Goal: Task Accomplishment & Management: Complete application form

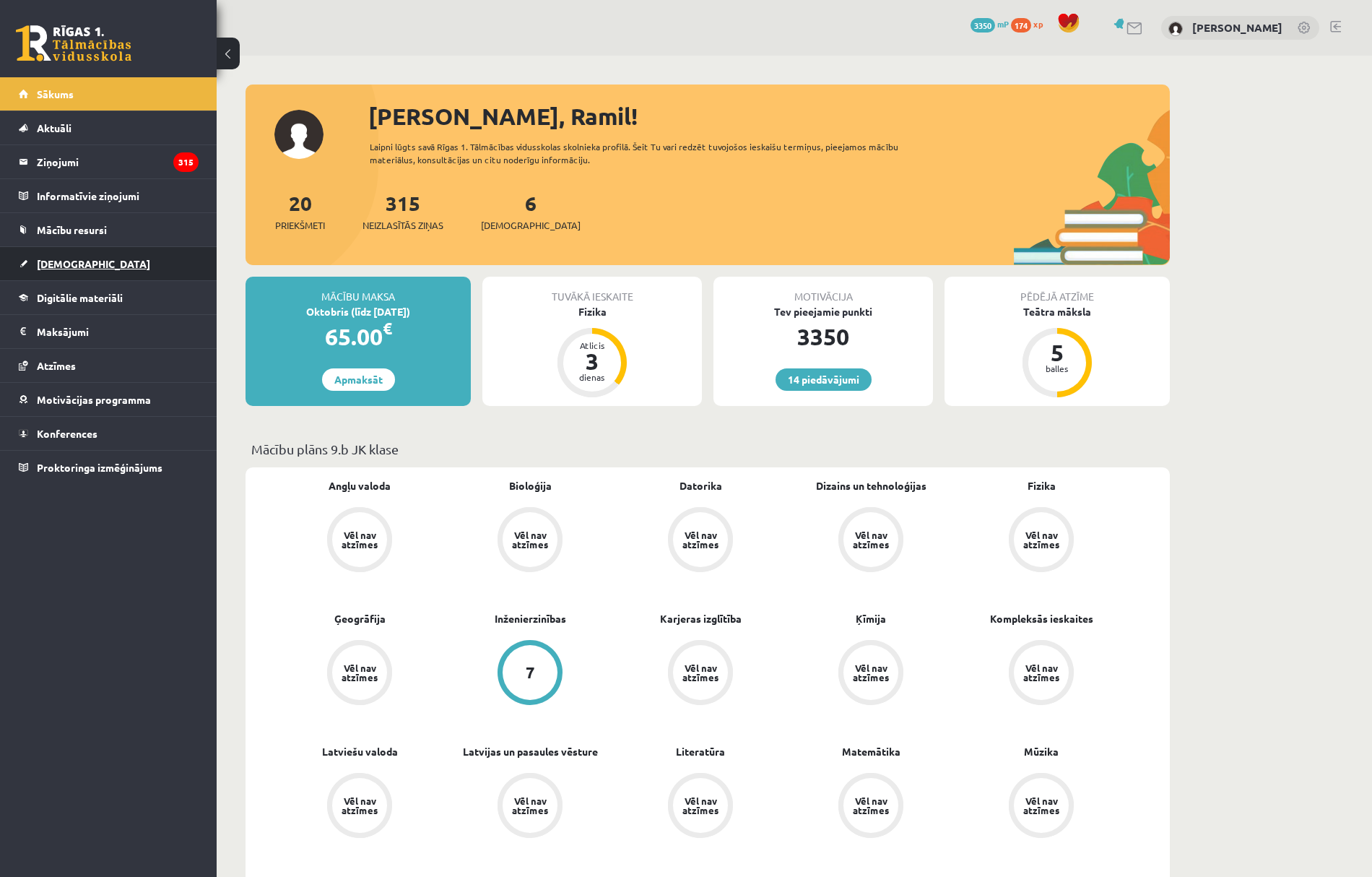
click at [120, 273] on link "[DEMOGRAPHIC_DATA]" at bounding box center [109, 263] width 180 height 33
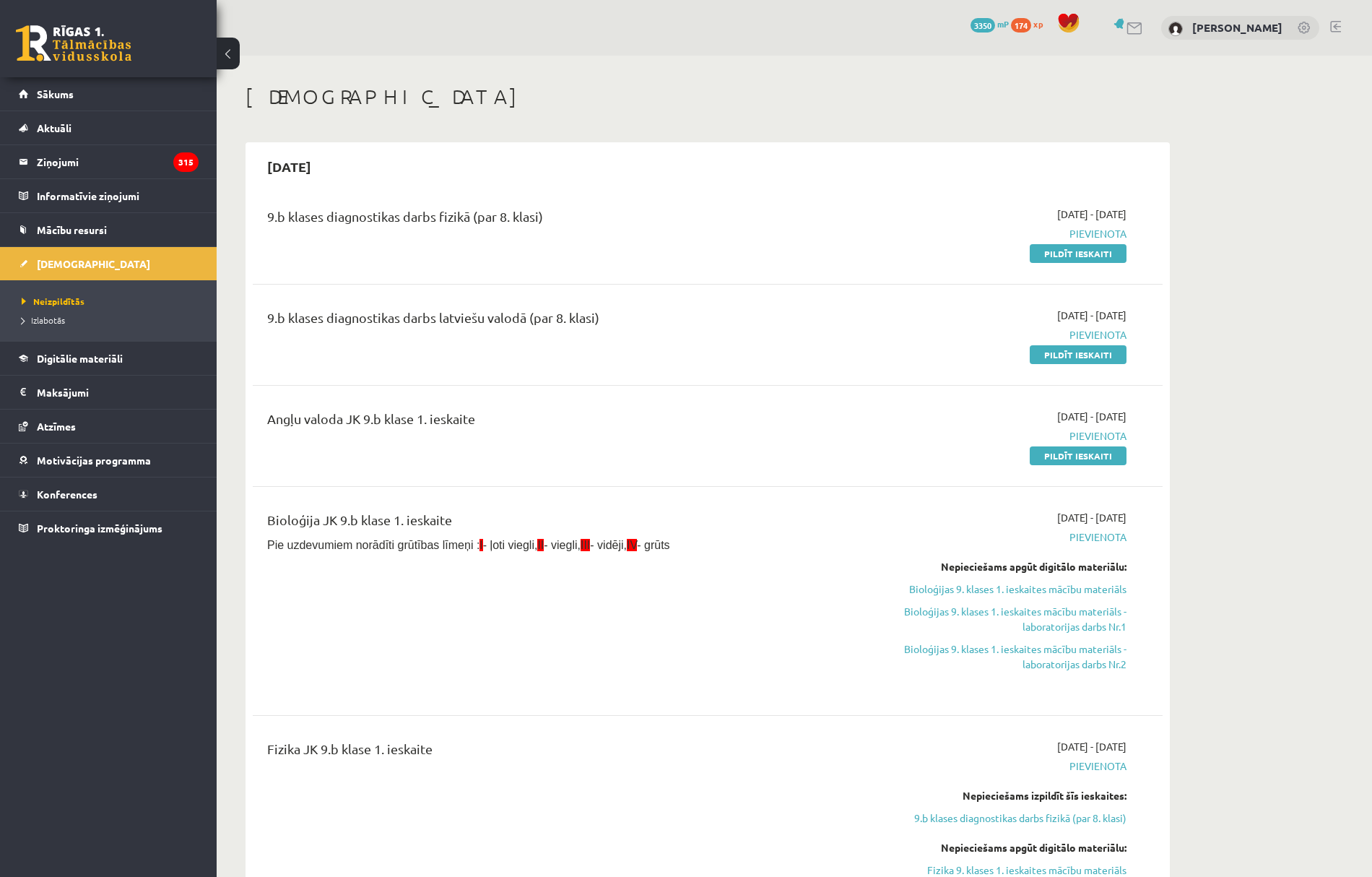
click at [1081, 257] on link "Pildīt ieskaiti" at bounding box center [1078, 253] width 97 height 19
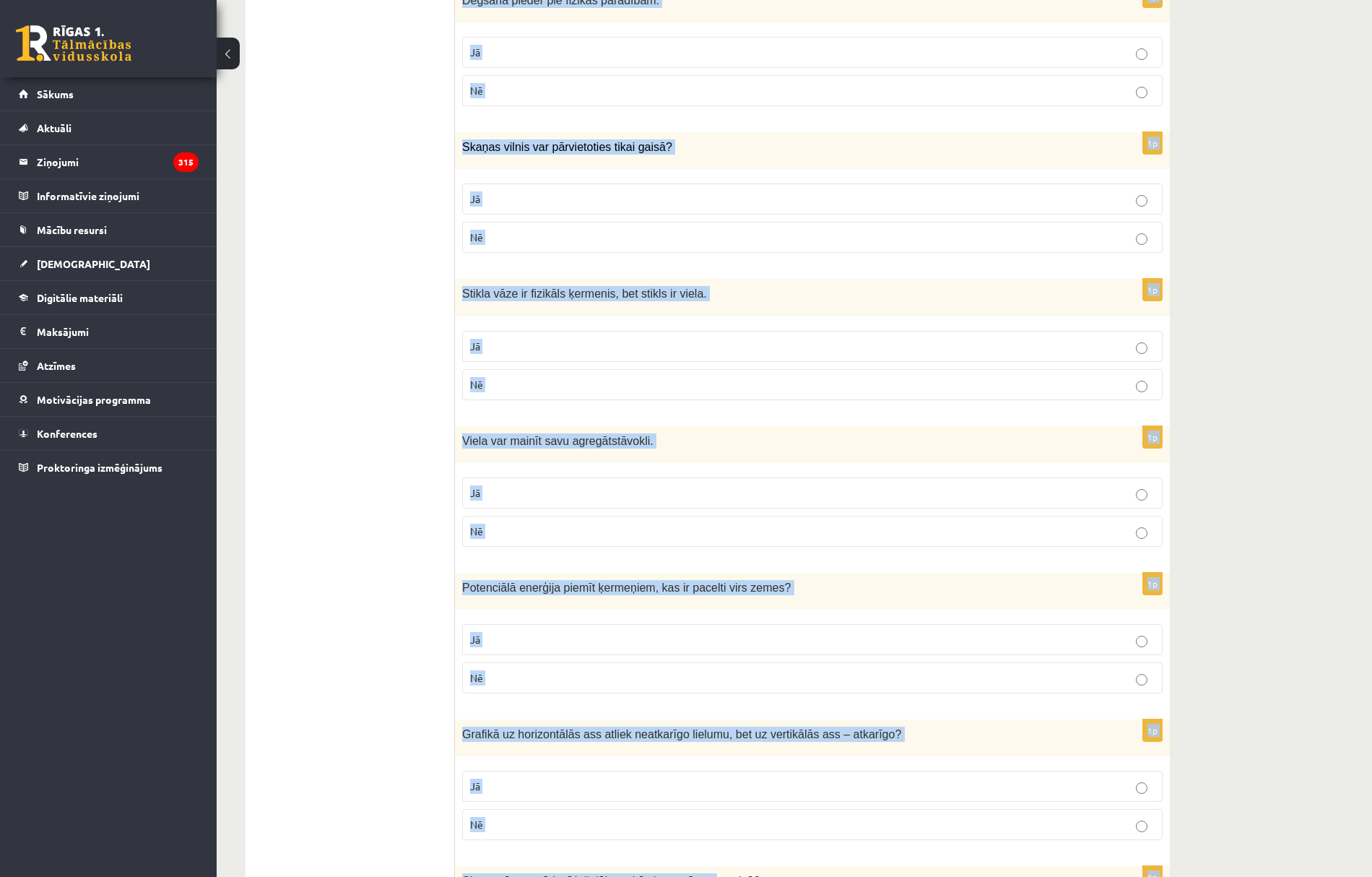
scroll to position [2106, 0]
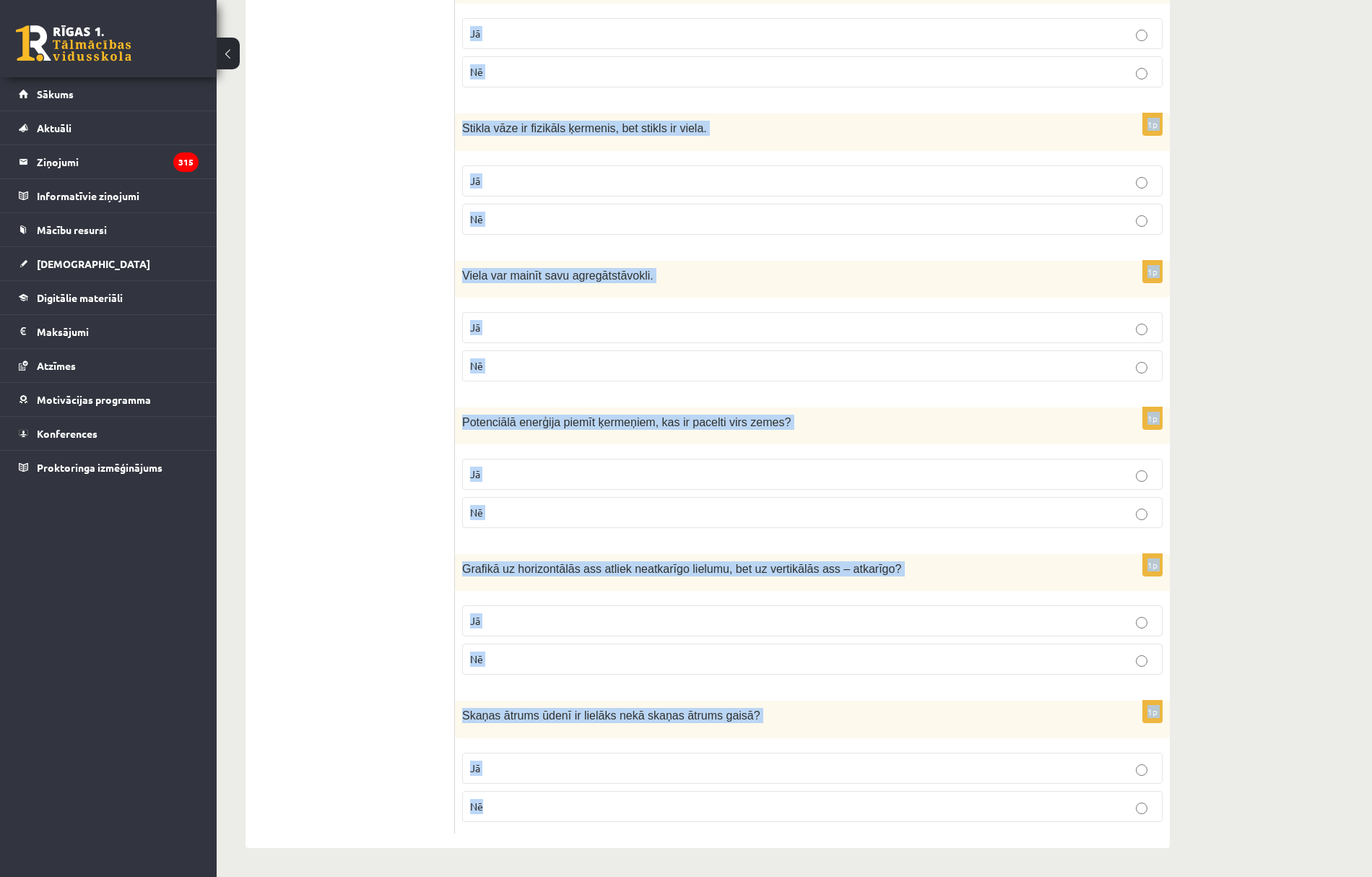
drag, startPoint x: 472, startPoint y: 263, endPoint x: 686, endPoint y: 793, distance: 571.6
copy form "Lor ipsumdolors am consect? 6a Elits doeius te incid u ? La Et 2d Magna aliquae…"
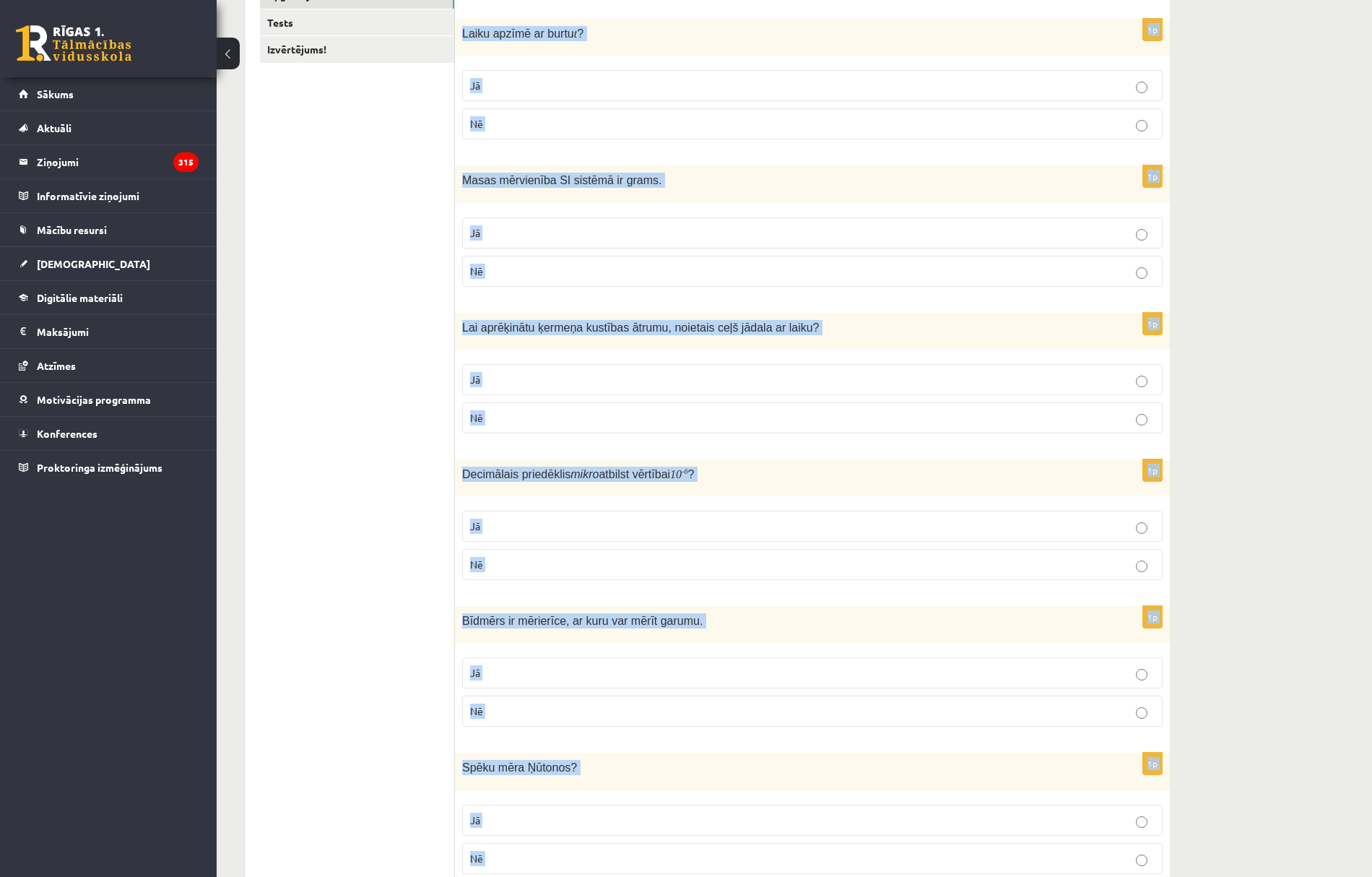
scroll to position [0, 0]
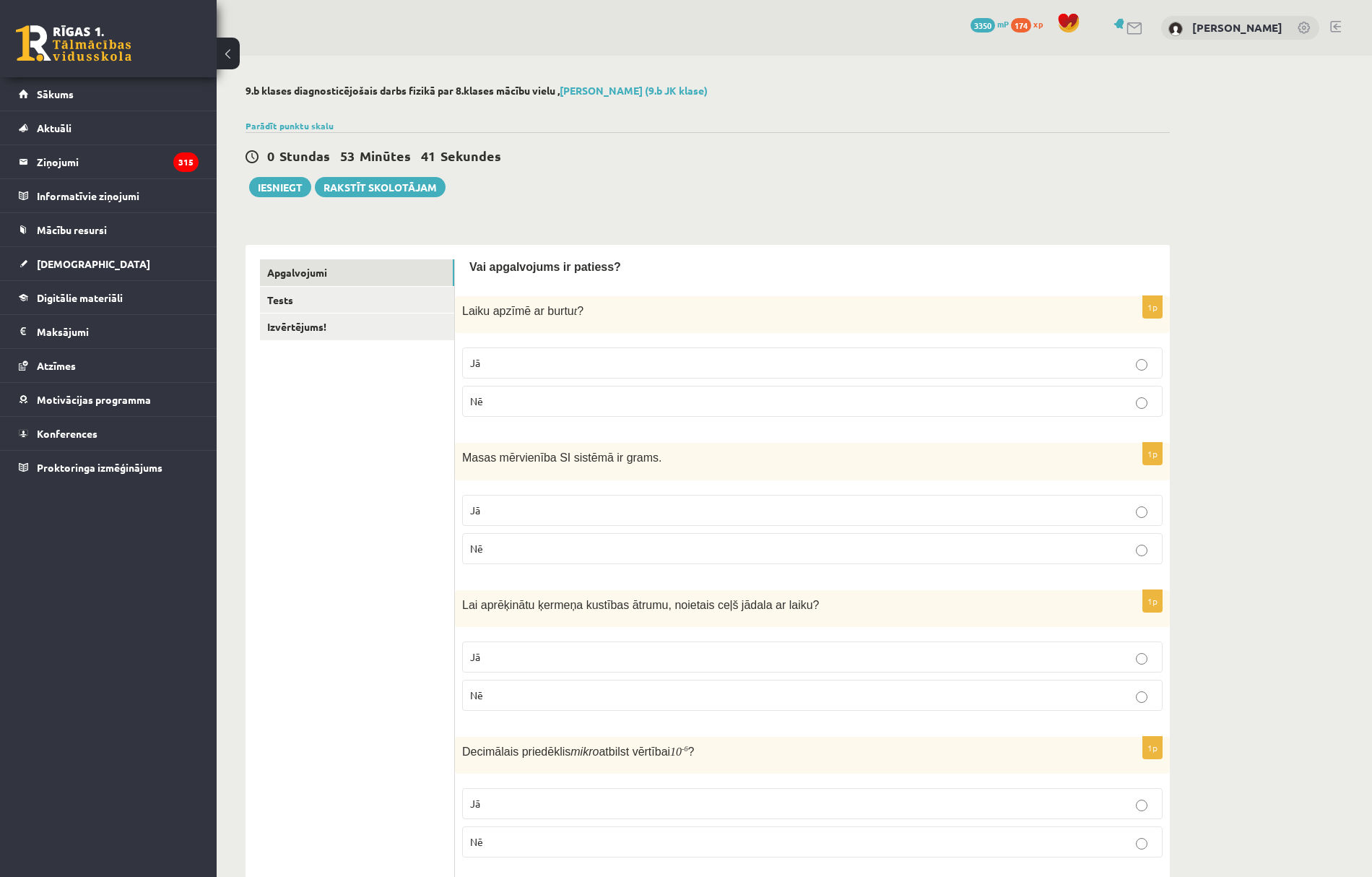
drag, startPoint x: 434, startPoint y: 439, endPoint x: 454, endPoint y: 431, distance: 21.5
click at [524, 362] on p "Jā" at bounding box center [812, 362] width 685 height 15
click at [526, 555] on p "Nē" at bounding box center [812, 548] width 685 height 15
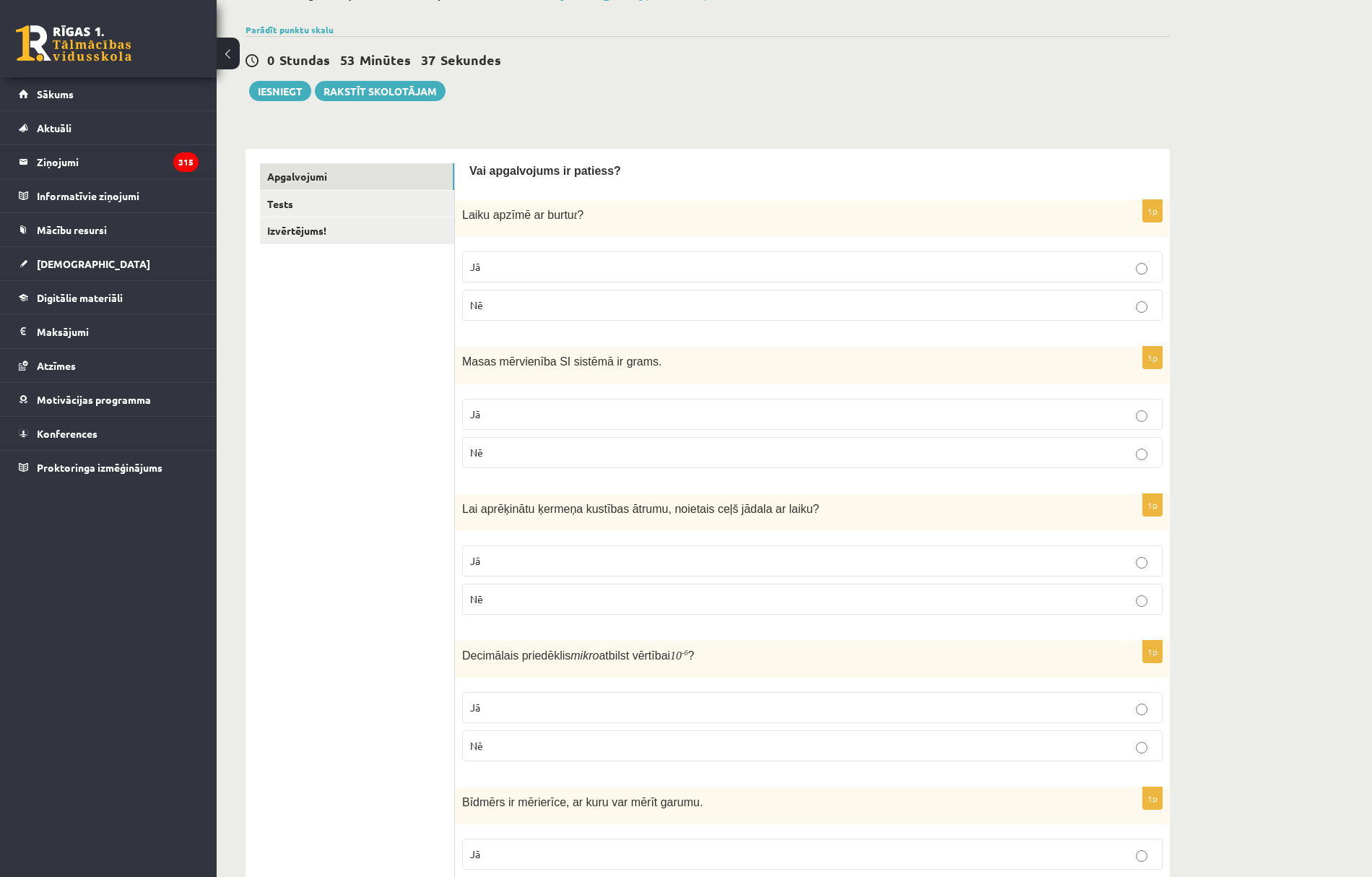
click at [539, 561] on p "Jā" at bounding box center [812, 560] width 685 height 15
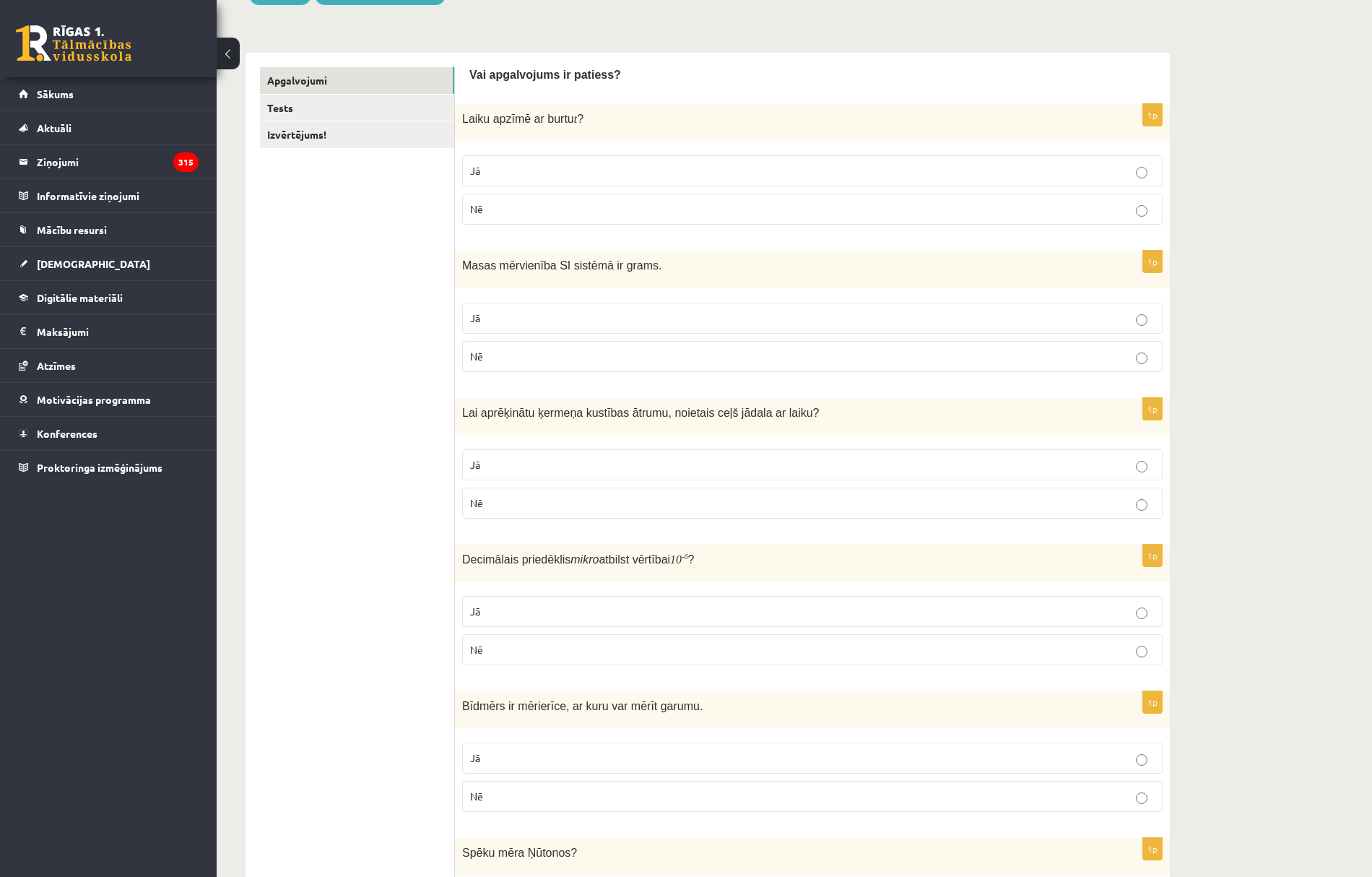
scroll to position [385, 0]
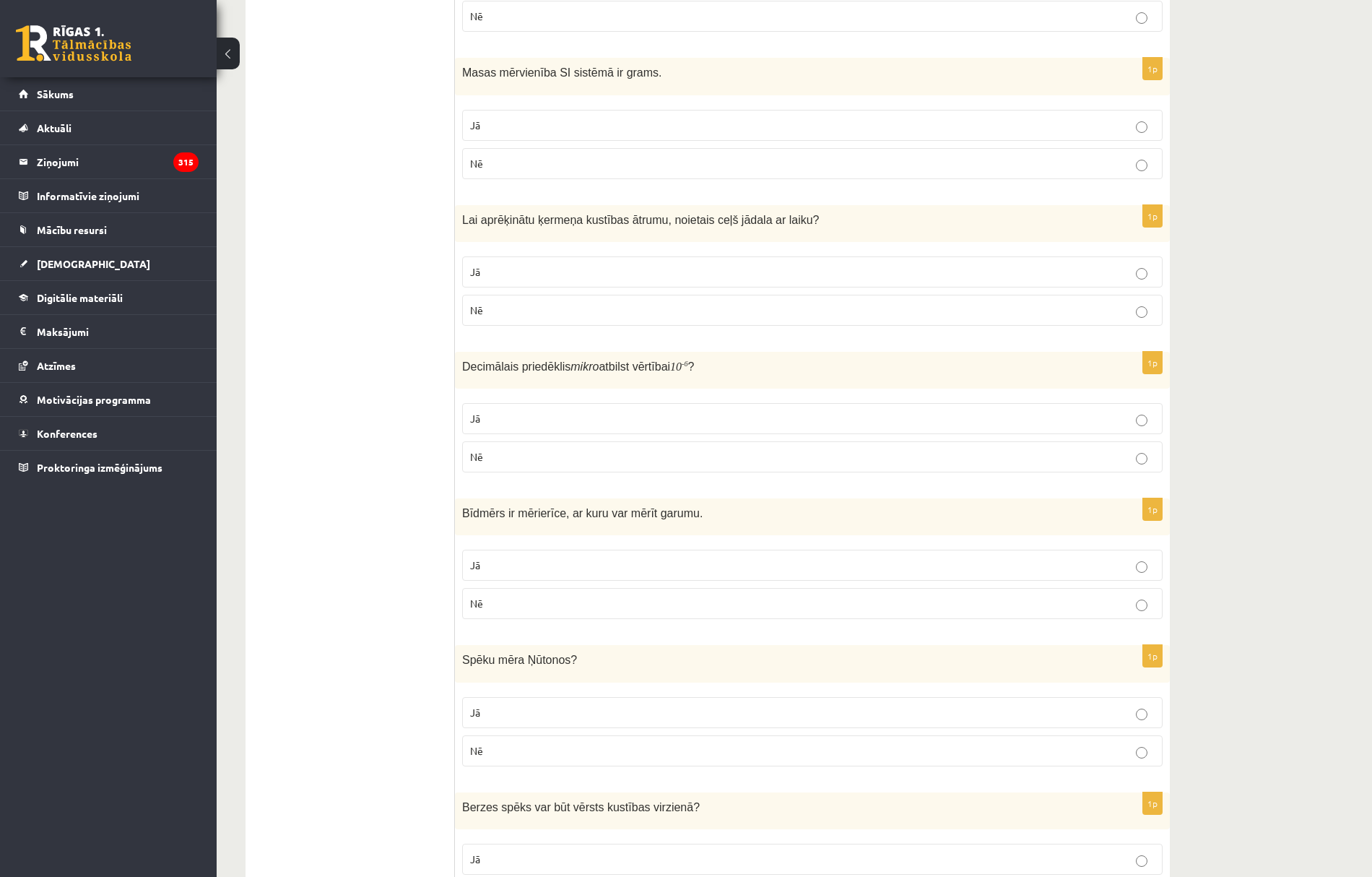
click at [550, 413] on label "Jā" at bounding box center [812, 418] width 700 height 31
click at [587, 564] on p "Jā" at bounding box center [812, 565] width 685 height 15
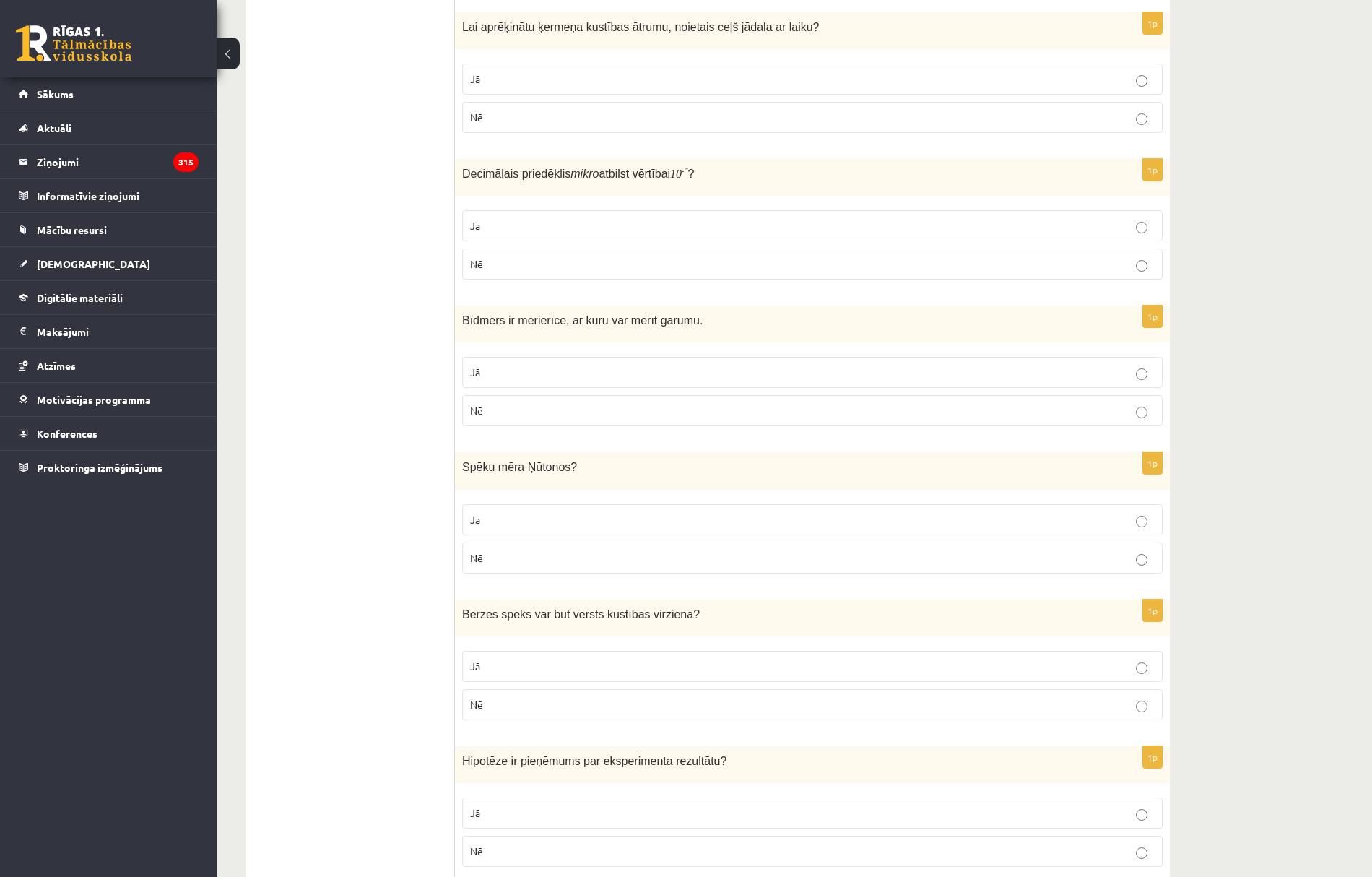
click at [539, 521] on p "Jā" at bounding box center [812, 519] width 685 height 15
click at [504, 706] on p "Nē" at bounding box center [812, 703] width 685 height 15
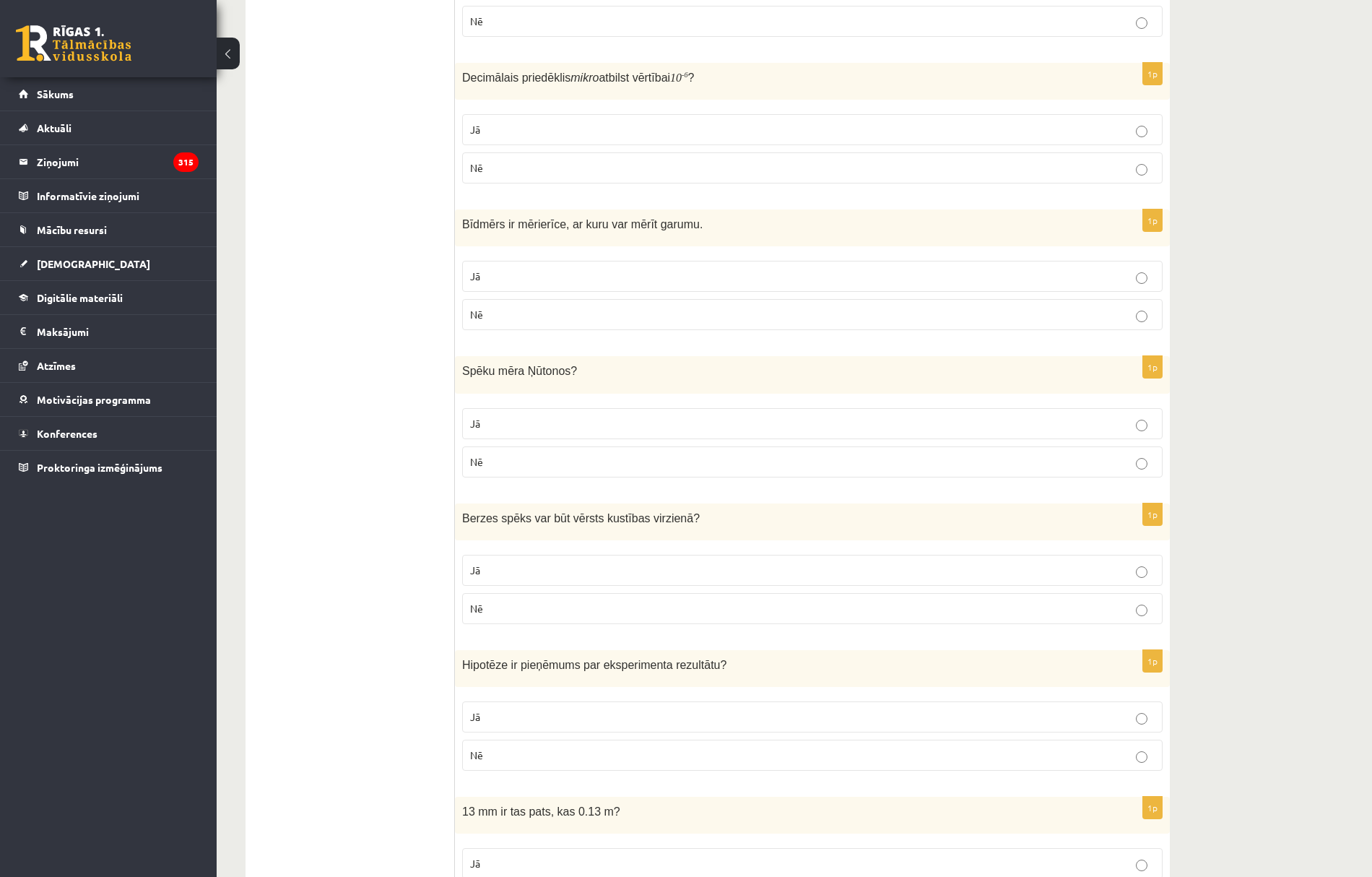
click at [506, 712] on label "Jā" at bounding box center [812, 716] width 700 height 31
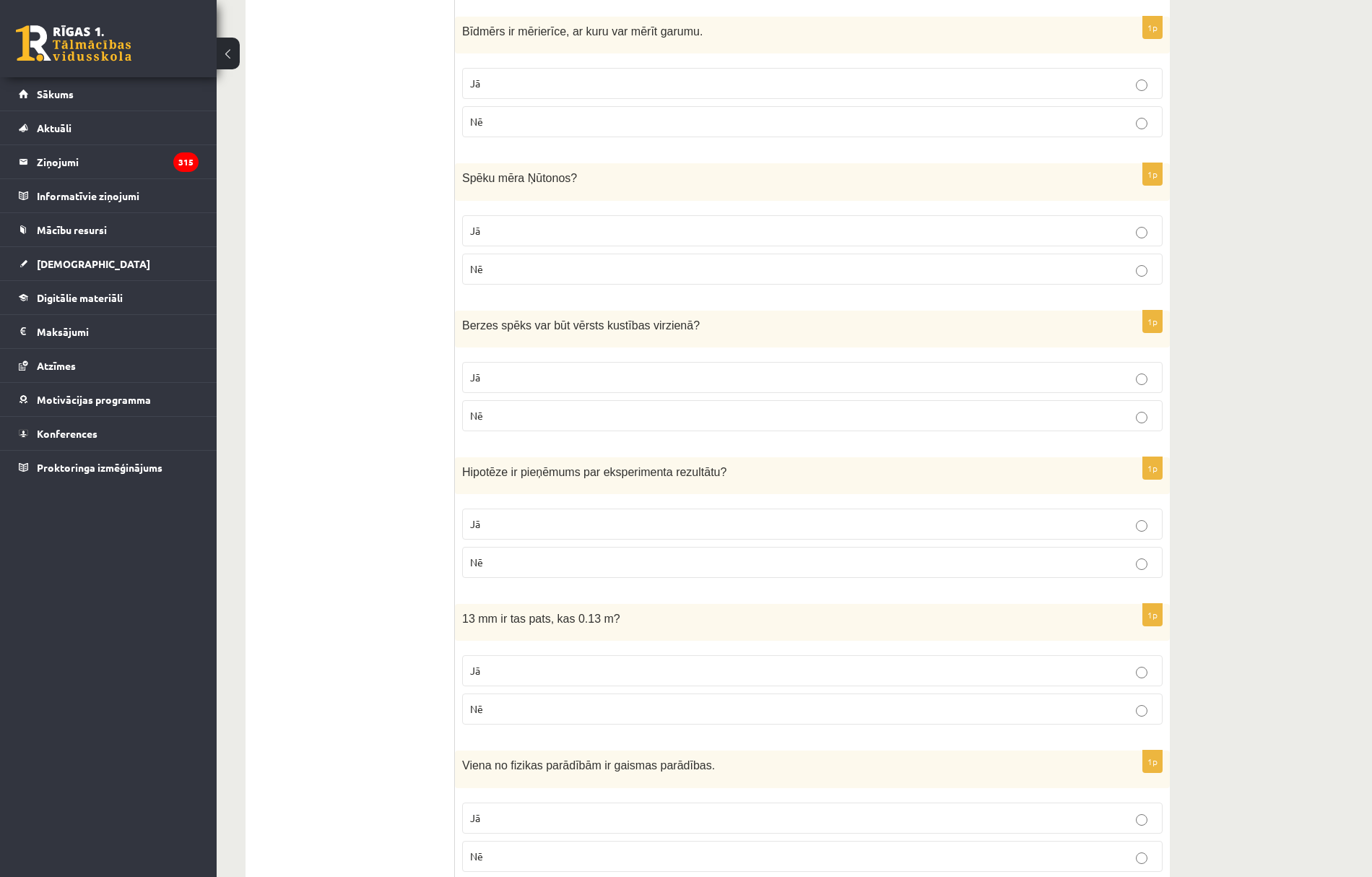
click at [503, 716] on p "Nē" at bounding box center [812, 708] width 685 height 15
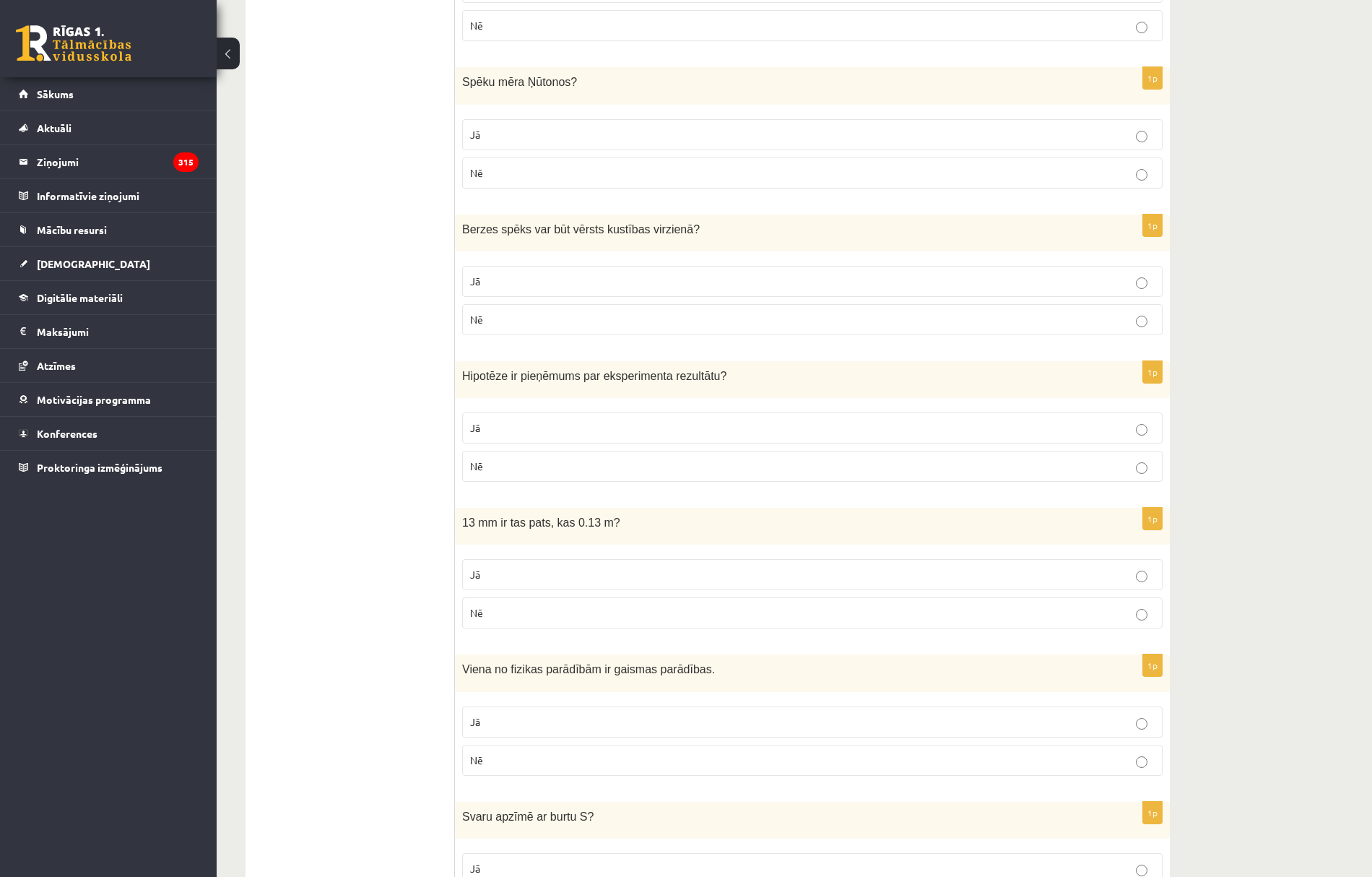
click at [501, 726] on p "Jā" at bounding box center [812, 721] width 685 height 15
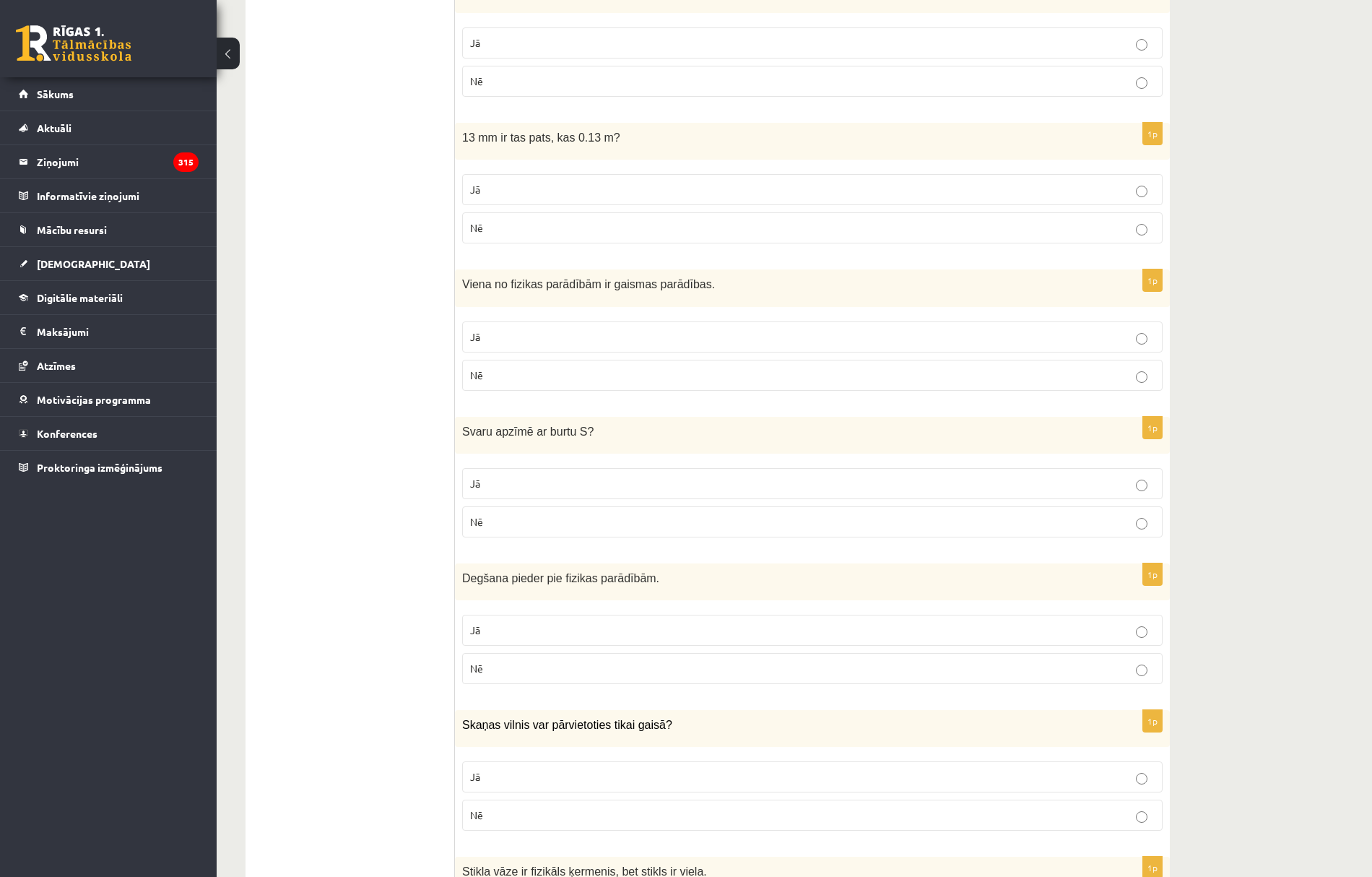
click at [537, 529] on p "Nē" at bounding box center [812, 521] width 685 height 15
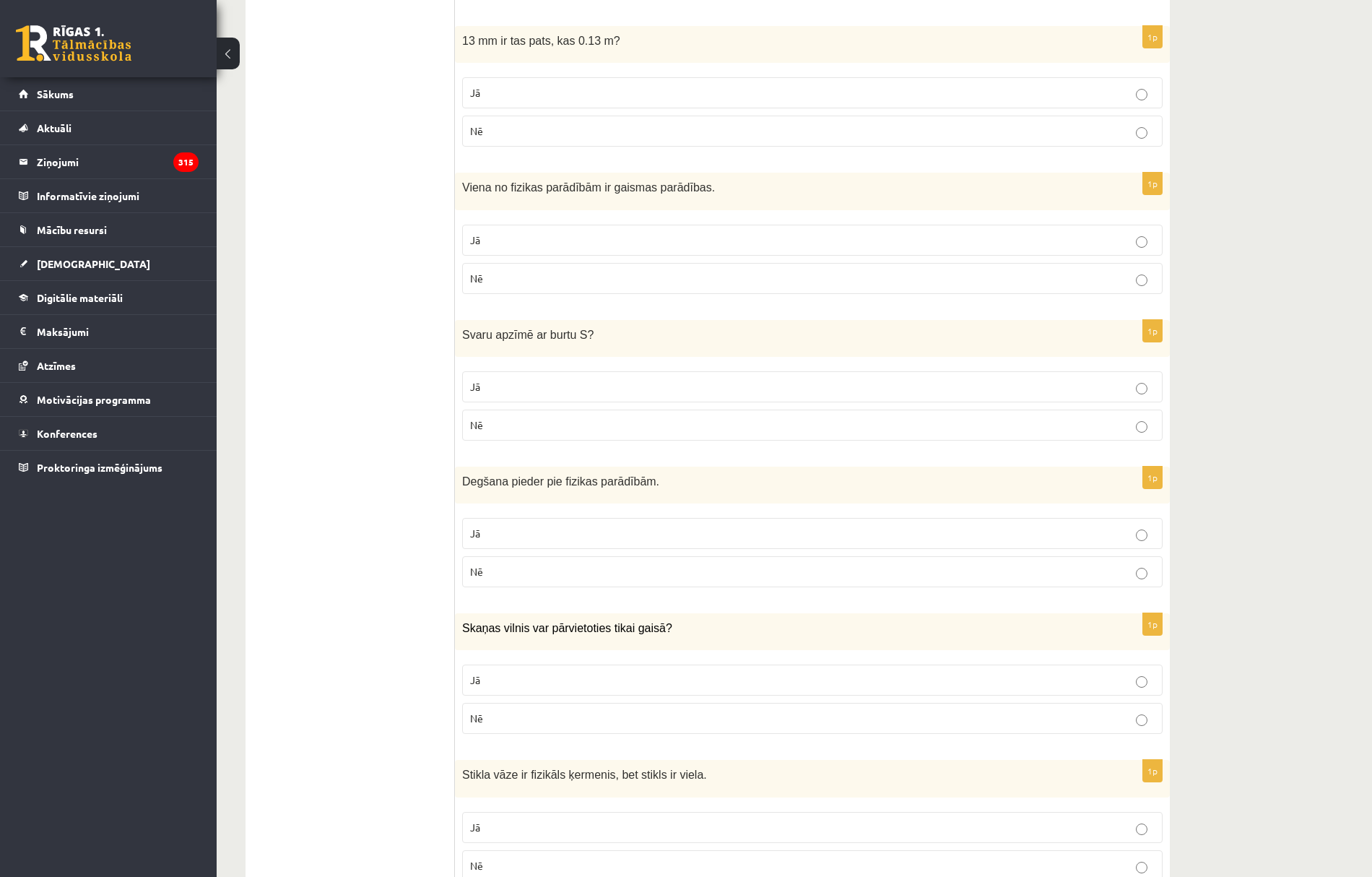
click at [520, 587] on label "Nē" at bounding box center [812, 571] width 700 height 31
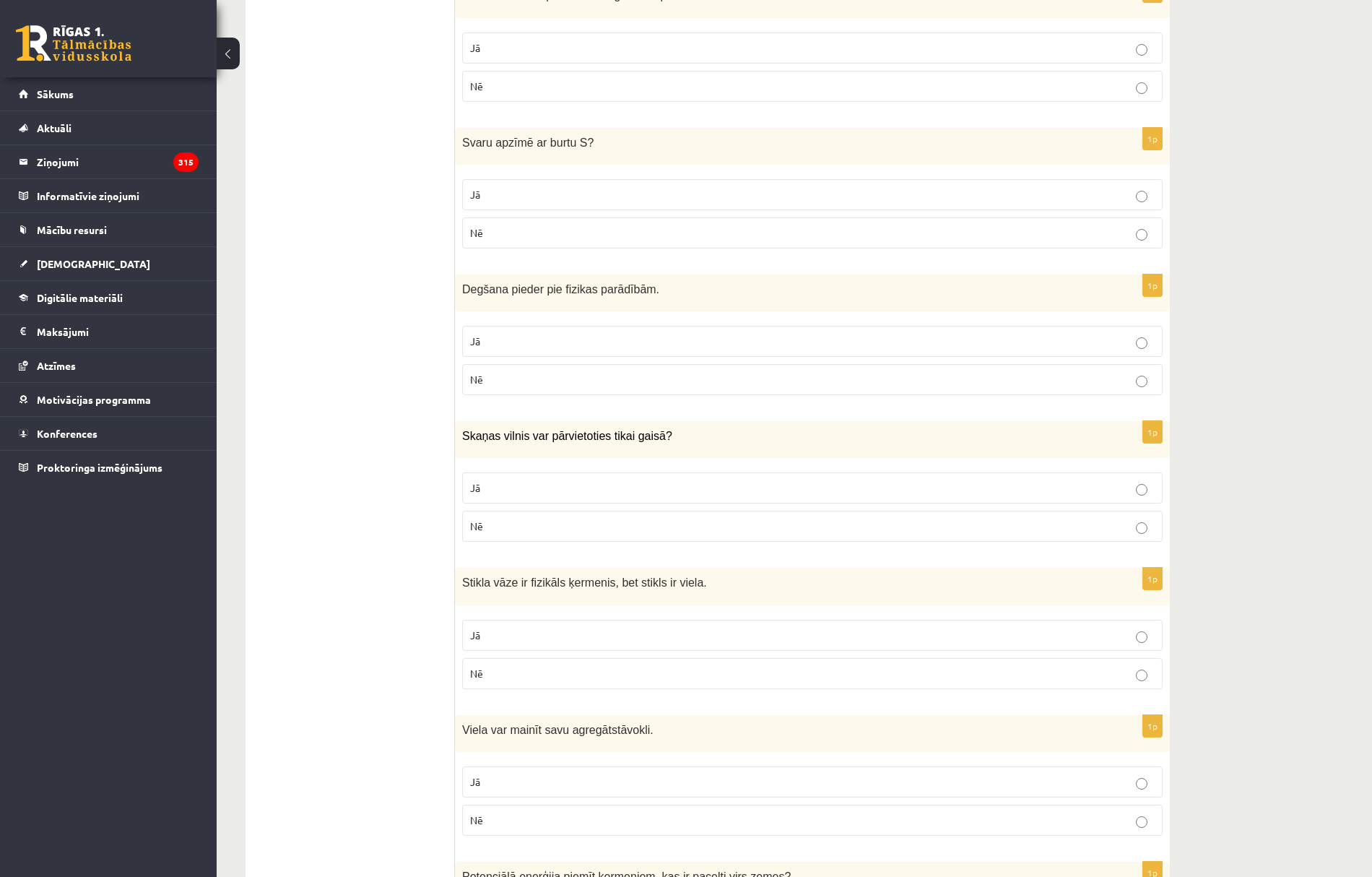
click at [506, 534] on p "Nē" at bounding box center [812, 526] width 685 height 15
click at [517, 643] on p "Jā" at bounding box center [812, 635] width 685 height 15
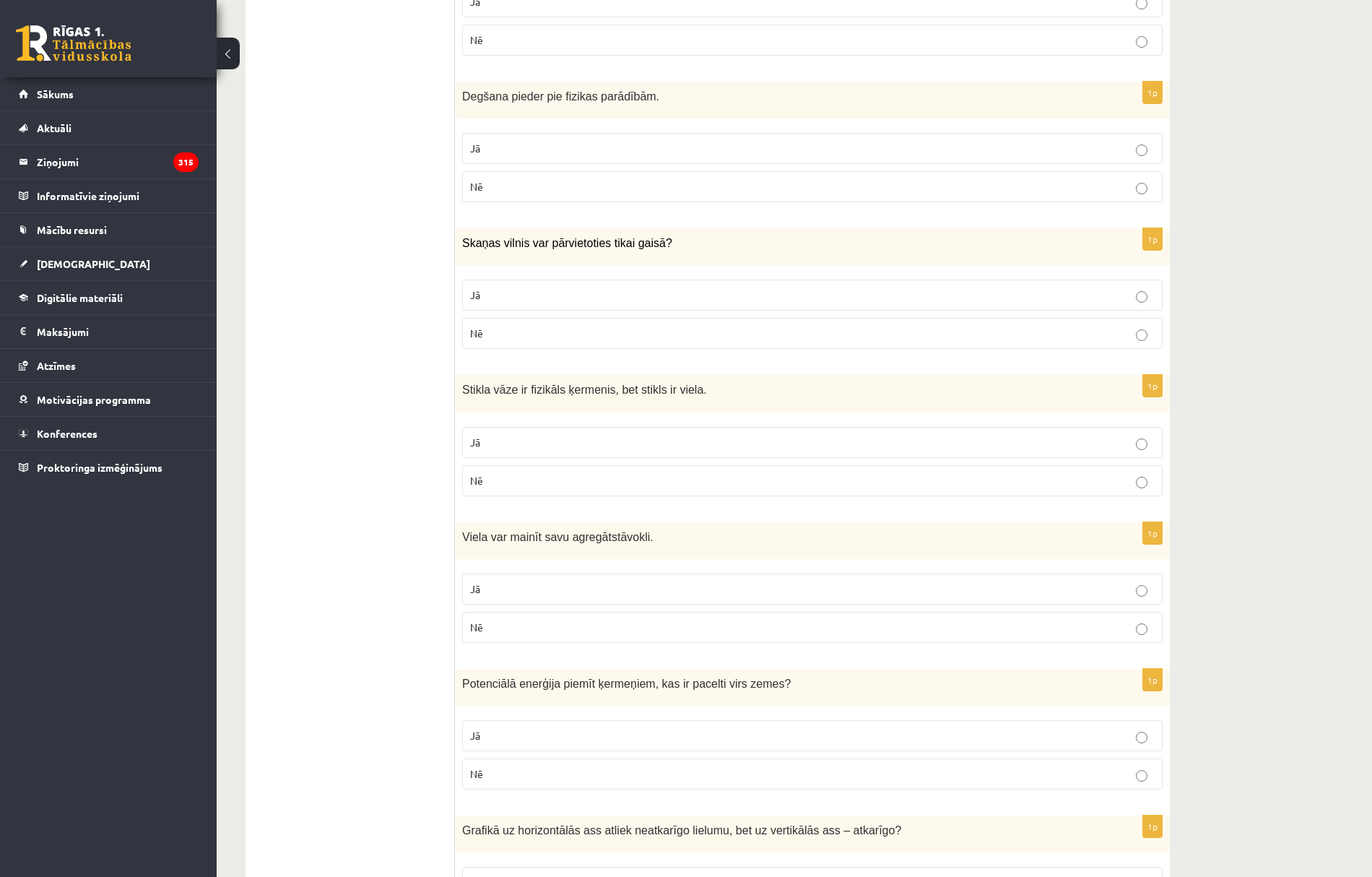
click at [504, 597] on p "Jā" at bounding box center [812, 589] width 685 height 15
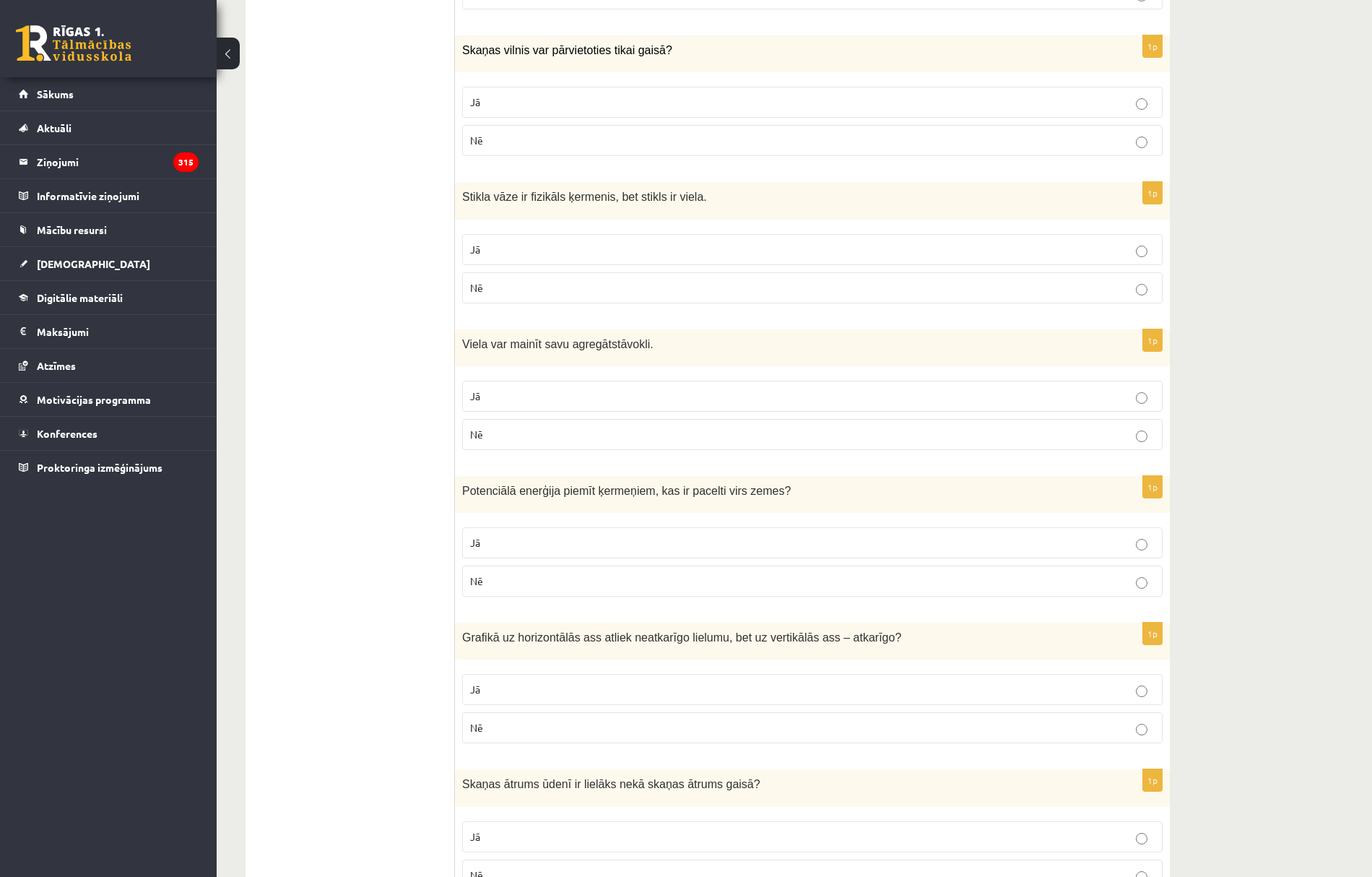
drag, startPoint x: 491, startPoint y: 564, endPoint x: 494, endPoint y: 572, distance: 8.5
click at [491, 550] on p "Jā" at bounding box center [812, 542] width 685 height 15
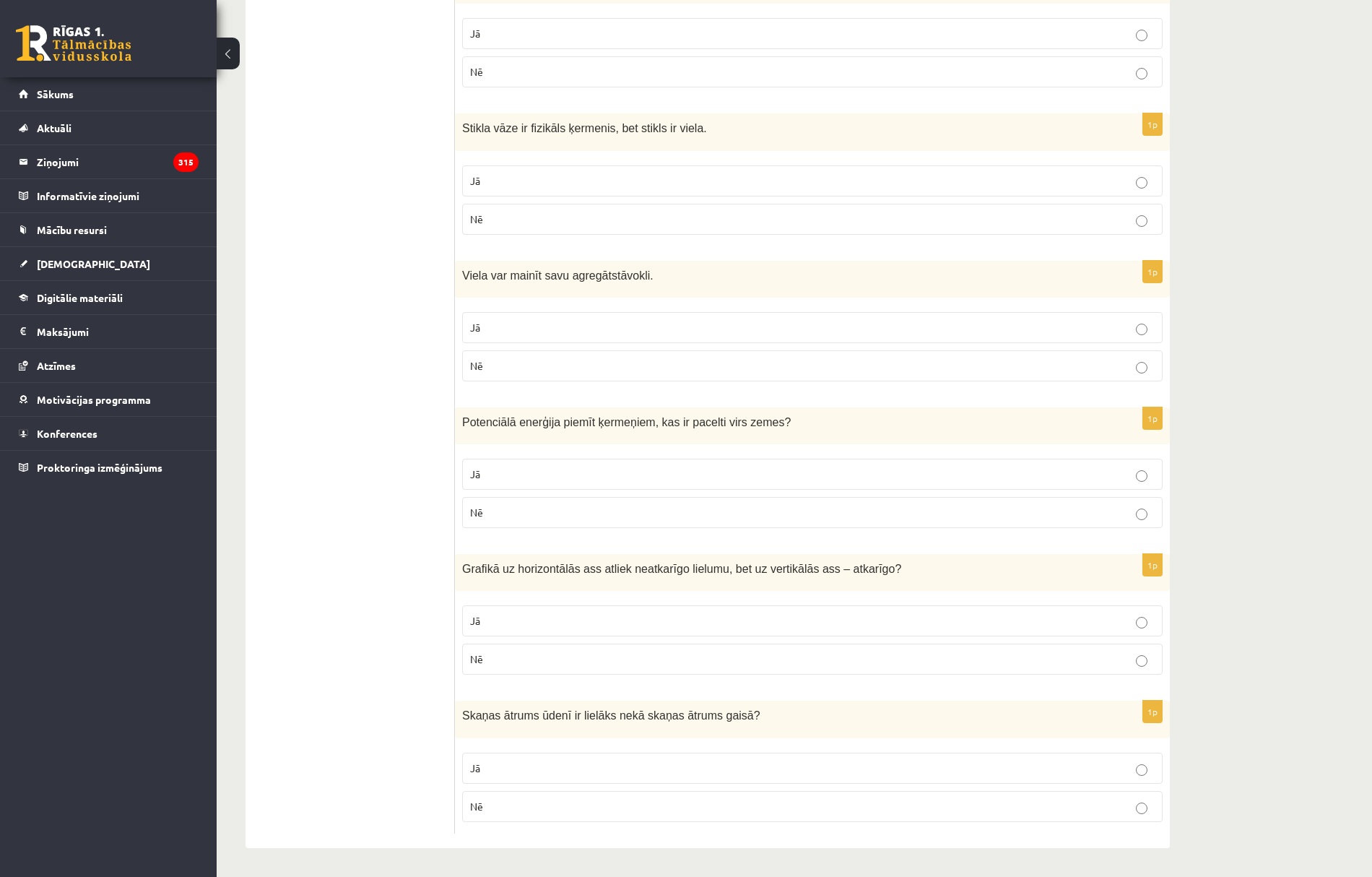
click at [503, 619] on p "Jā" at bounding box center [812, 620] width 685 height 15
click at [509, 760] on p "Jā" at bounding box center [812, 767] width 685 height 15
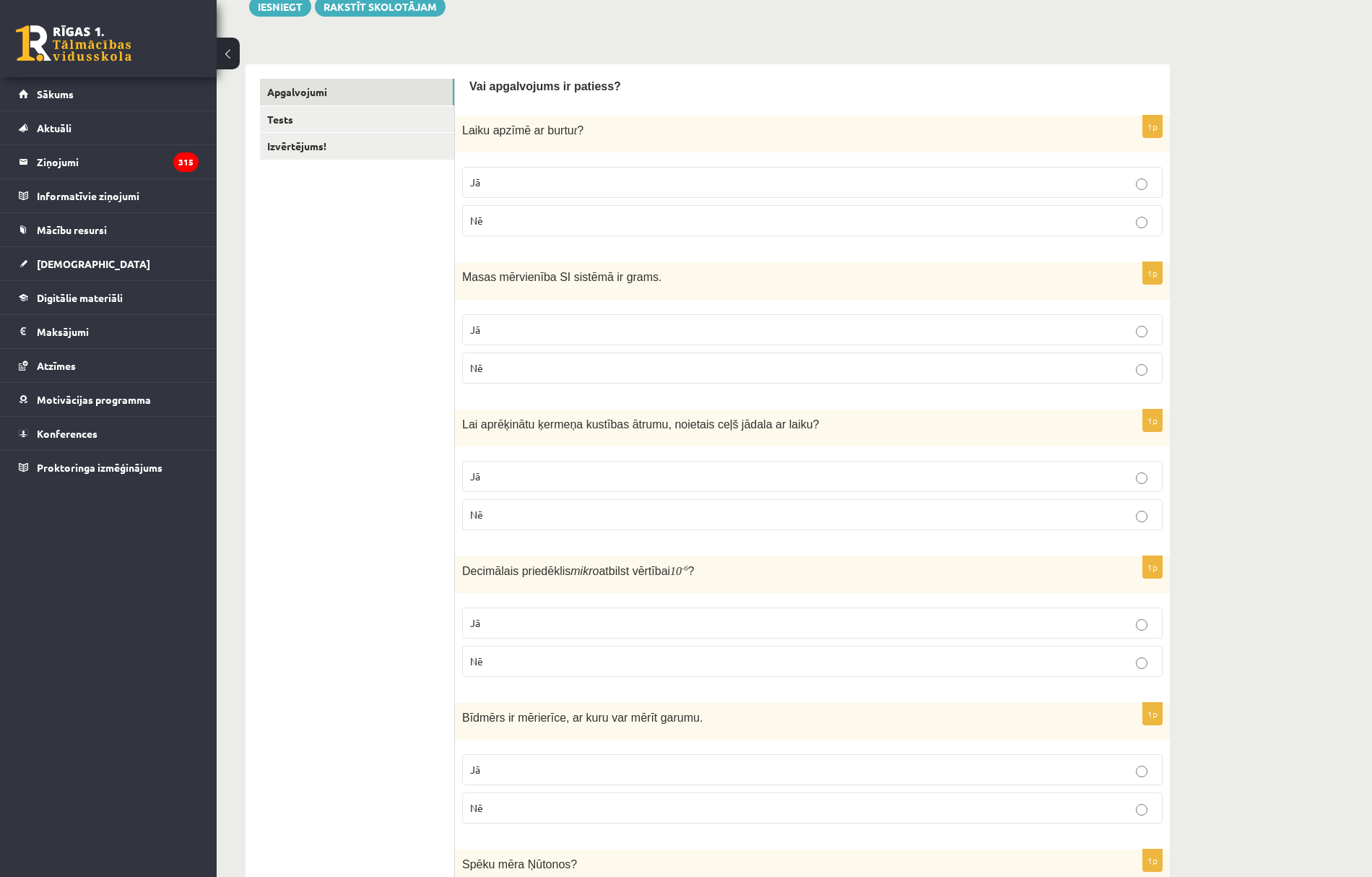
scroll to position [0, 0]
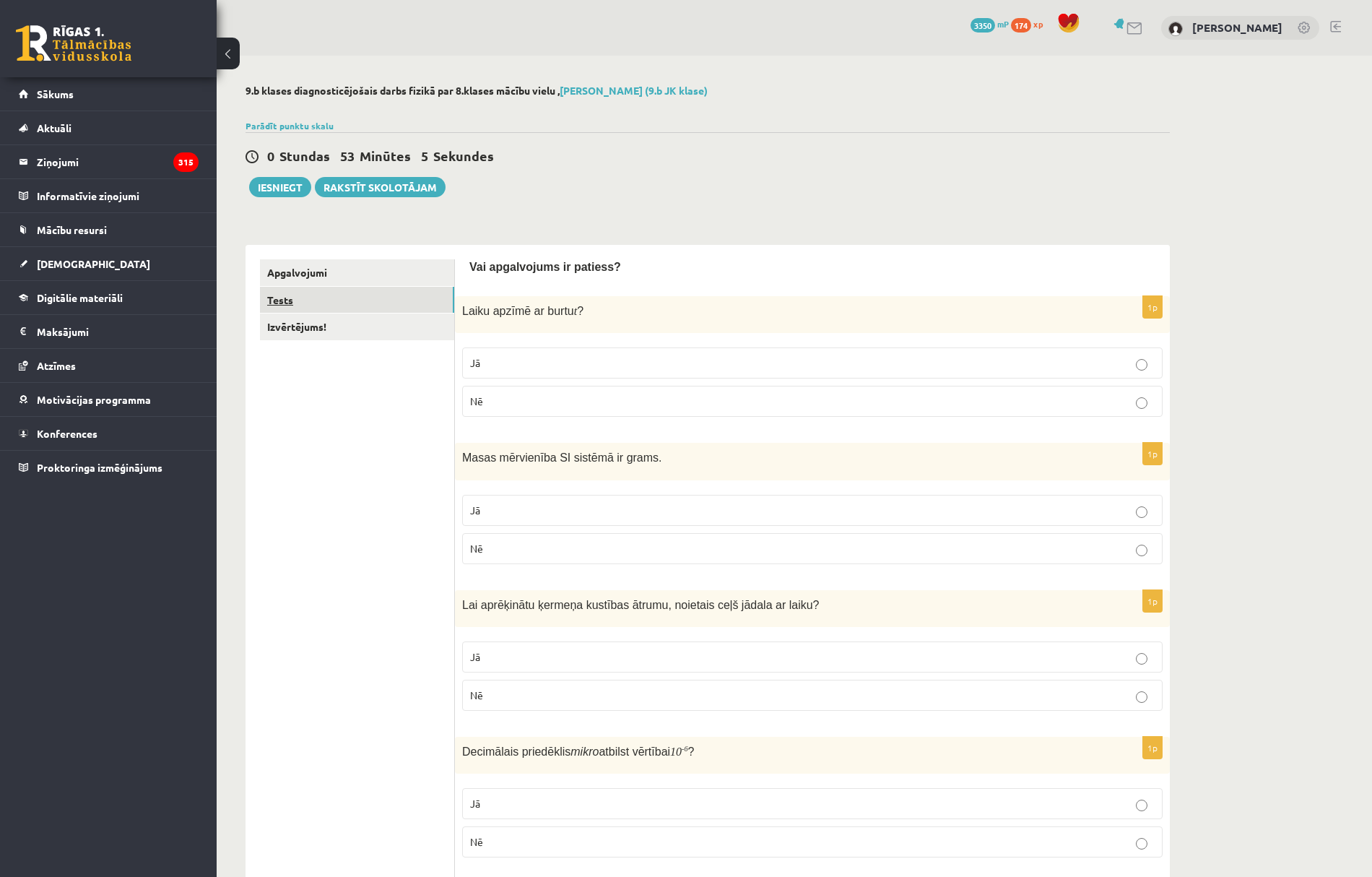
click at [351, 309] on link "Tests" at bounding box center [357, 299] width 195 height 27
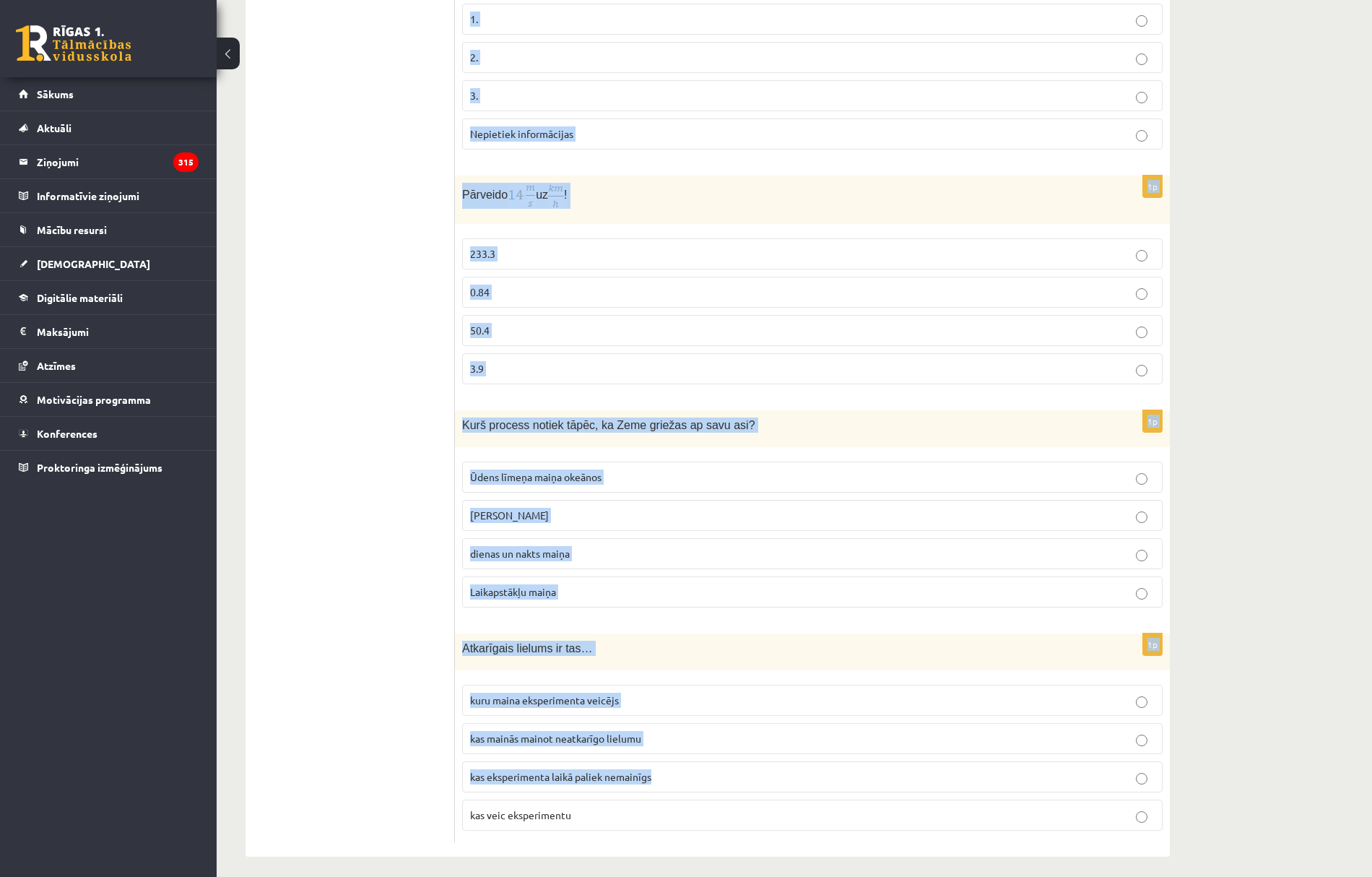
scroll to position [2795, 0]
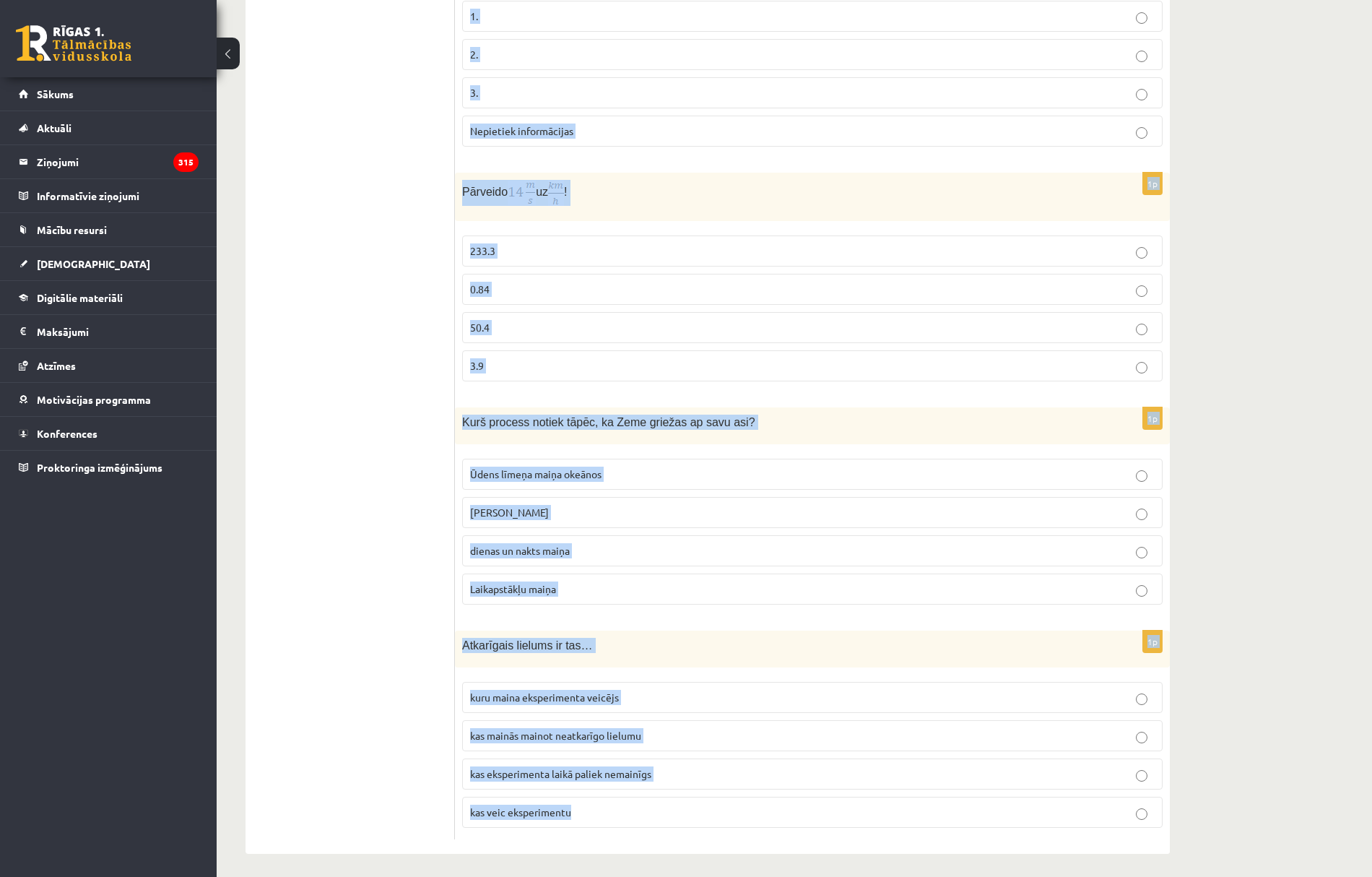
drag, startPoint x: 465, startPoint y: 287, endPoint x: 676, endPoint y: 797, distance: 551.9
copy form "Ar kuru no mērierīcēm var izmērīt svaru? Svariem Mērlenti Spidometru Dinamometr…"
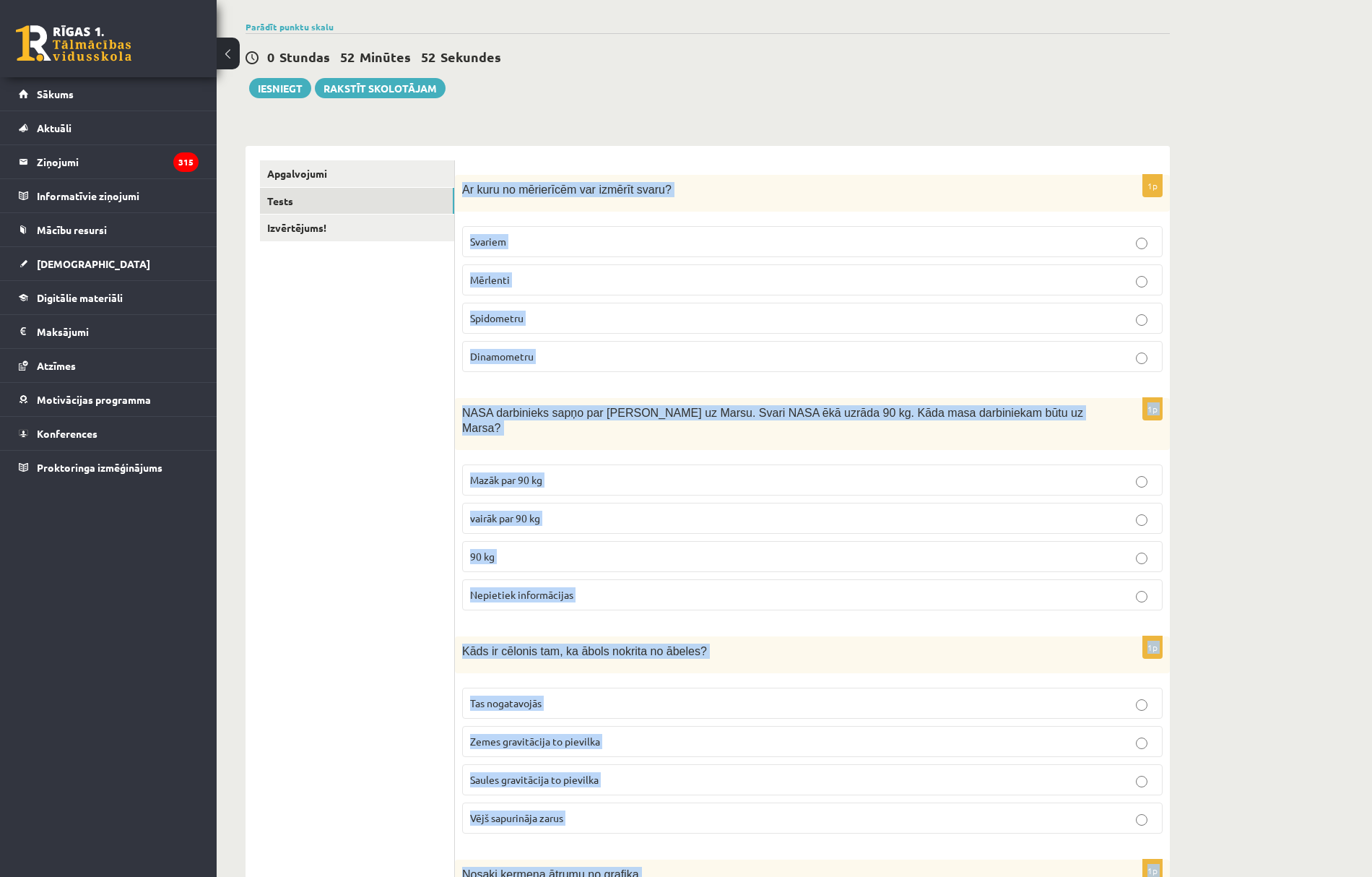
scroll to position [0, 0]
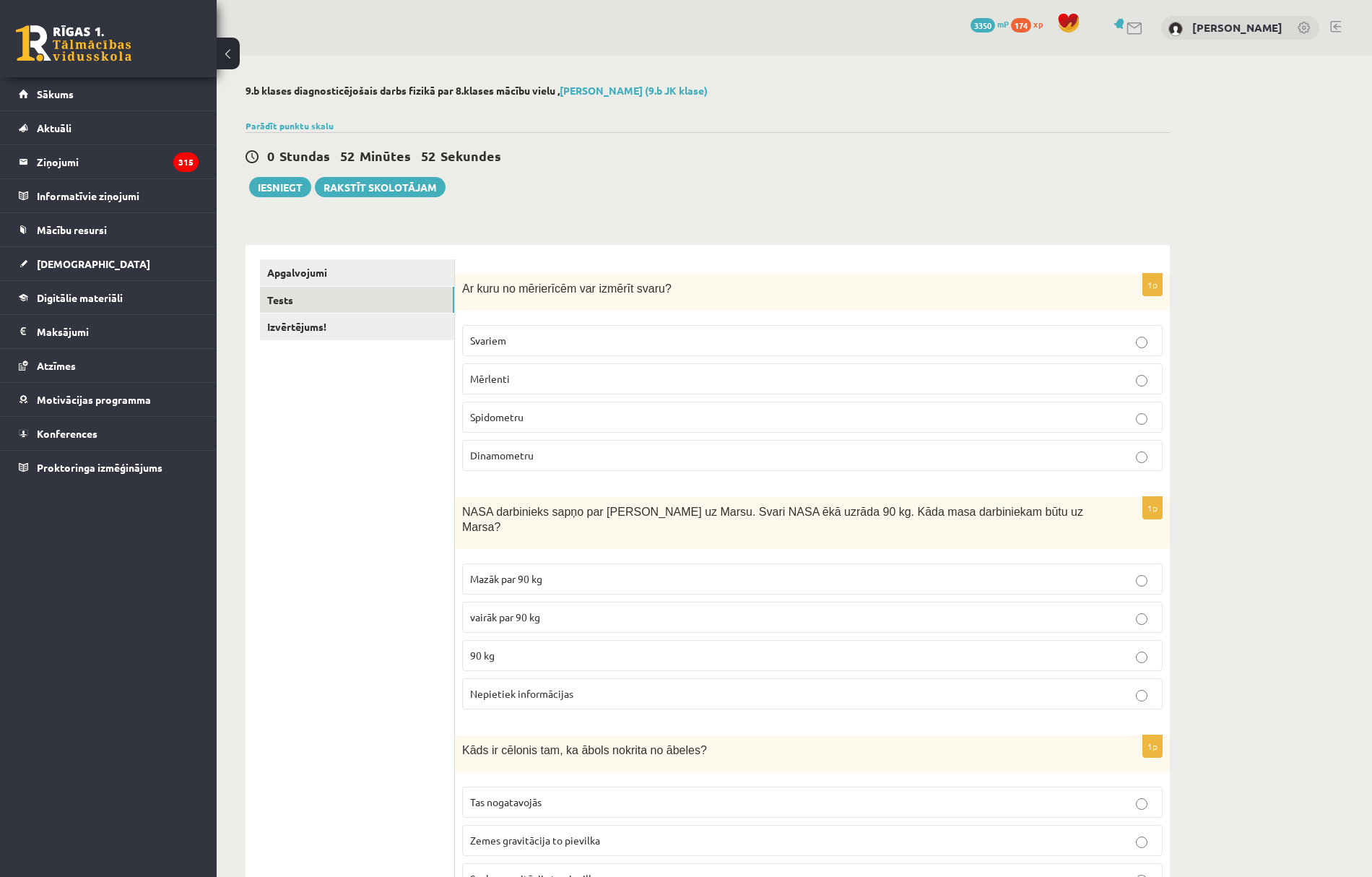
click at [532, 463] on p "Dinamometru" at bounding box center [812, 455] width 685 height 15
click at [518, 648] on p "90 kg" at bounding box center [812, 655] width 685 height 15
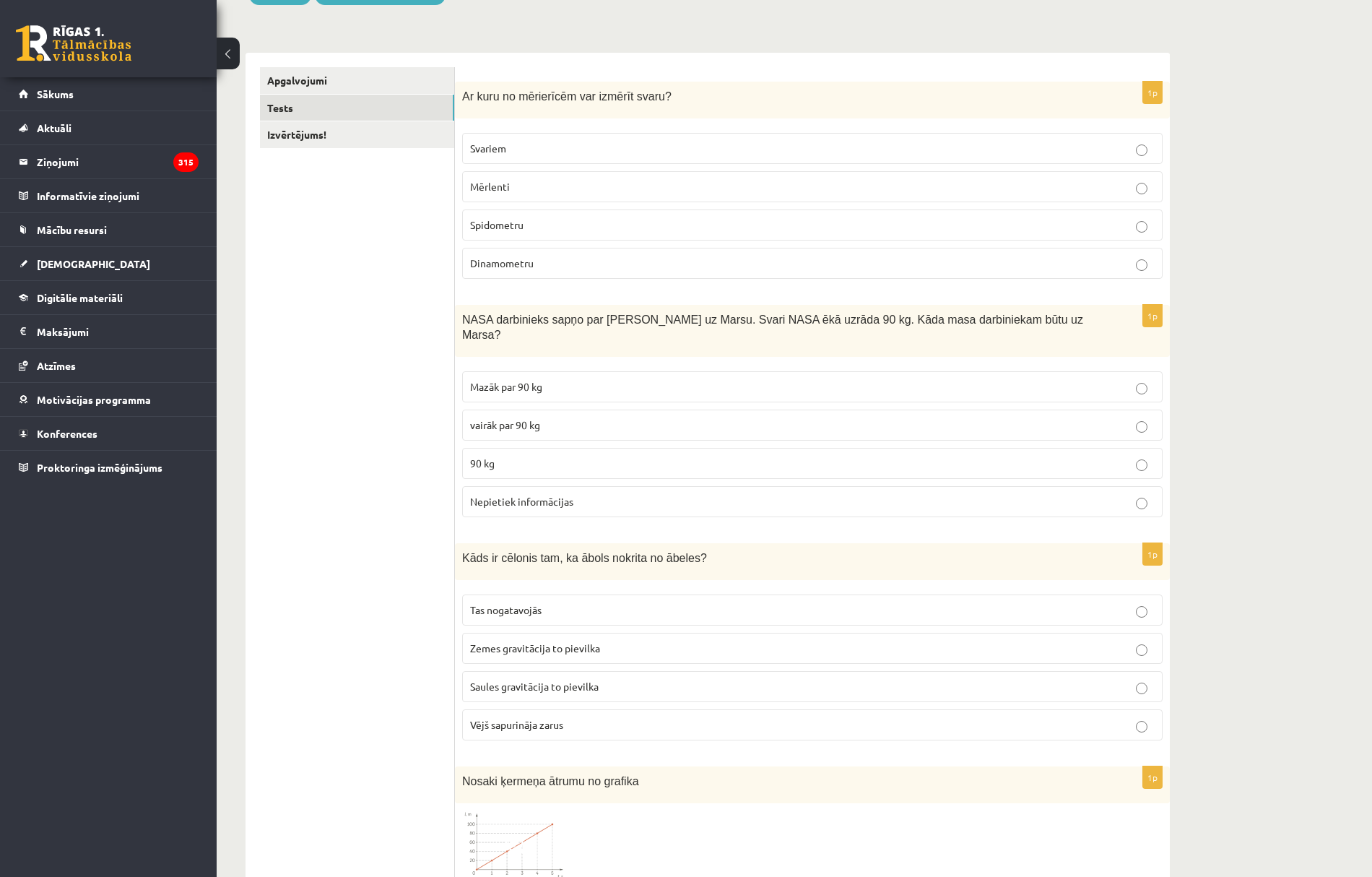
click at [503, 642] on span "Zemes gravitācija to pievilka" at bounding box center [535, 648] width 130 height 13
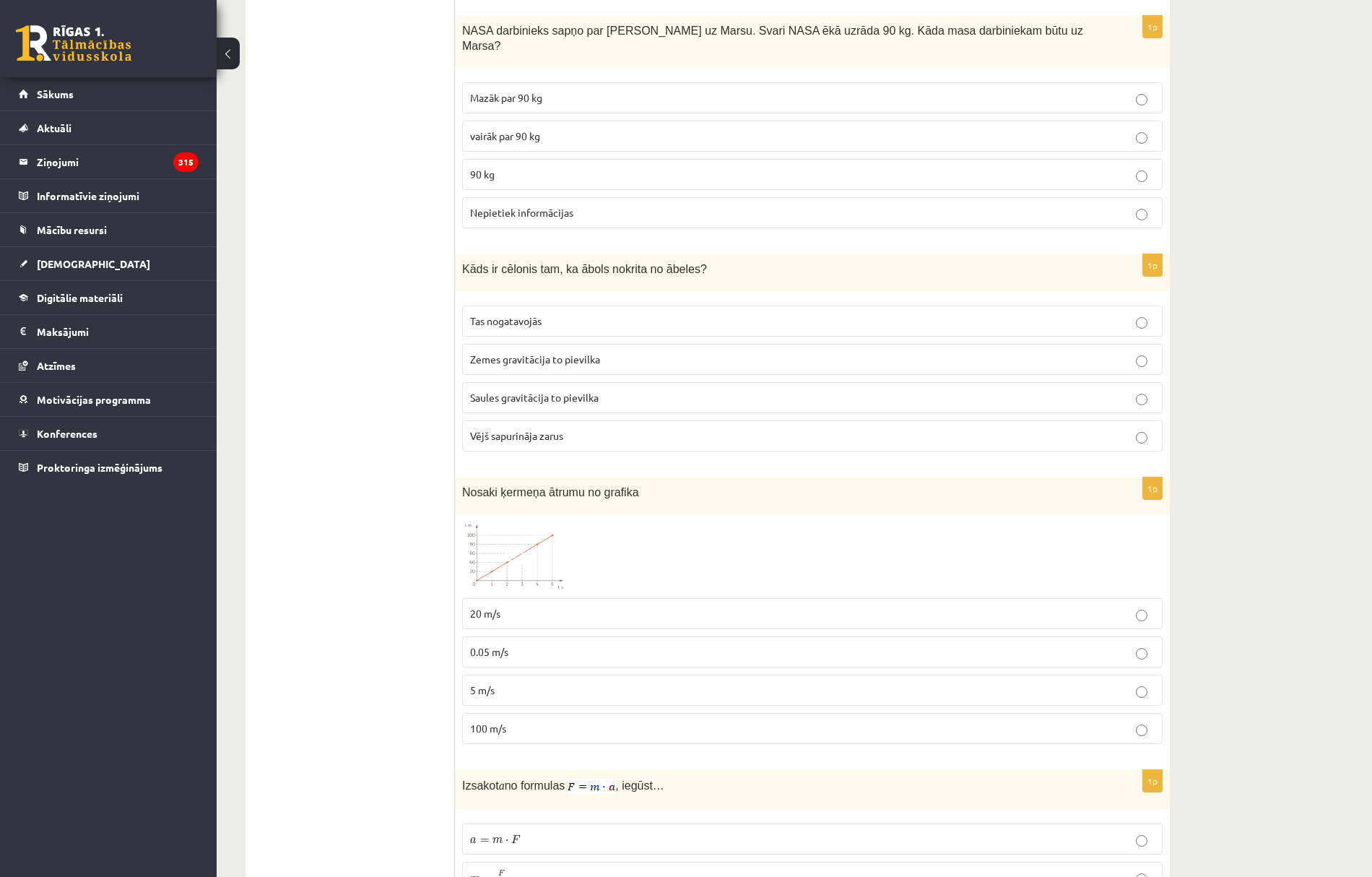
click at [530, 648] on p "0.05 m/s" at bounding box center [812, 652] width 685 height 15
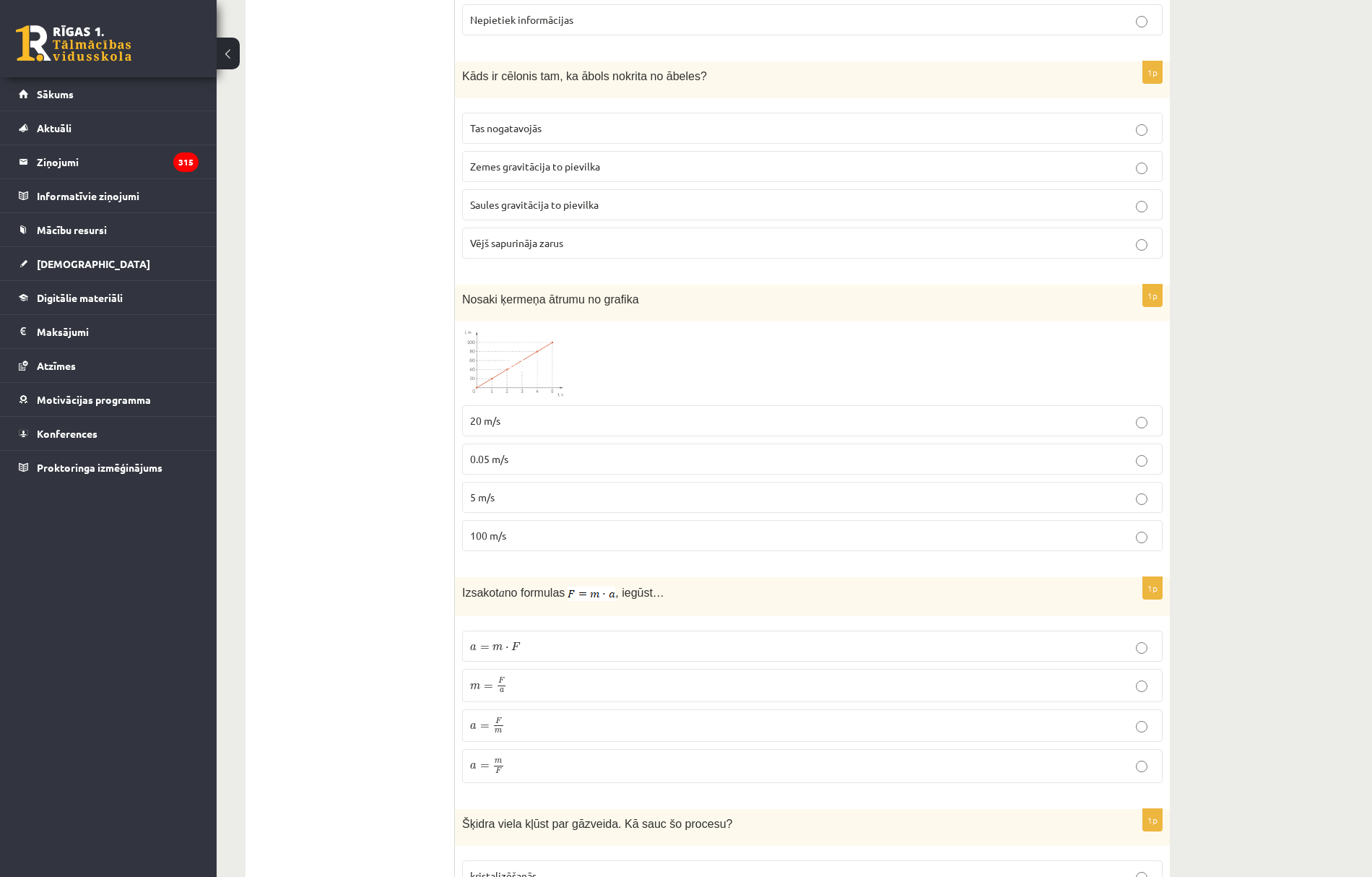
scroll to position [769, 0]
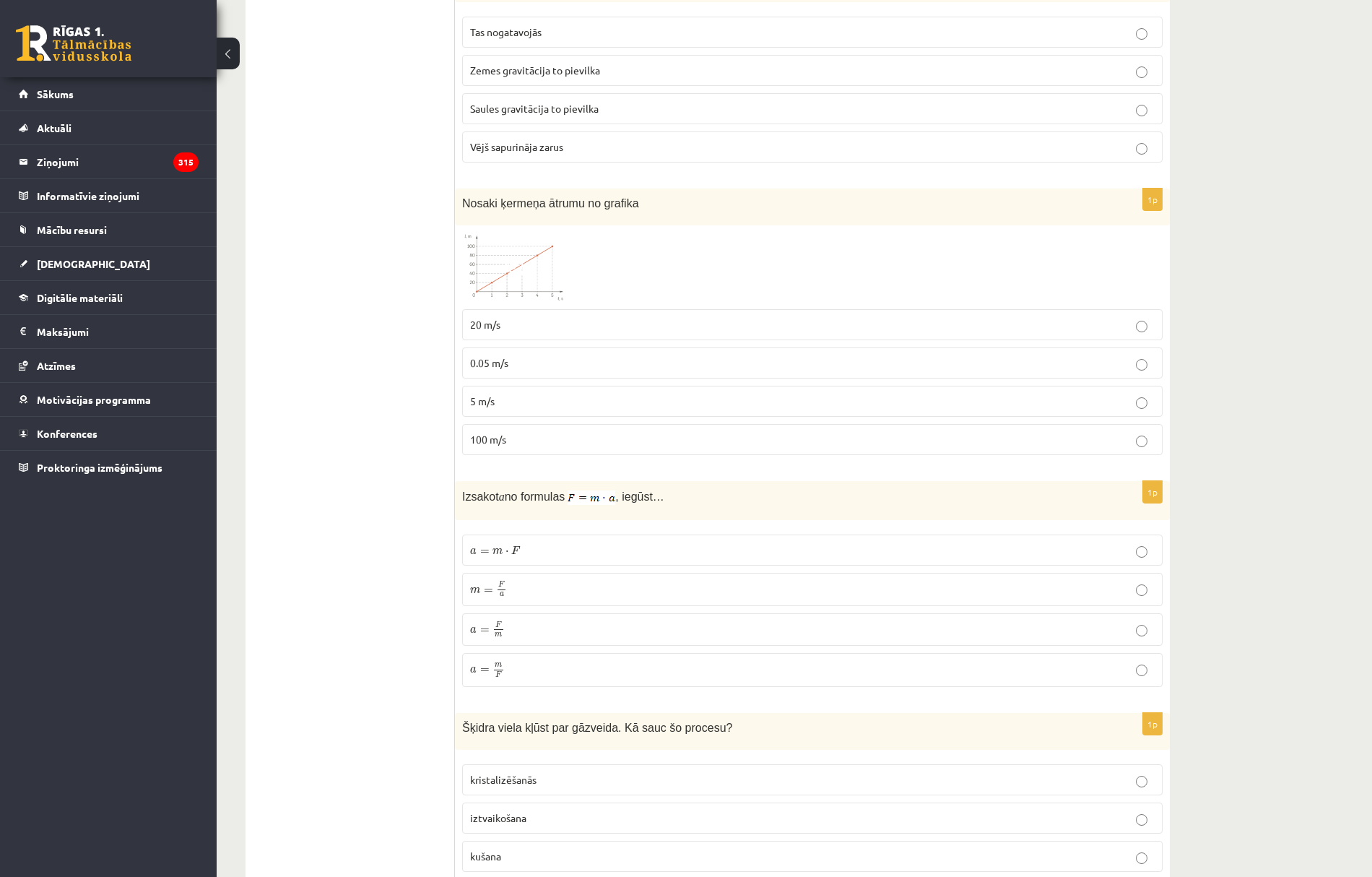
click at [518, 626] on p "a = F m a = F m" at bounding box center [812, 629] width 685 height 17
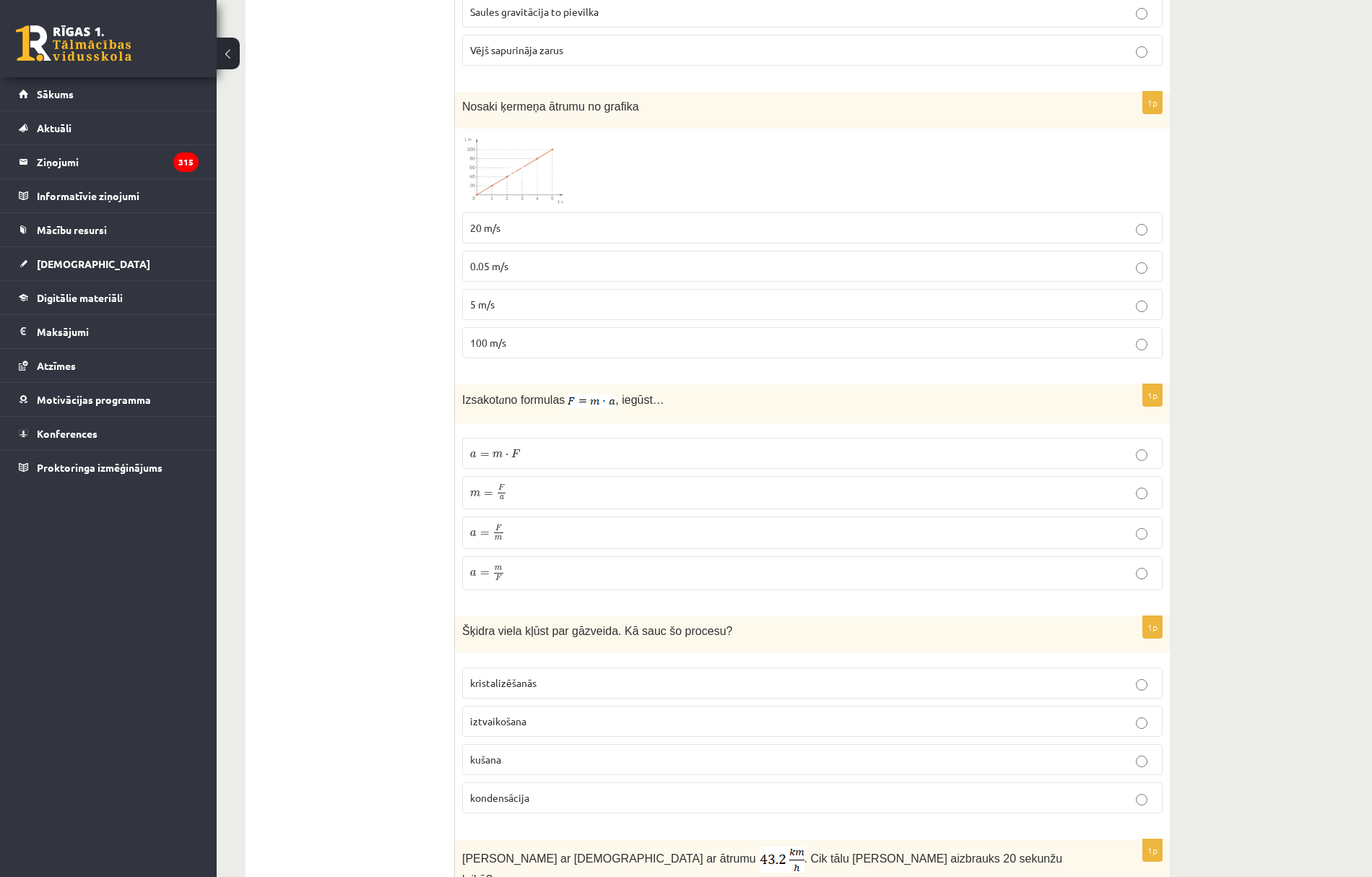
scroll to position [963, 0]
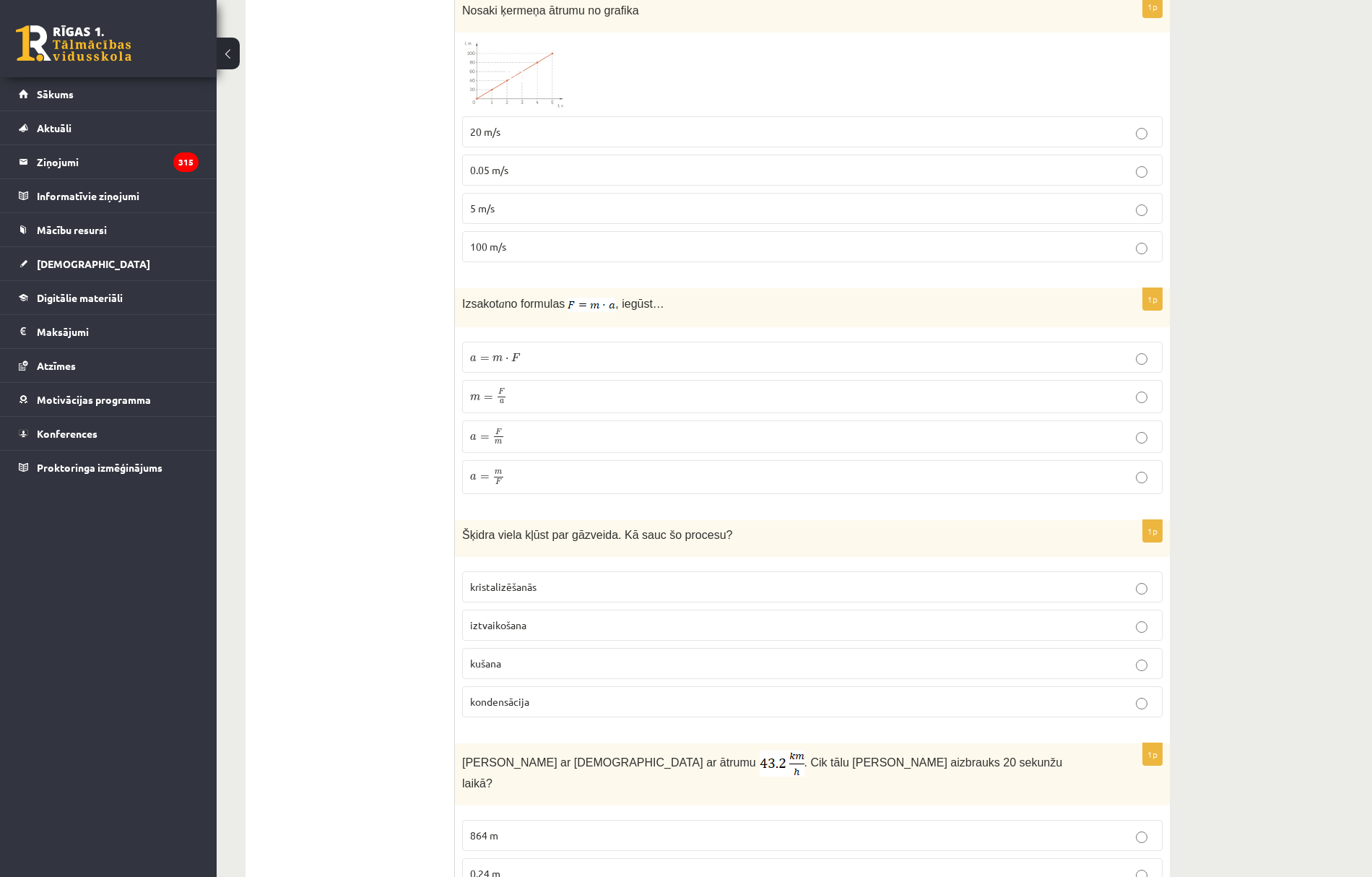
click at [516, 619] on span "iztvaikošana" at bounding box center [498, 625] width 56 height 13
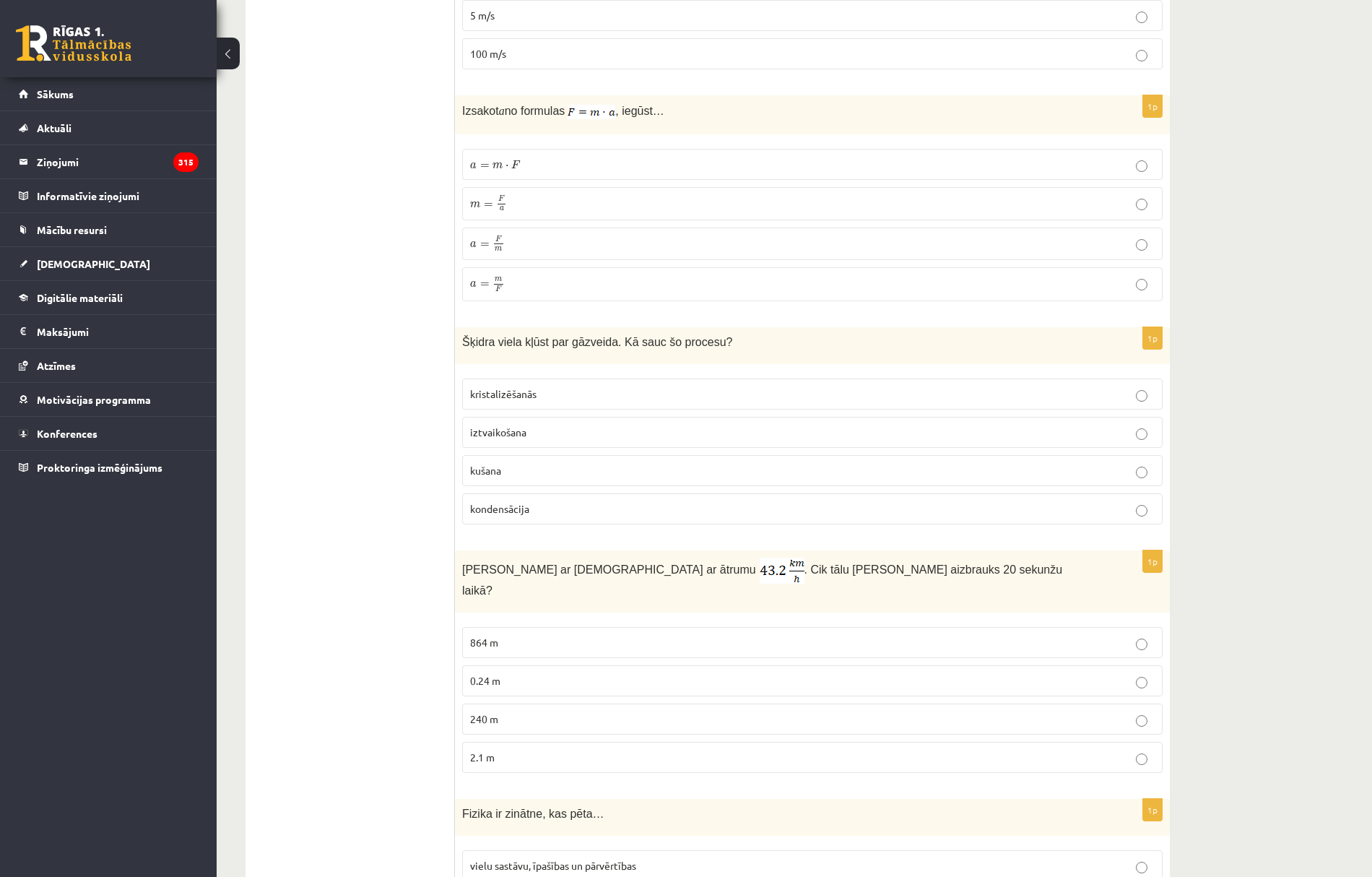
scroll to position [1251, 0]
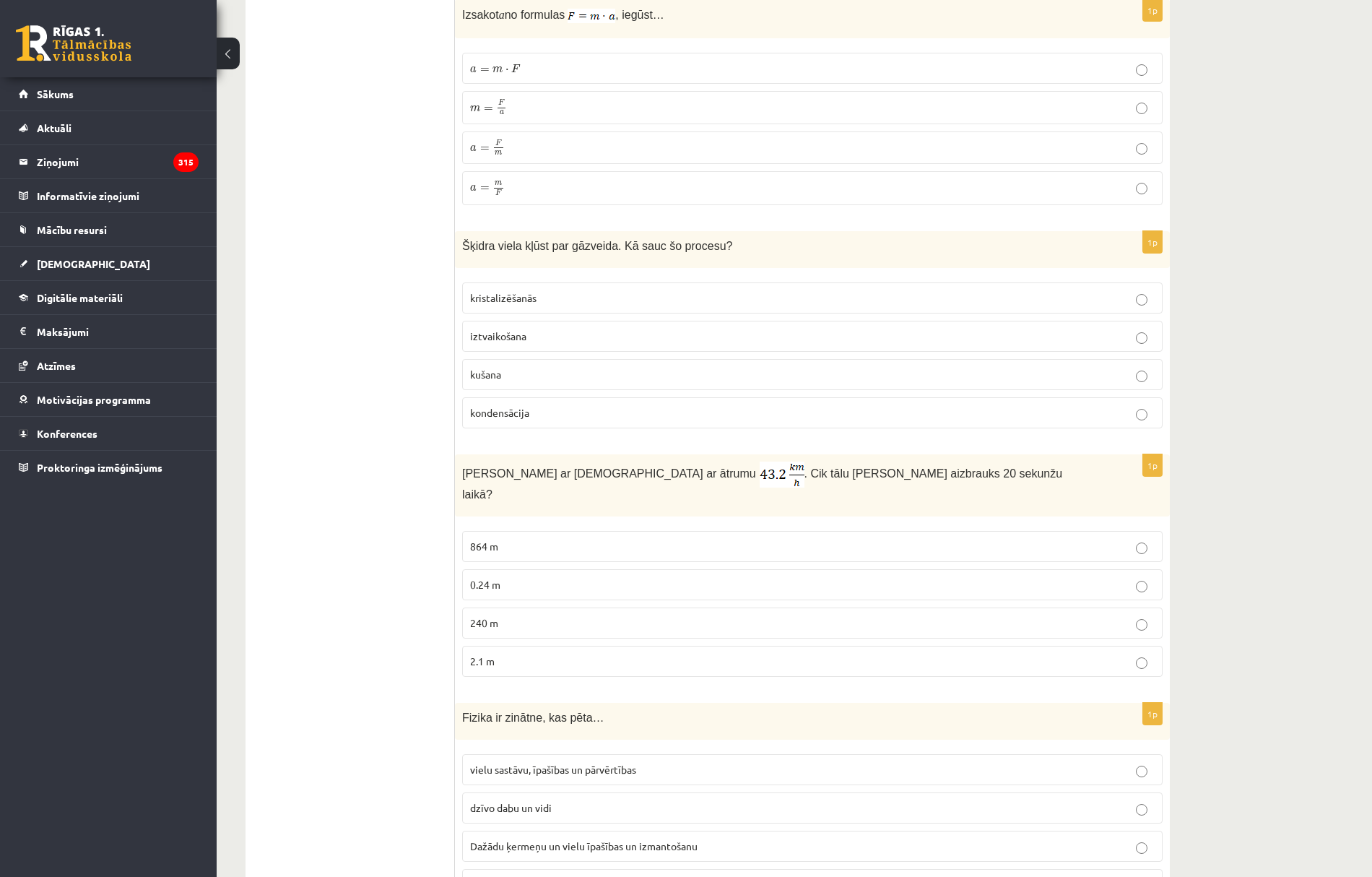
click at [497, 616] on span "240 m" at bounding box center [484, 622] width 28 height 13
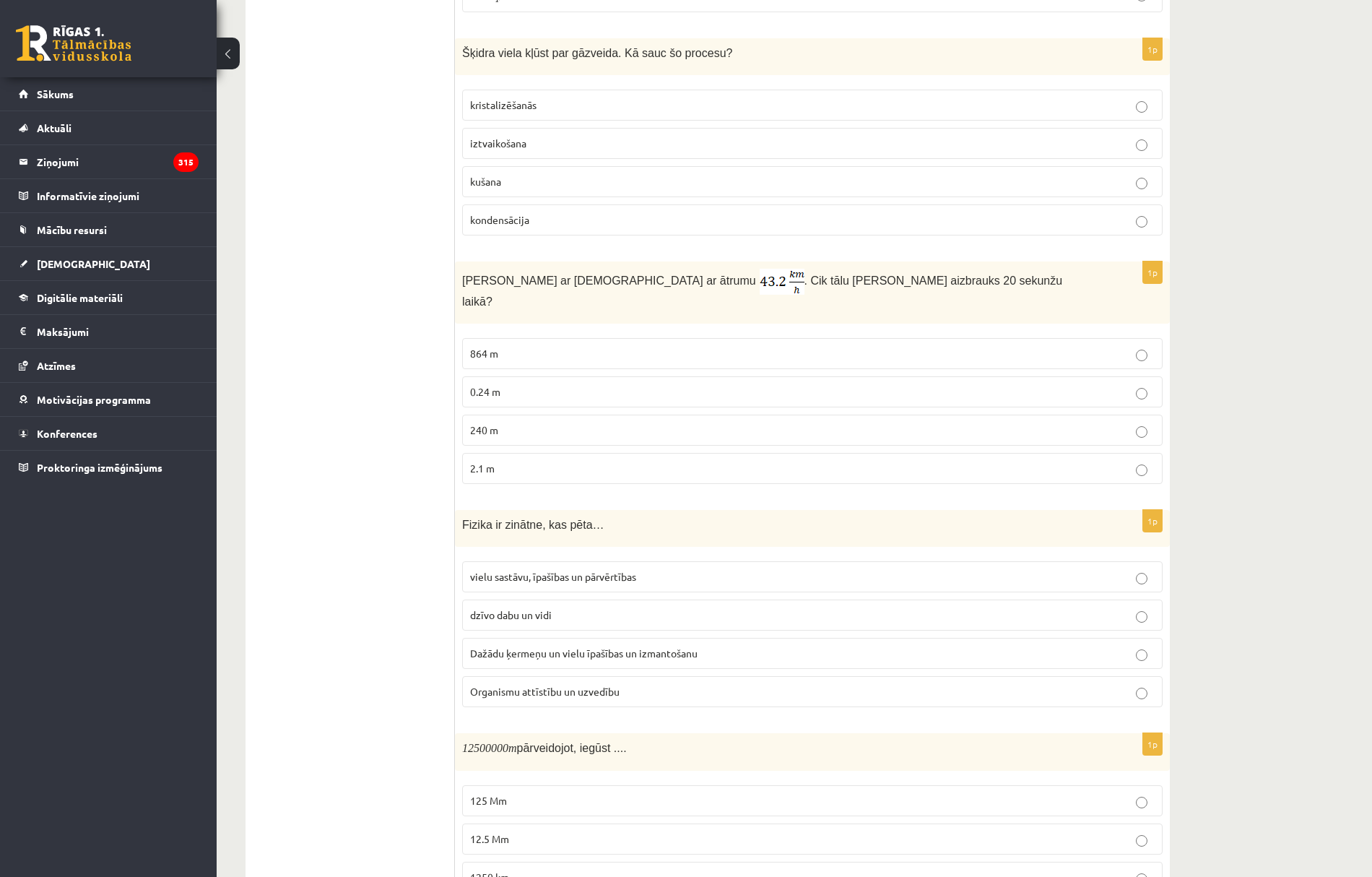
scroll to position [1540, 0]
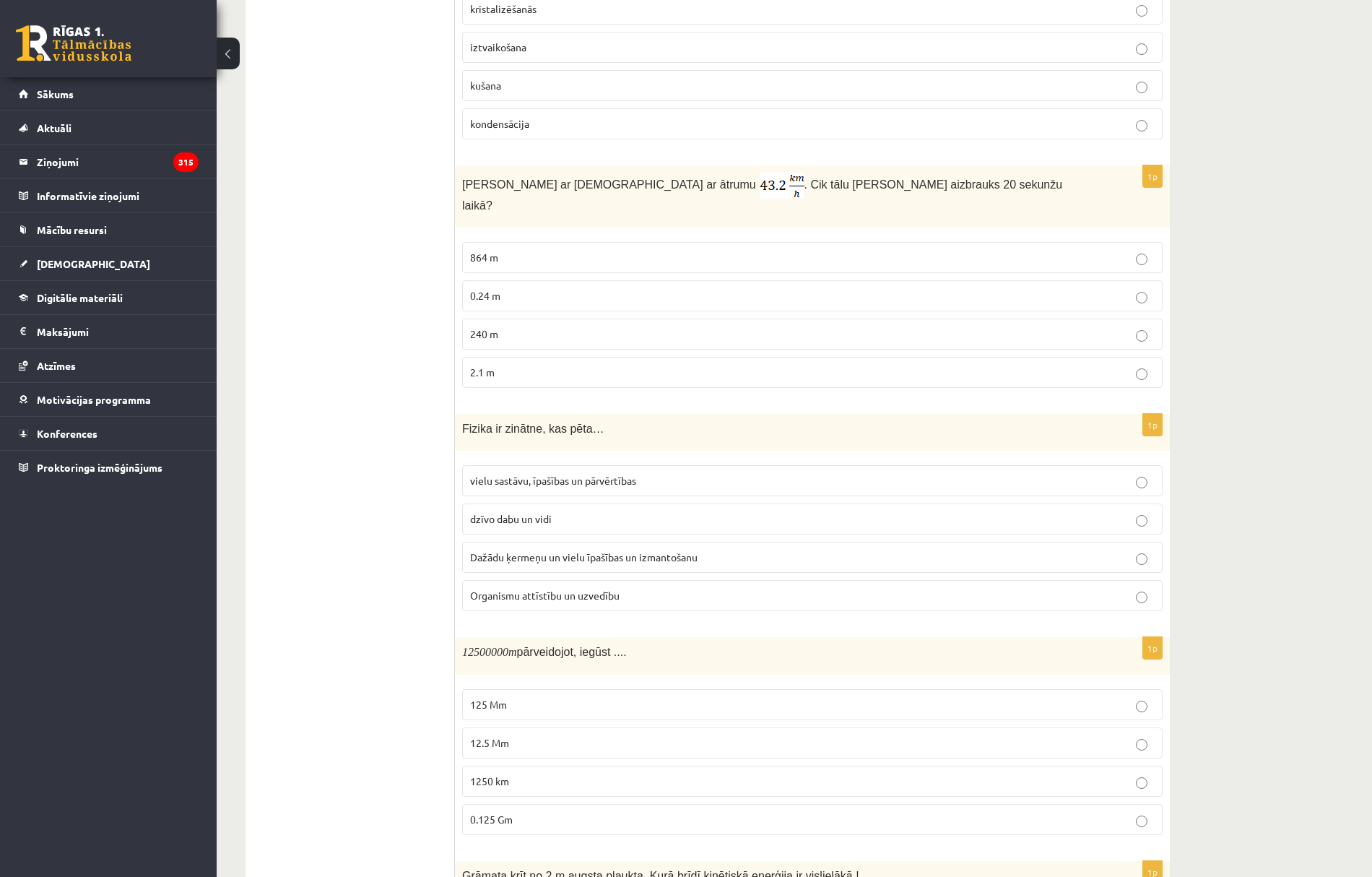
click at [480, 550] on span "Dažādu ķermeņu un vielu īpašības un izmantošanu" at bounding box center [584, 556] width 228 height 13
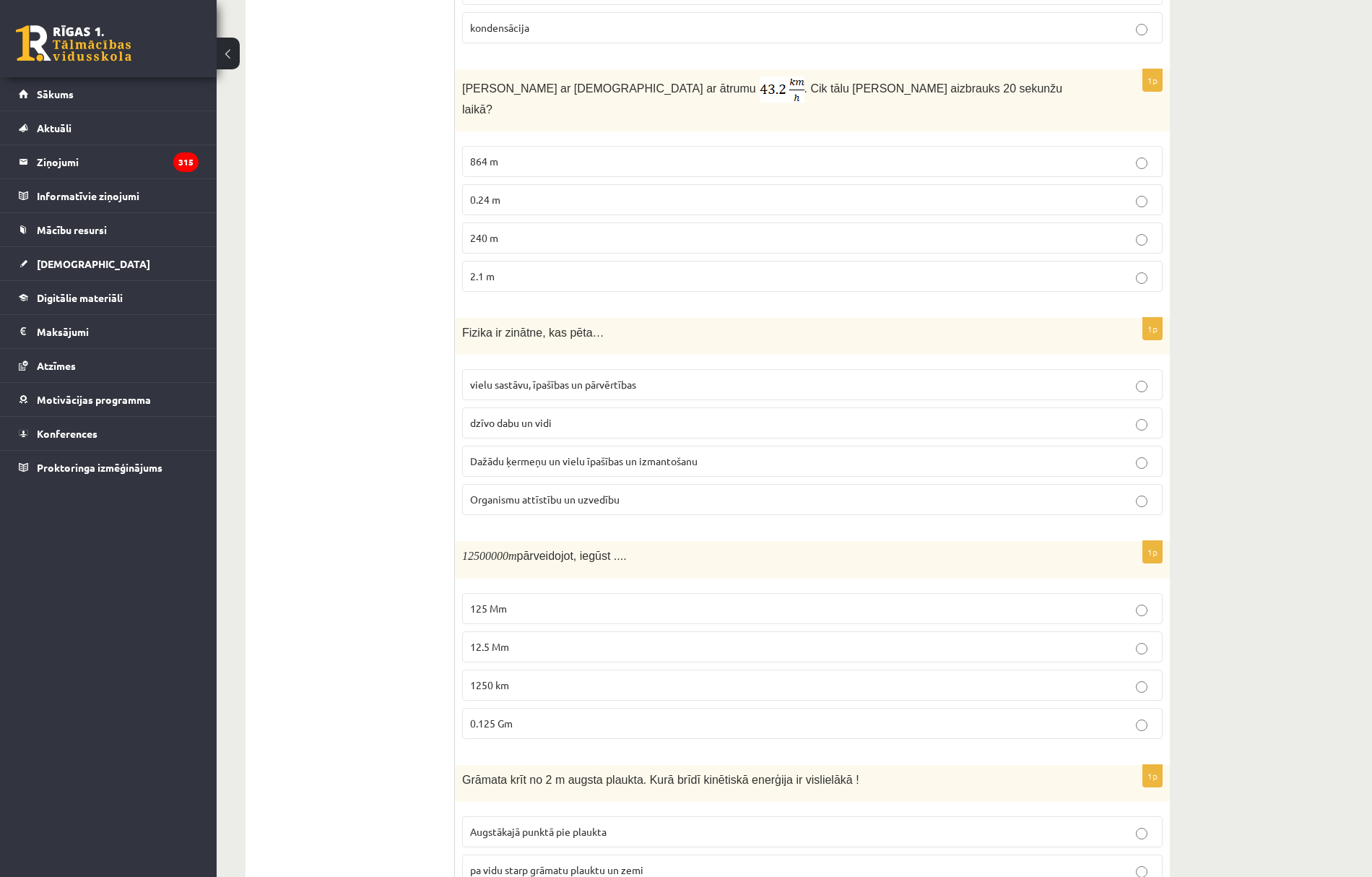
scroll to position [1733, 0]
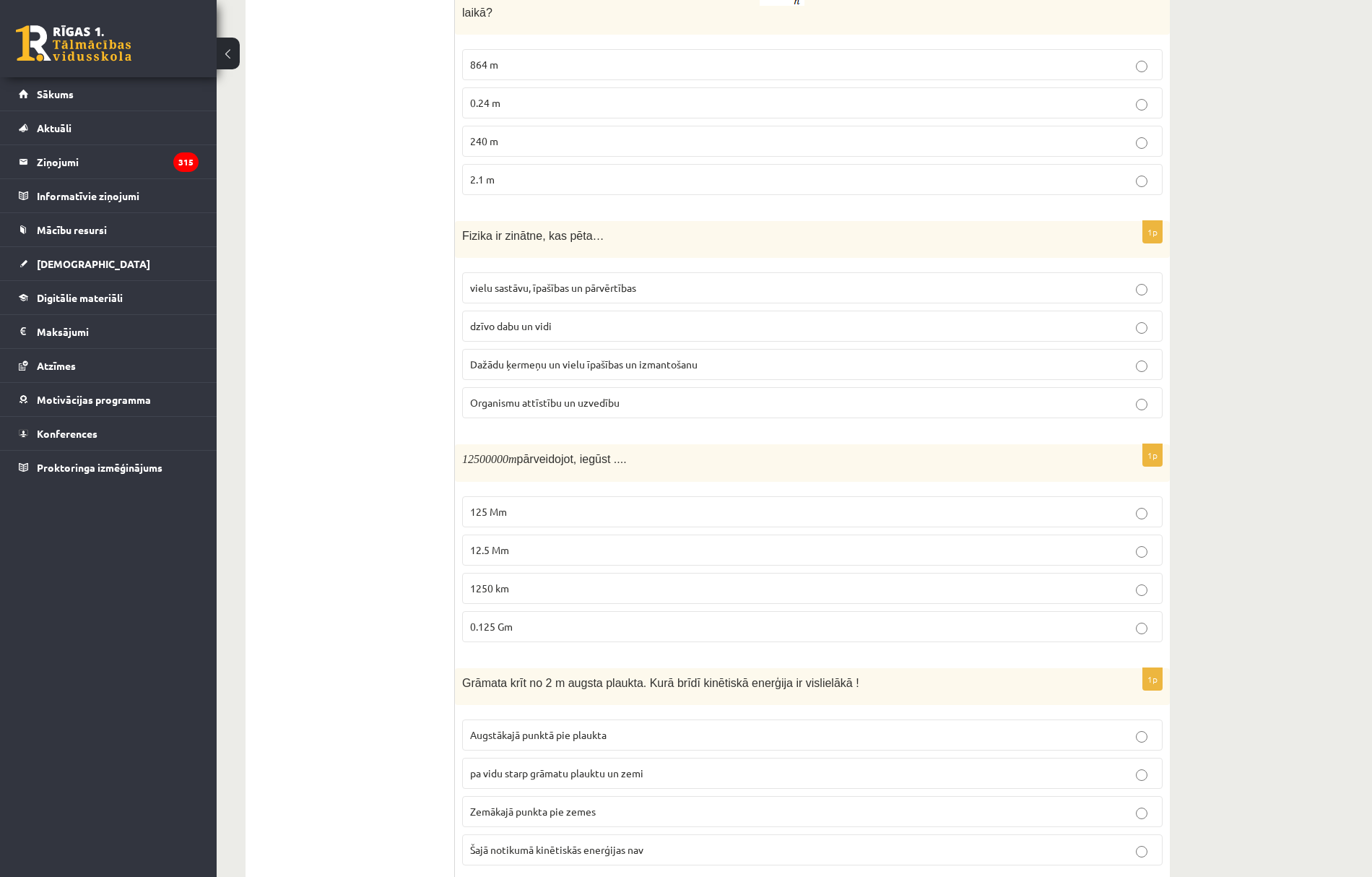
click at [490, 543] on span "12.5 Mm" at bounding box center [489, 549] width 39 height 13
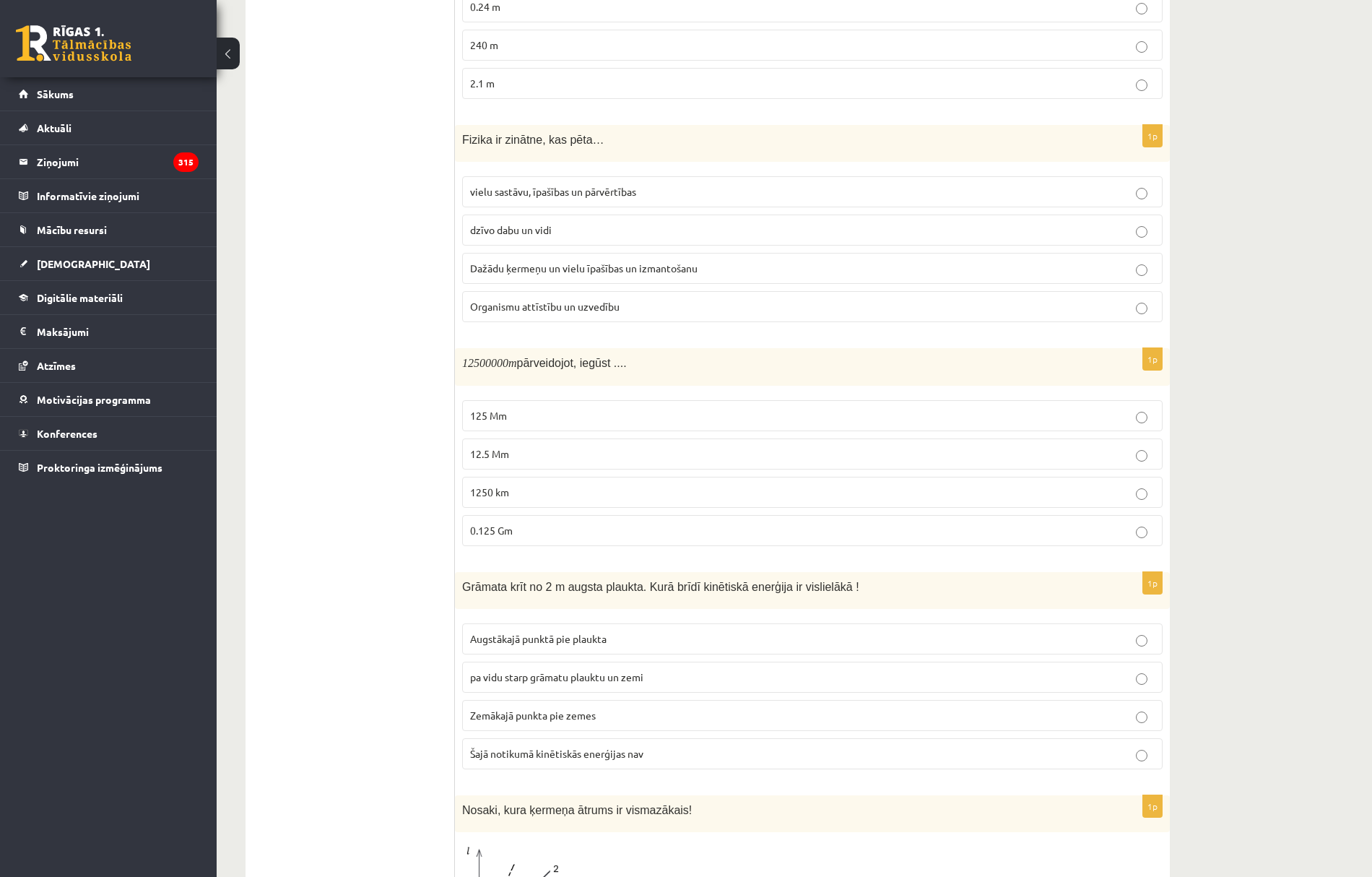
scroll to position [1925, 0]
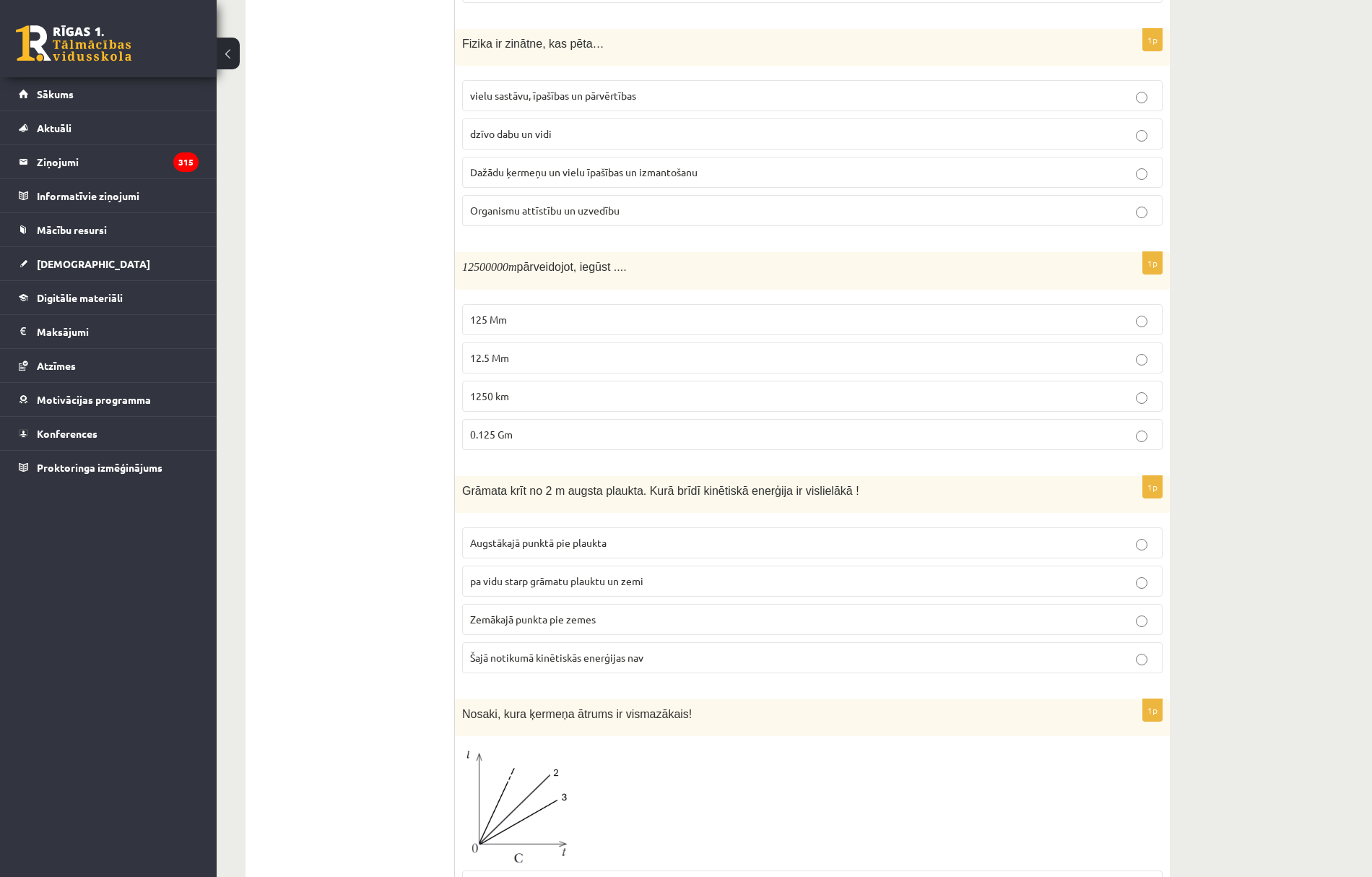
click at [535, 613] on span "Zemākajā punkta pie zemes" at bounding box center [533, 619] width 126 height 13
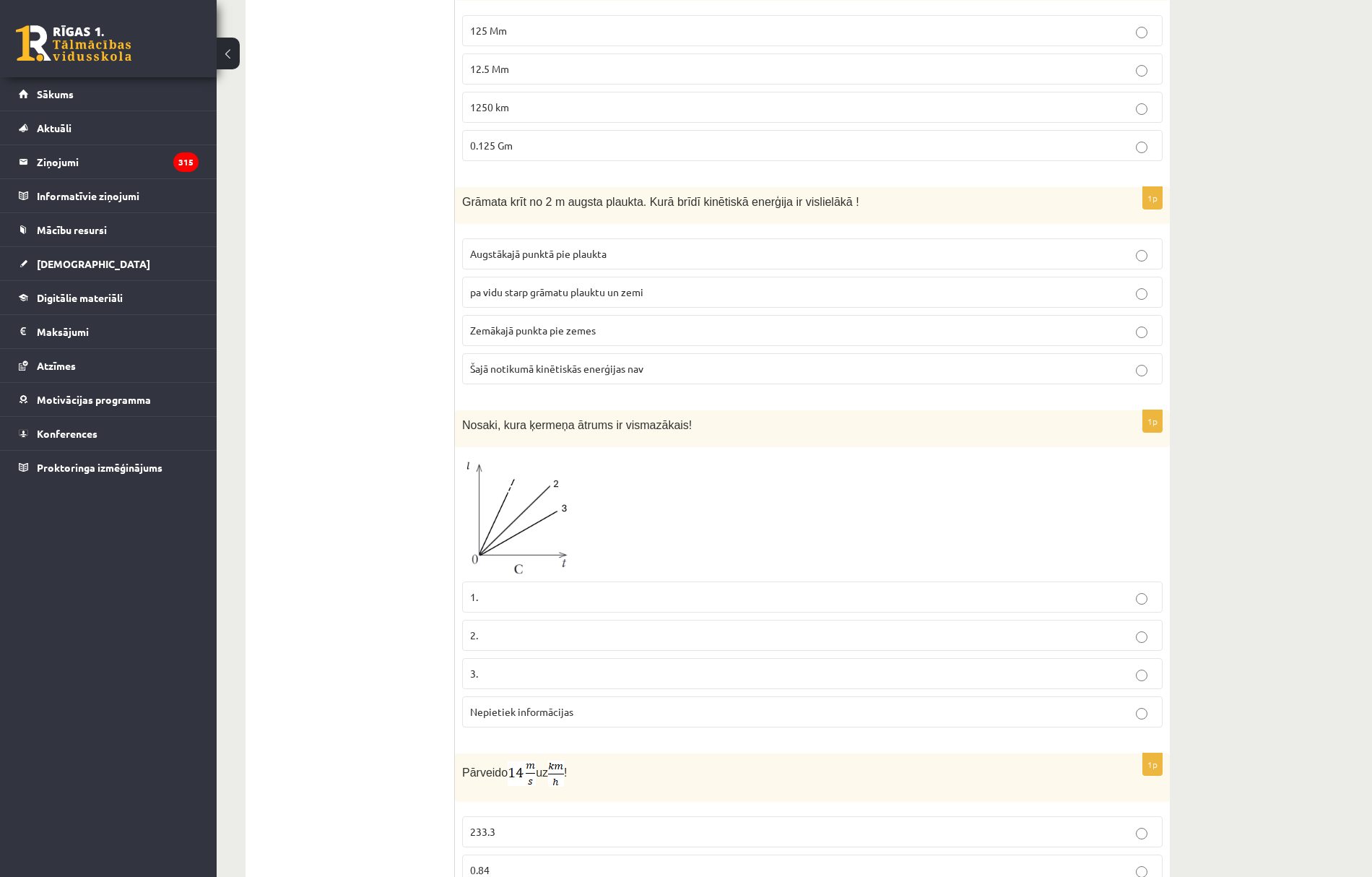
scroll to position [2311, 0]
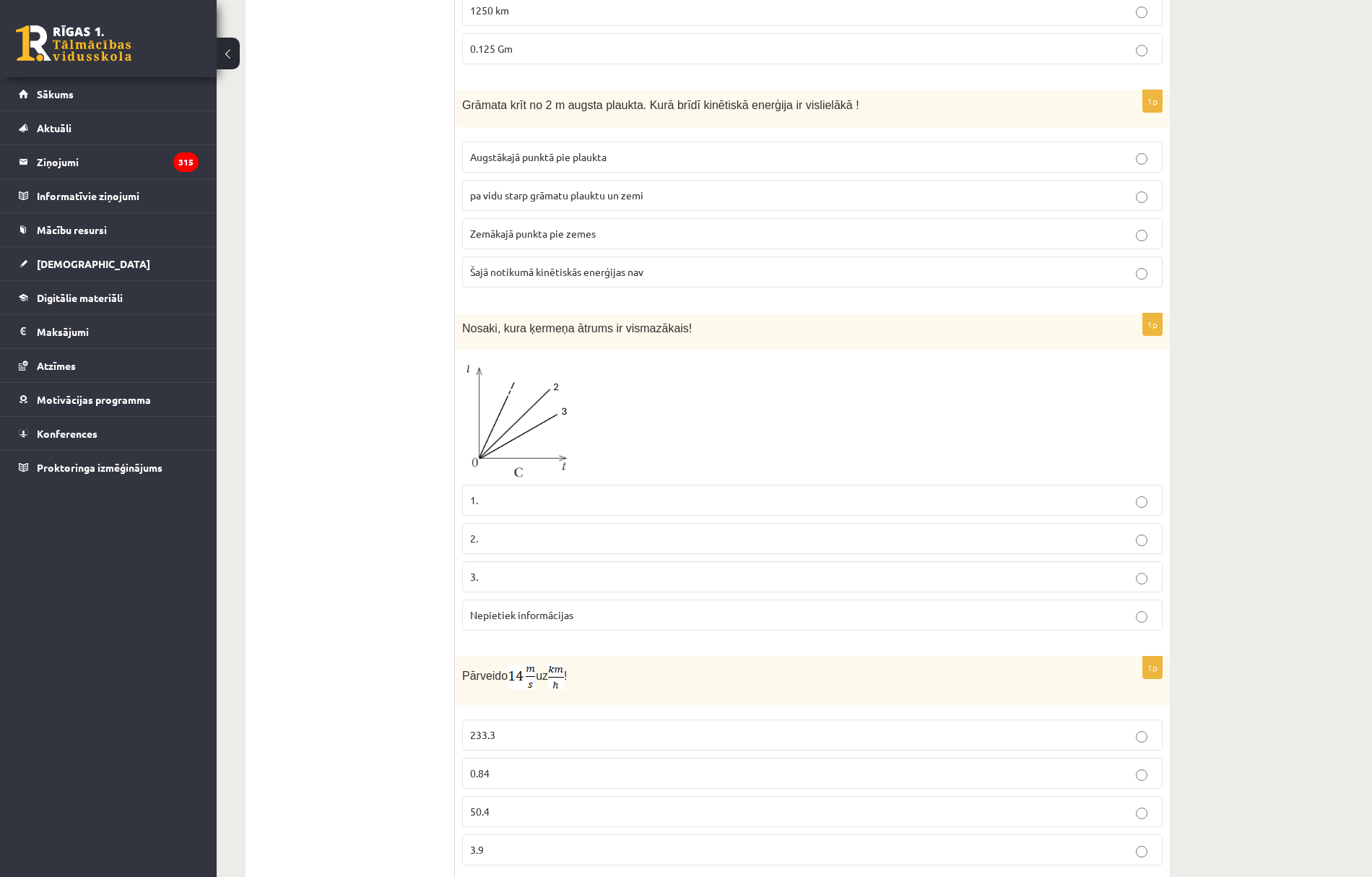
click at [511, 531] on p "2." at bounding box center [812, 538] width 685 height 15
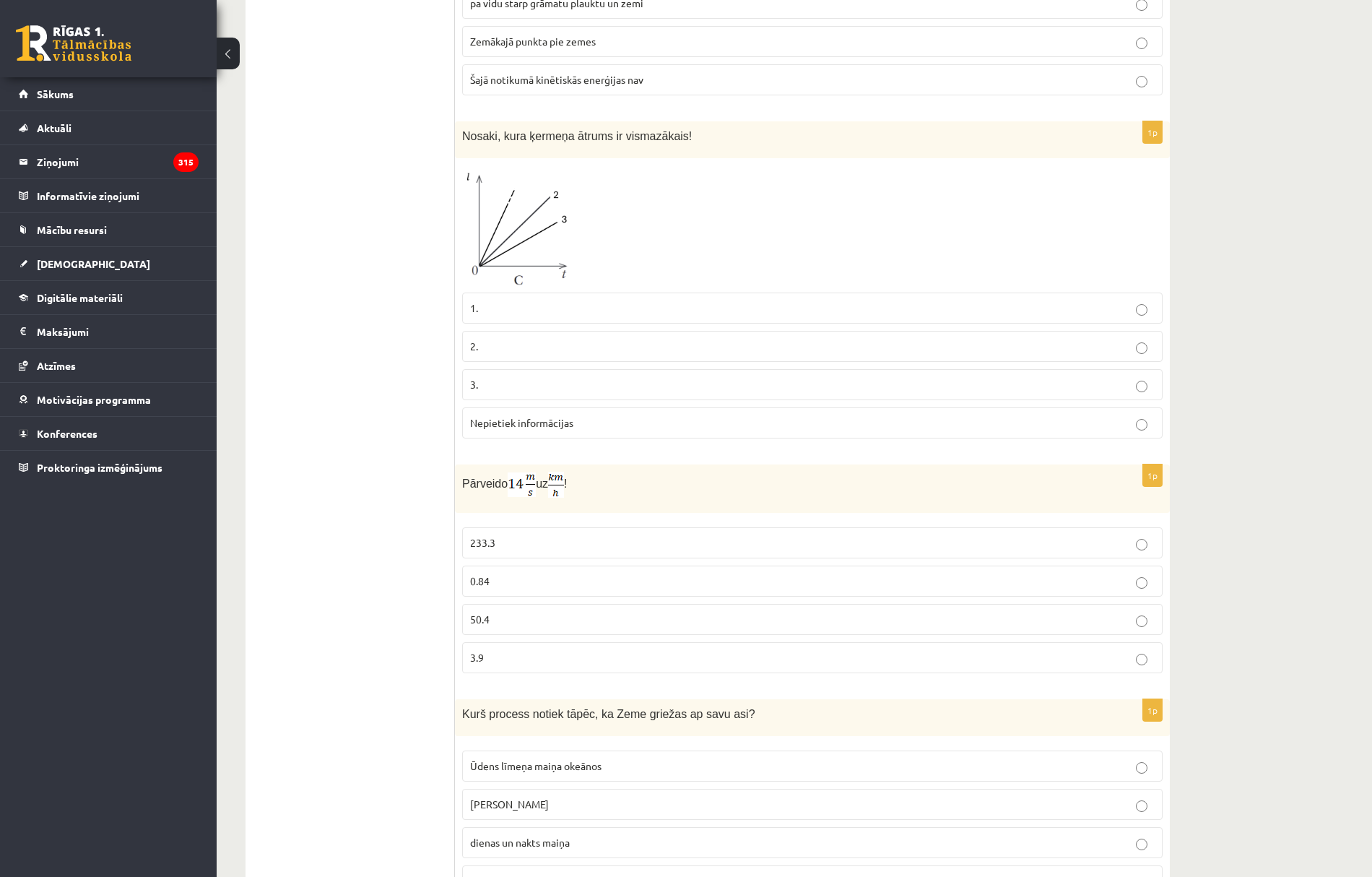
scroll to position [2696, 0]
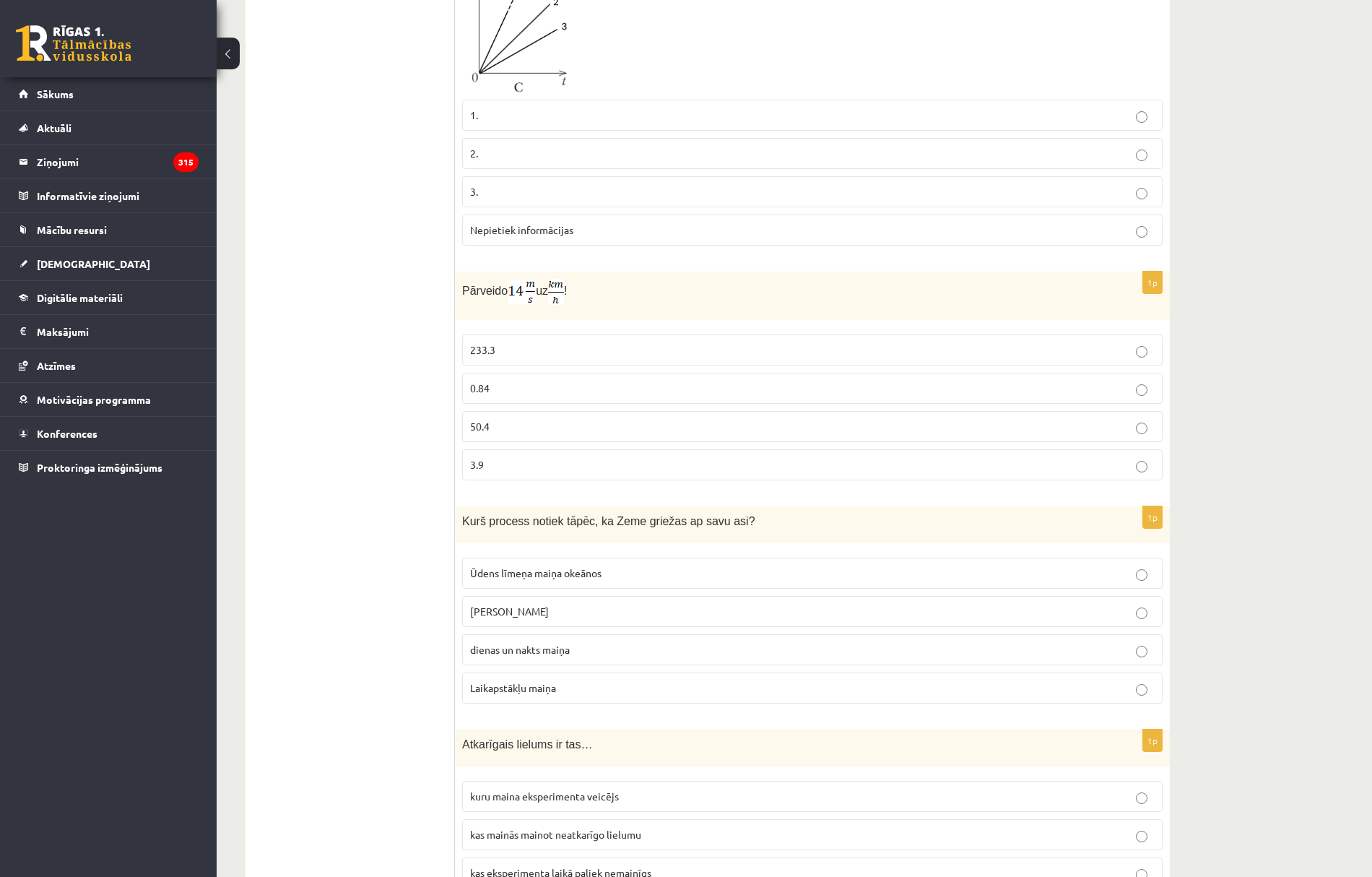
click at [541, 605] on span "gadalaiku maiņa" at bounding box center [509, 611] width 79 height 13
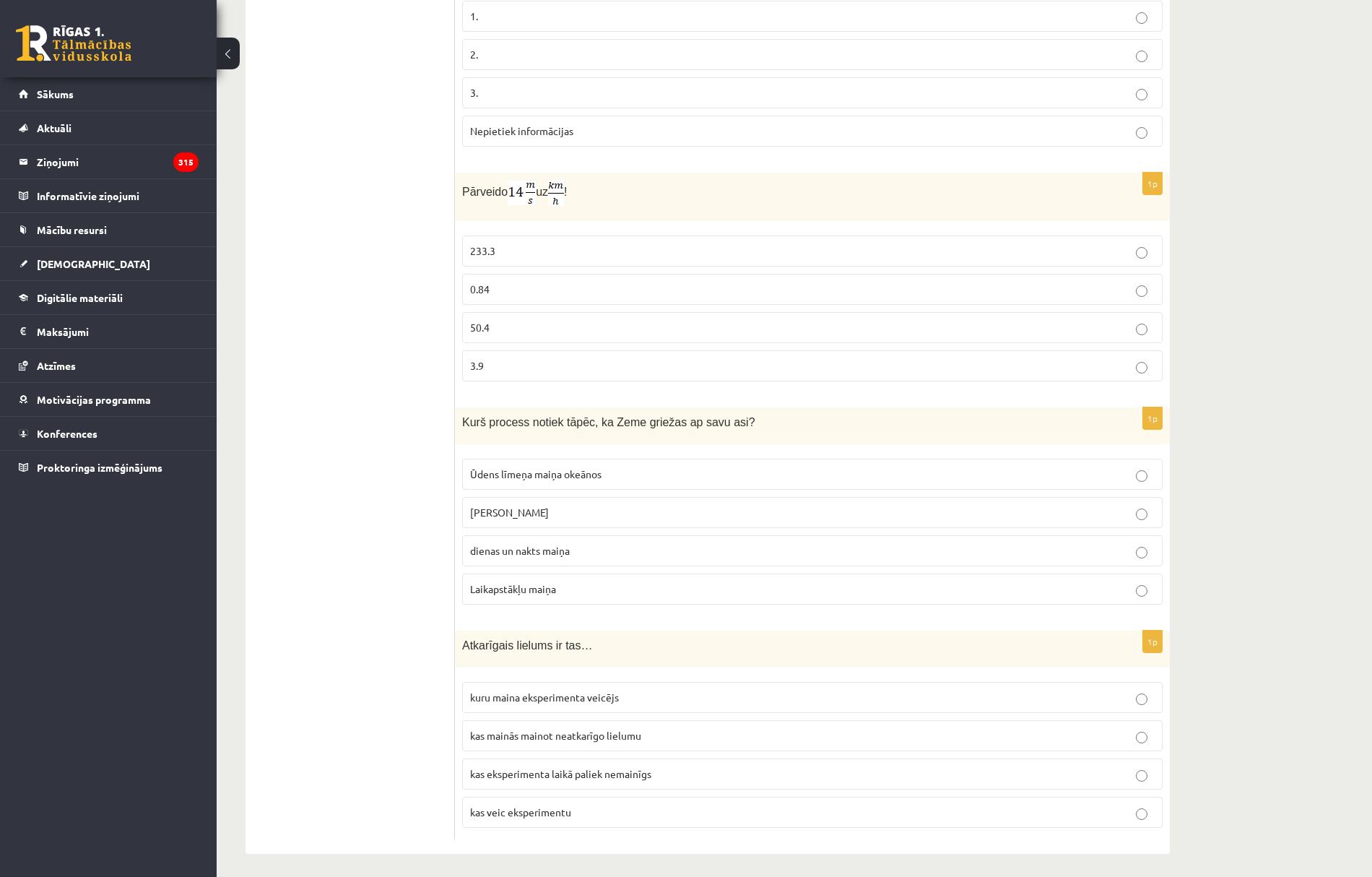
click at [595, 728] on span "kas mainās mainot neatkarīgo lielumu" at bounding box center [556, 734] width 172 height 13
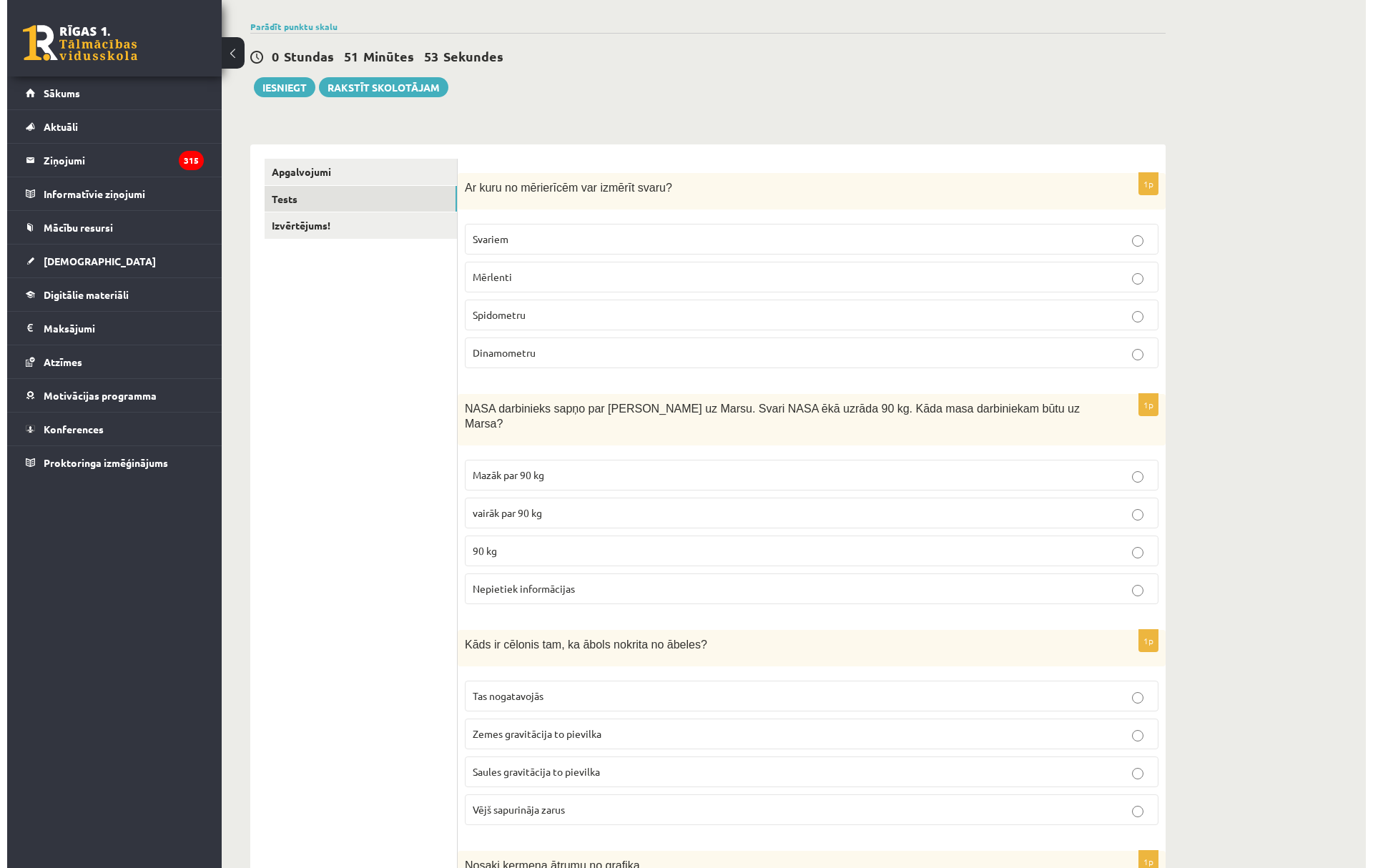
scroll to position [0, 0]
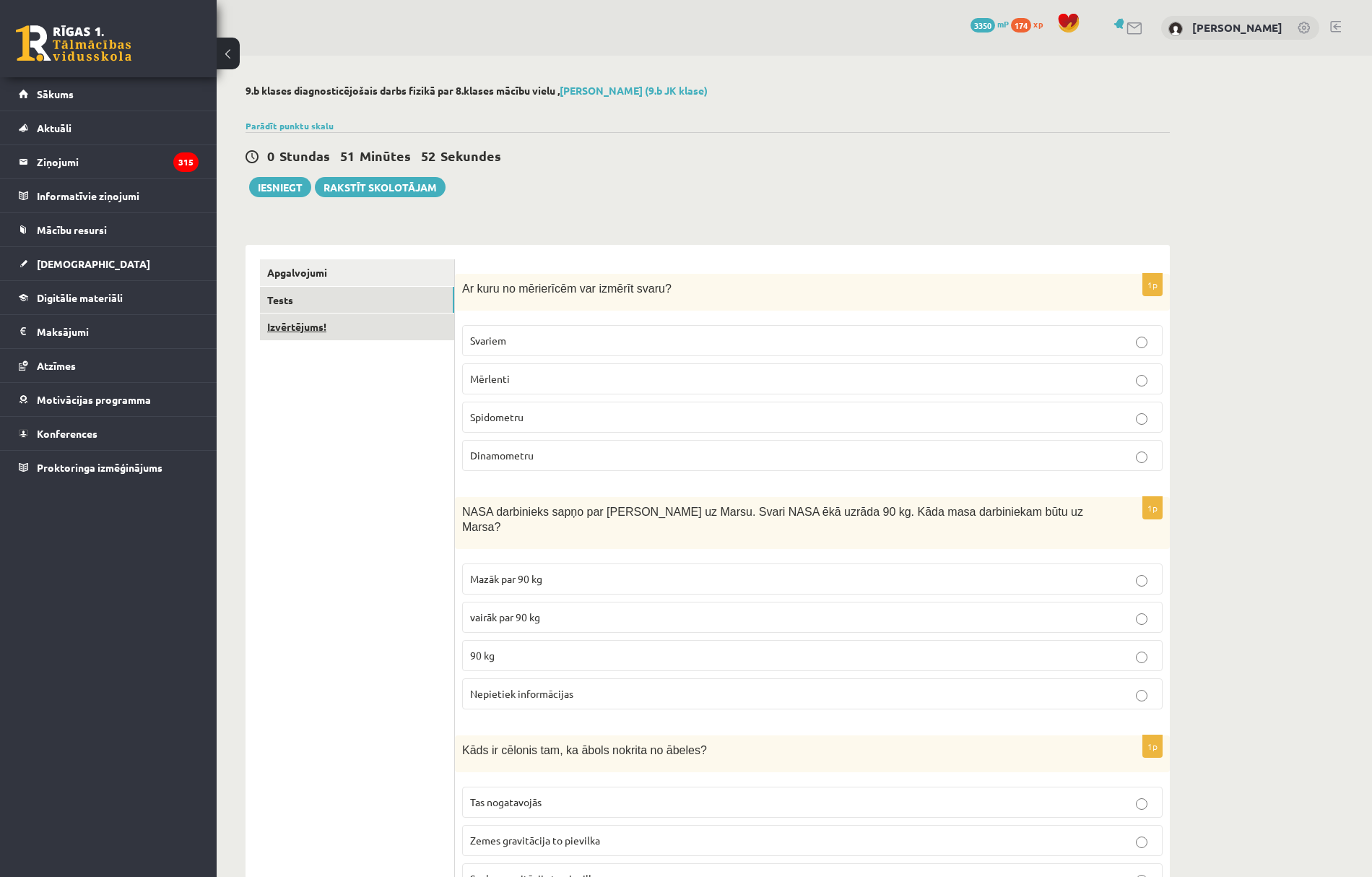
click at [346, 339] on link "Izvērtējums!" at bounding box center [357, 326] width 195 height 27
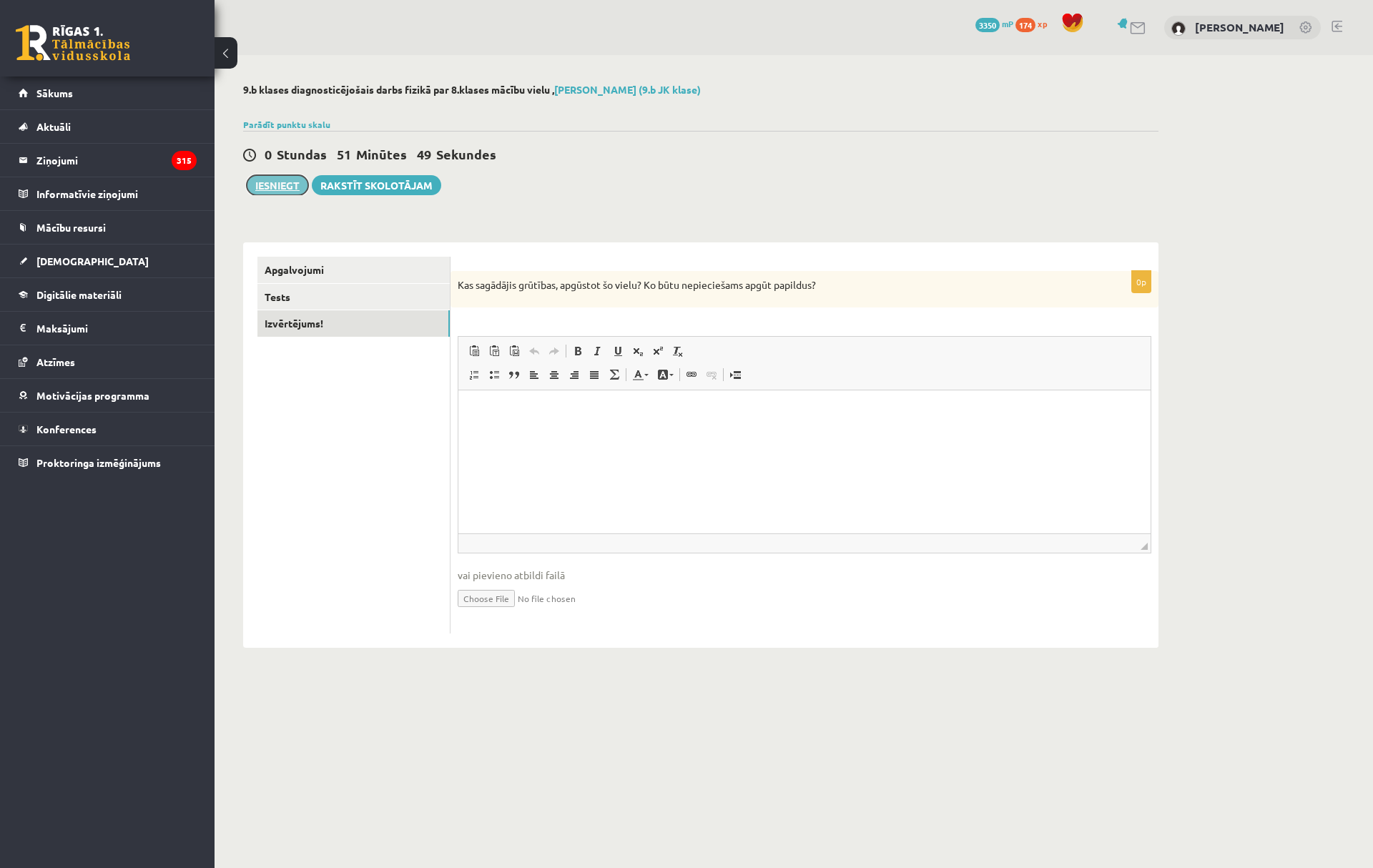
click at [301, 184] on button "Iesniegt" at bounding box center [278, 185] width 61 height 20
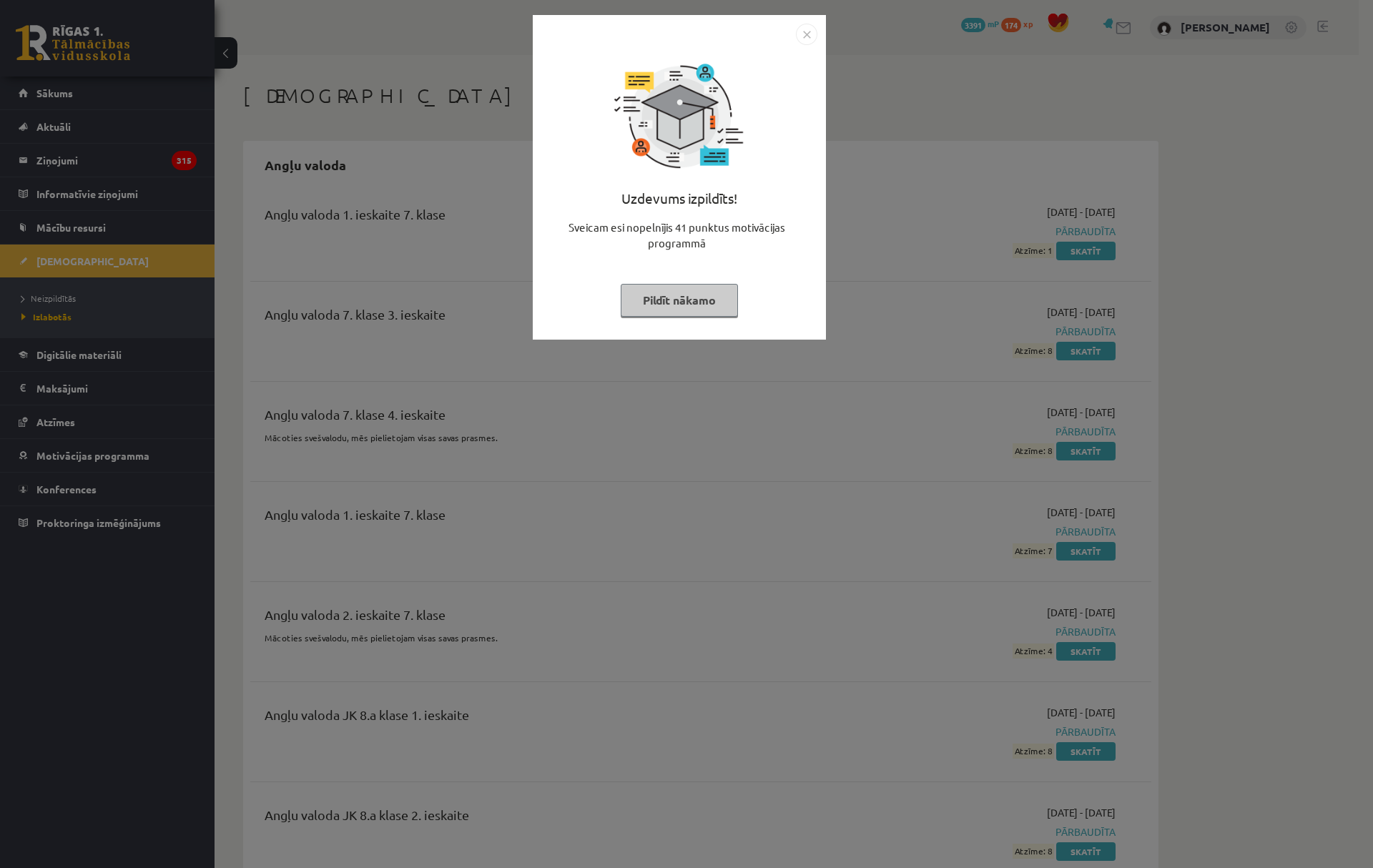
drag, startPoint x: 697, startPoint y: 304, endPoint x: 649, endPoint y: 304, distance: 48.0
click at [696, 304] on button "Pildīt nākamo" at bounding box center [679, 299] width 118 height 33
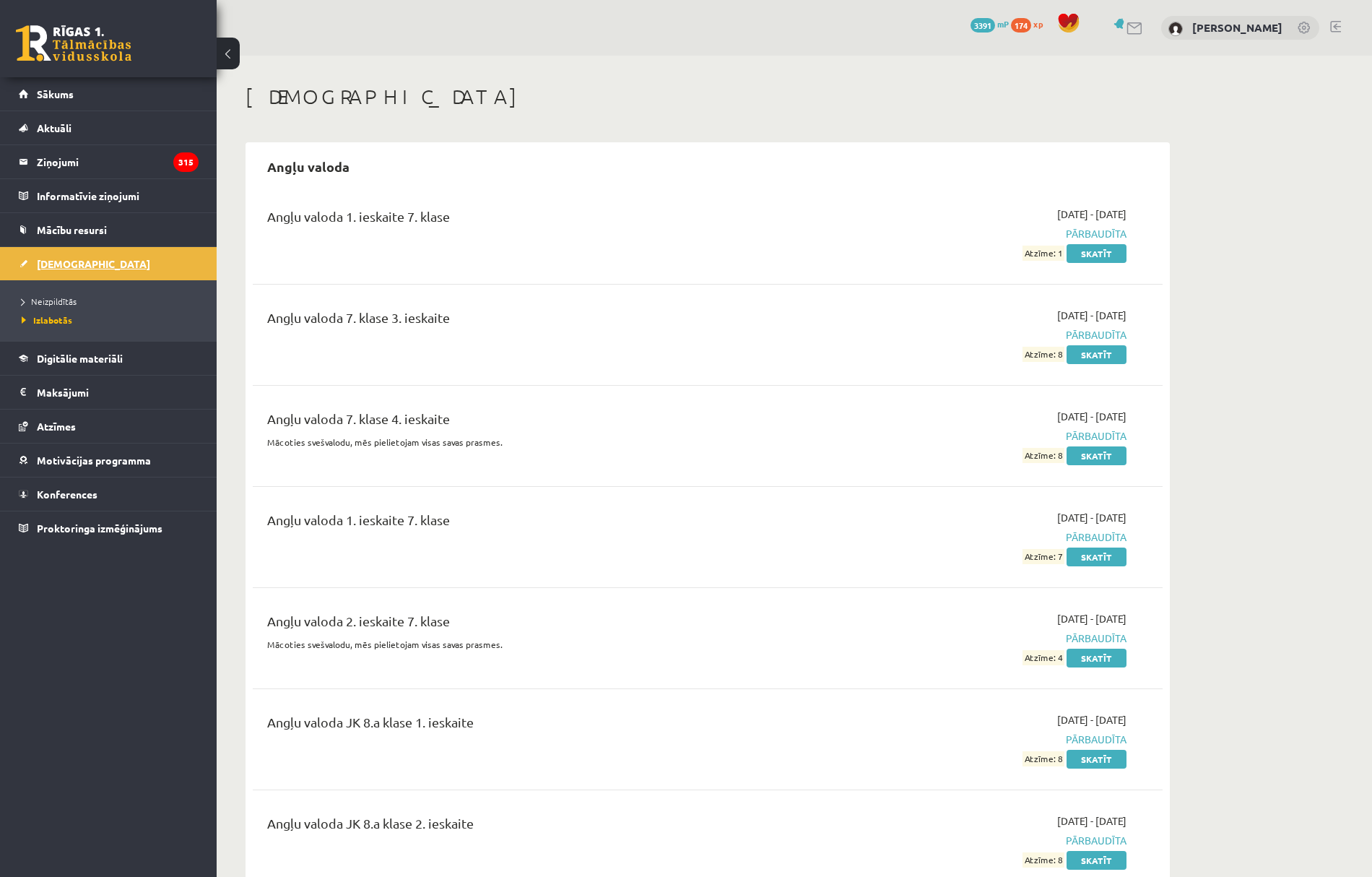
click at [136, 267] on link "[DEMOGRAPHIC_DATA]" at bounding box center [109, 263] width 180 height 33
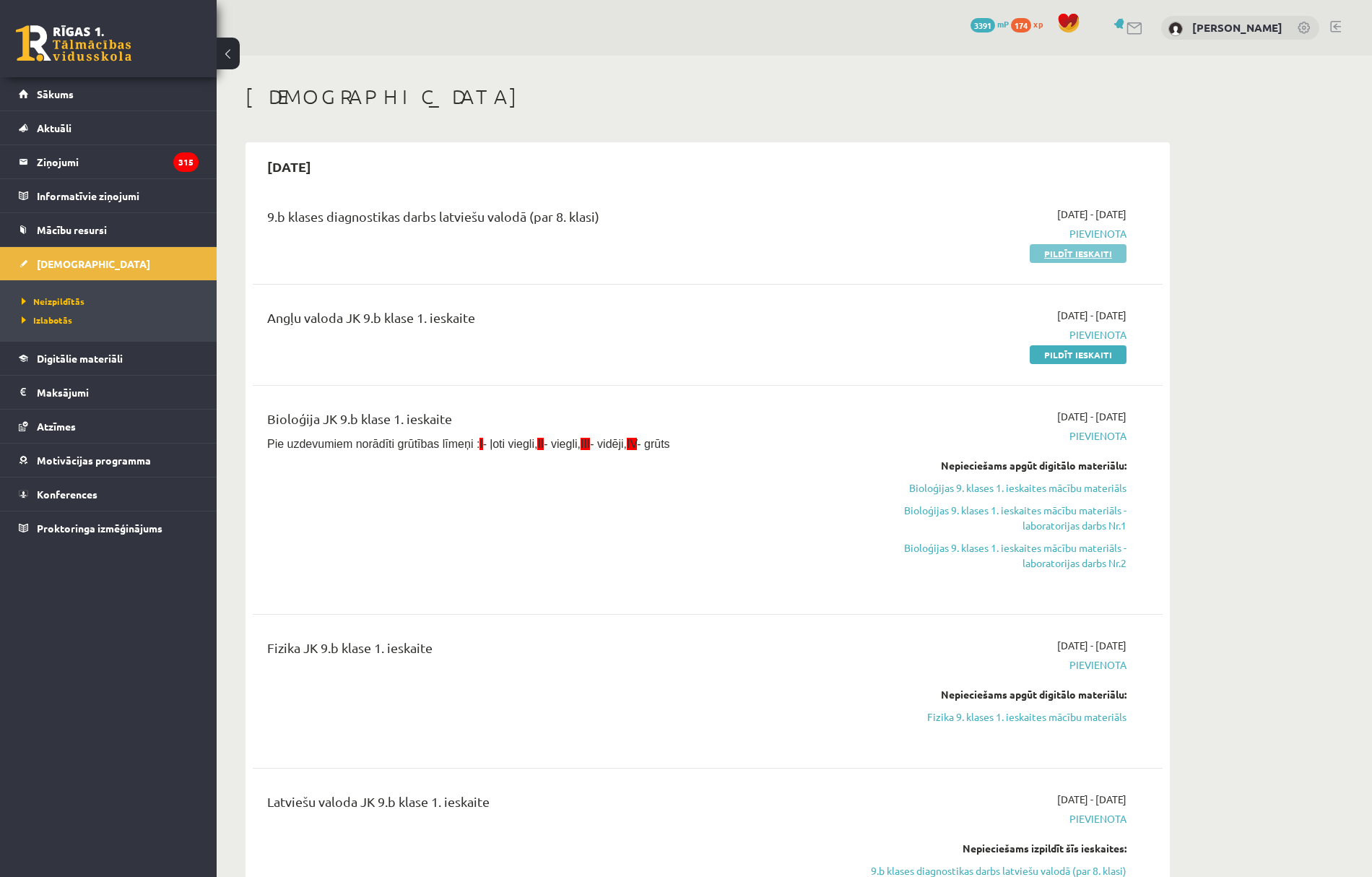
click at [1050, 254] on link "Pildīt ieskaiti" at bounding box center [1078, 253] width 97 height 19
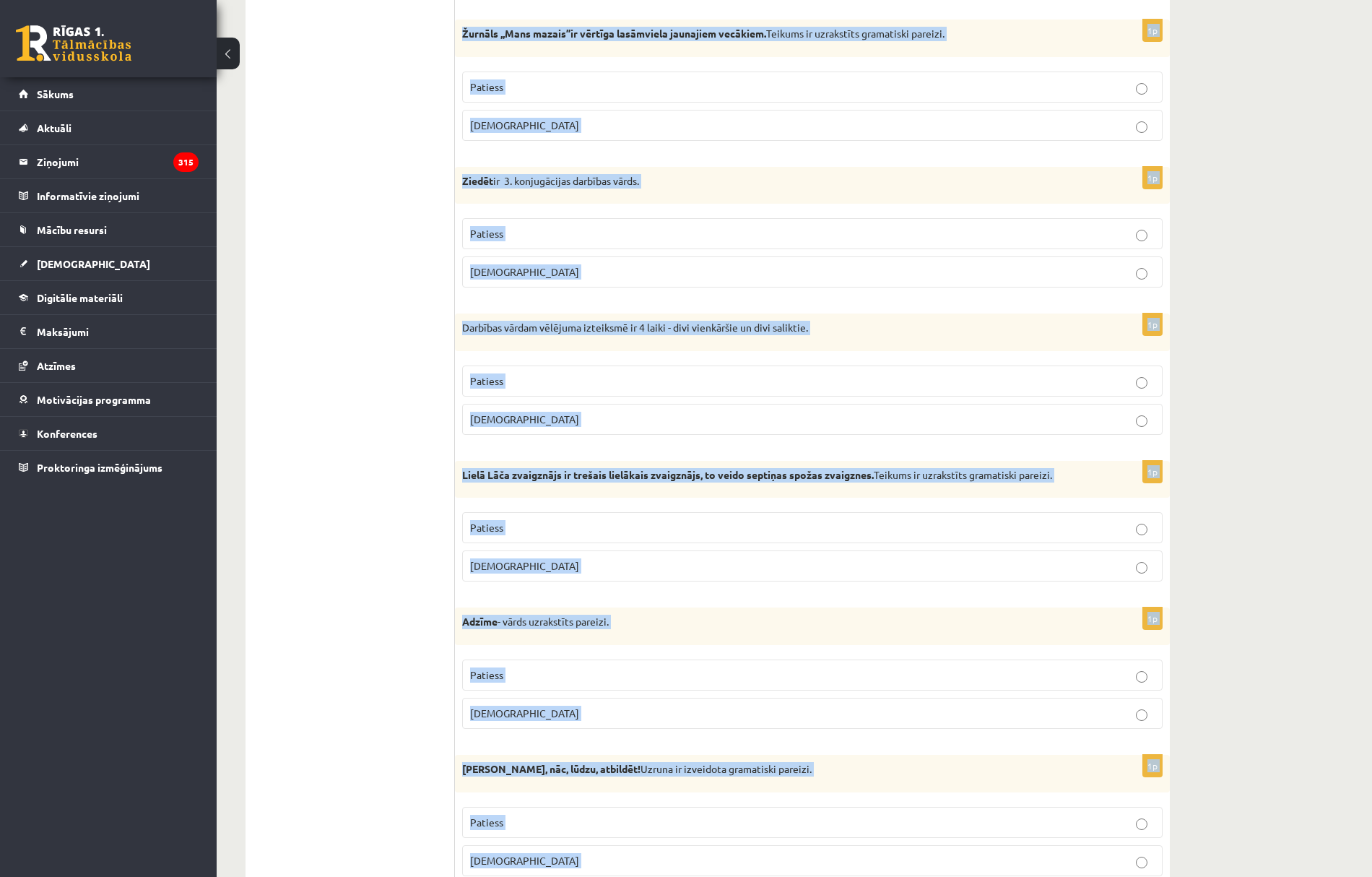
scroll to position [3888, 0]
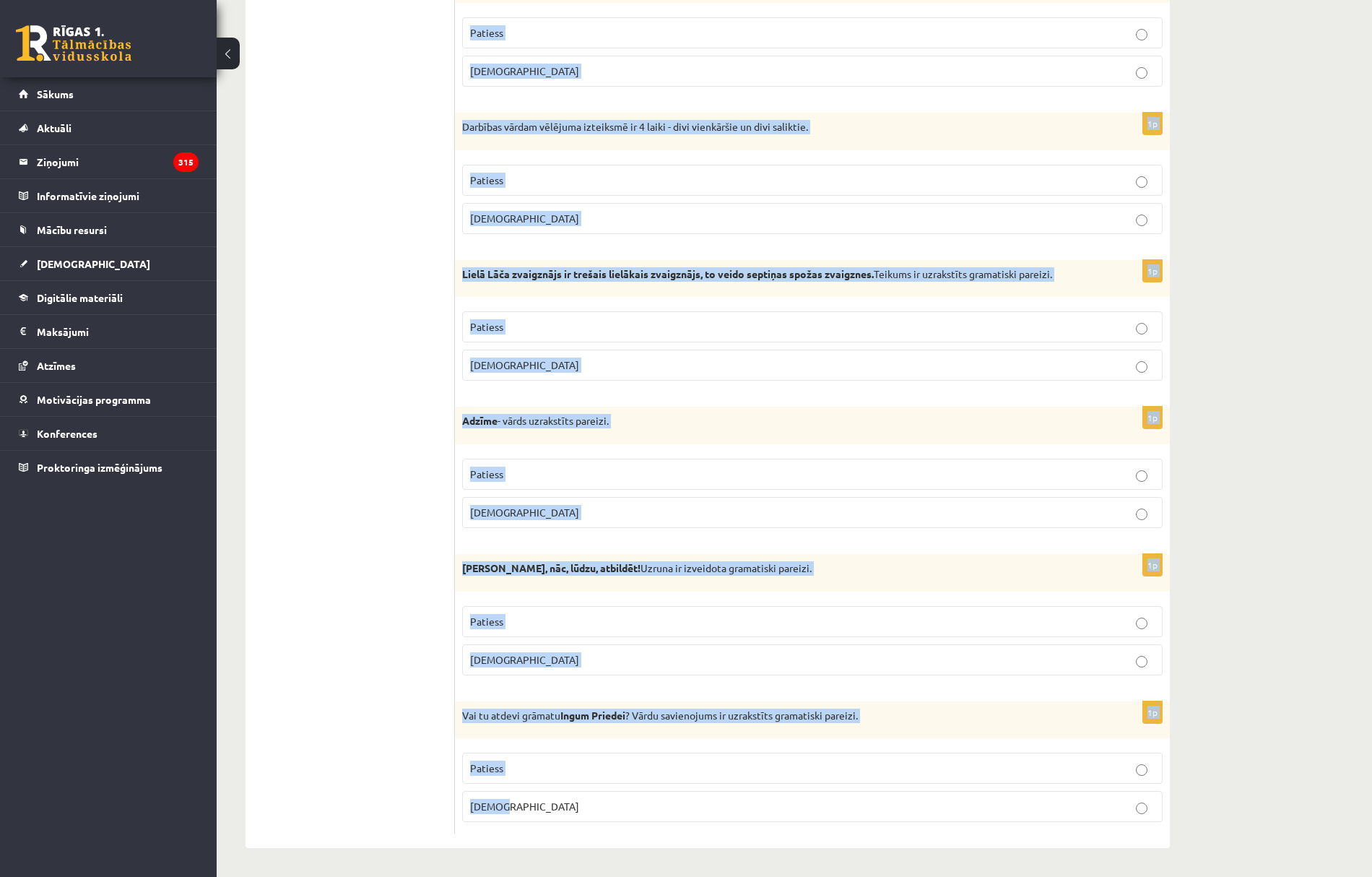
drag, startPoint x: 469, startPoint y: 265, endPoint x: 605, endPoint y: 800, distance: 552.0
copy form "Apgalvojums ir patiess vai aplams? 1p Man jānopērk maize. Teikums ir uzrakstīts…"
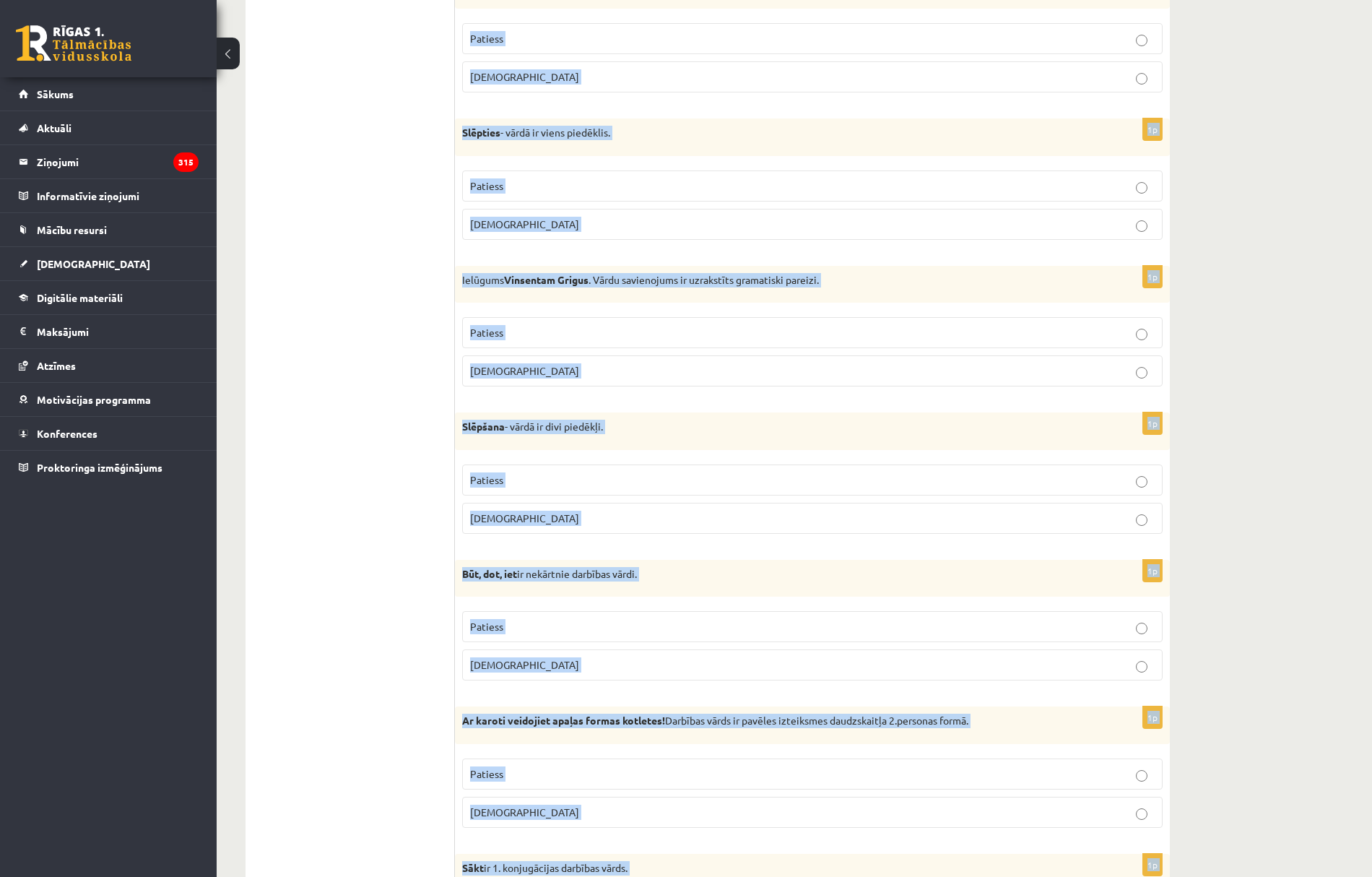
scroll to position [0, 0]
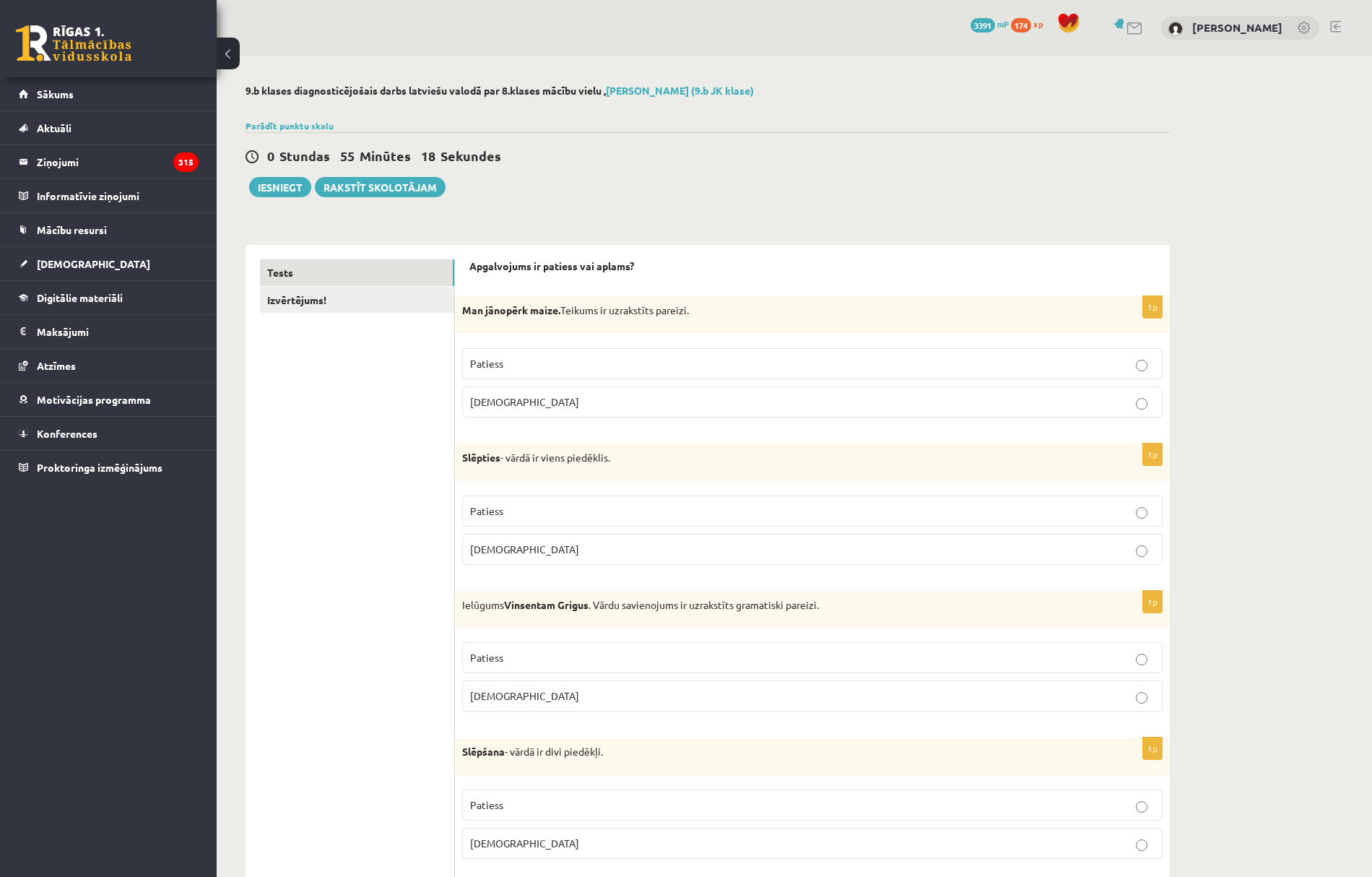
click at [500, 364] on span "Patiess" at bounding box center [486, 363] width 33 height 13
click at [503, 518] on p "Patiess" at bounding box center [812, 510] width 685 height 15
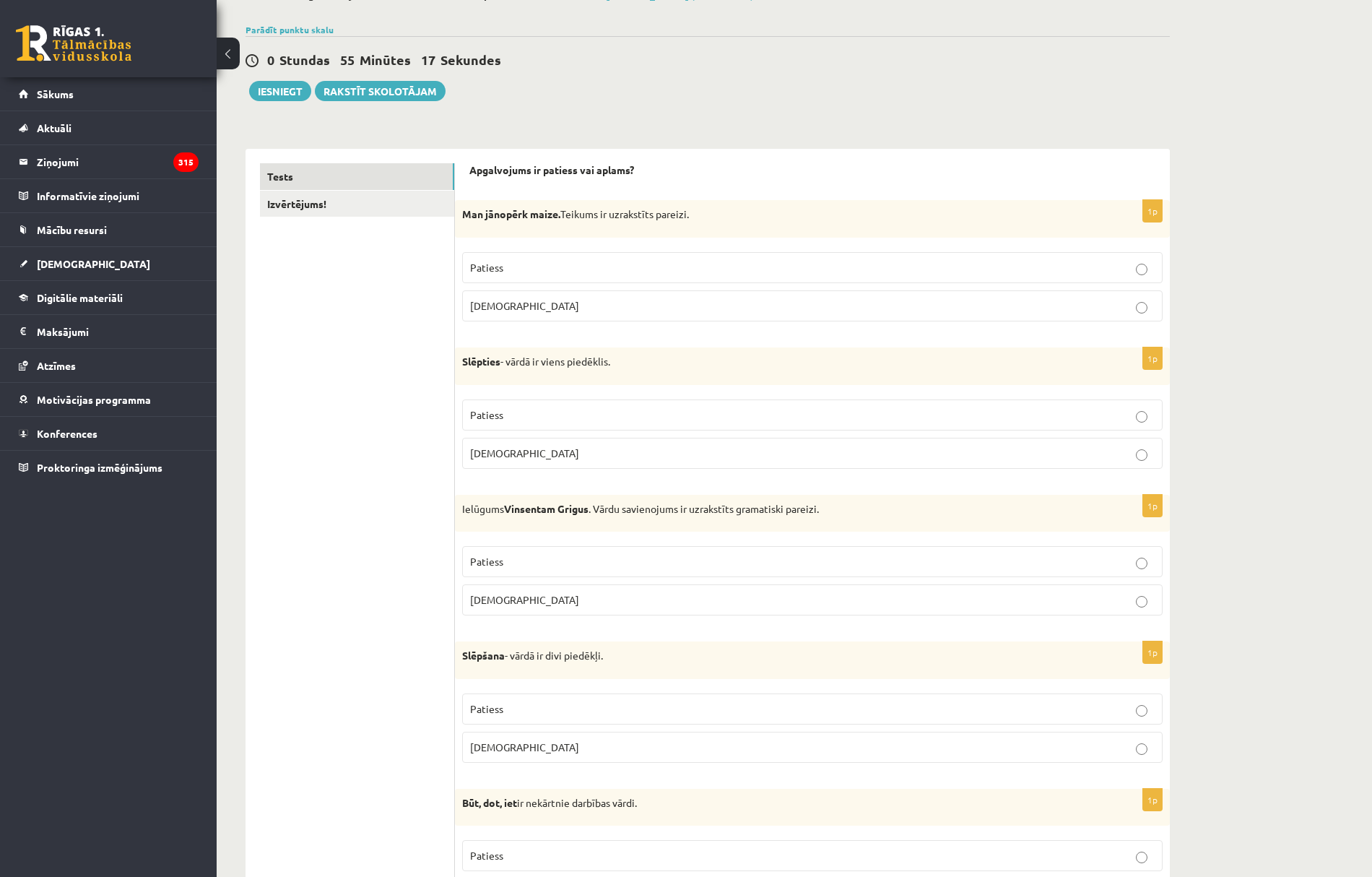
scroll to position [193, 0]
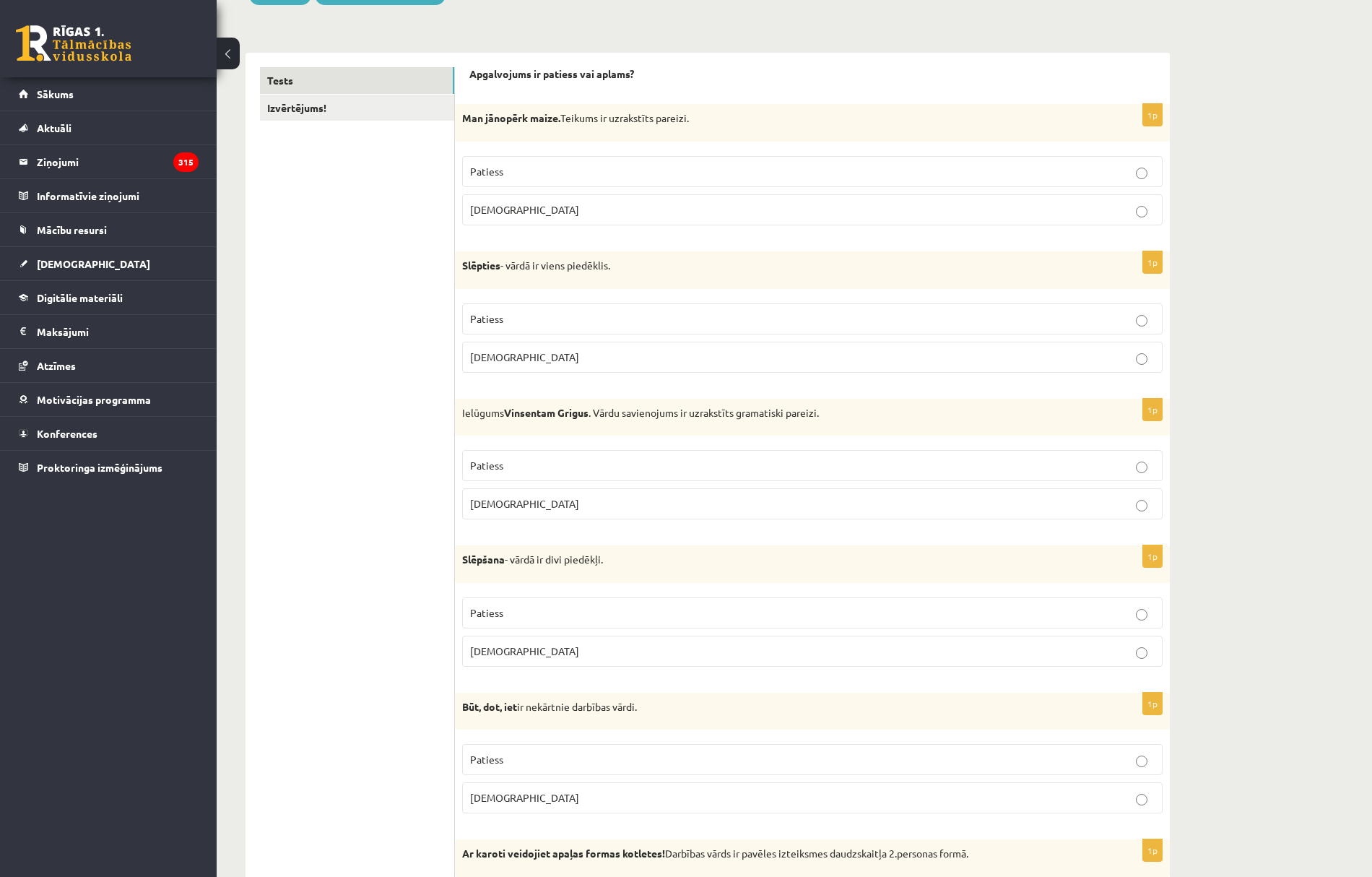
click at [500, 504] on span "Aplams" at bounding box center [524, 503] width 109 height 13
click at [492, 657] on span "Aplams" at bounding box center [524, 651] width 109 height 13
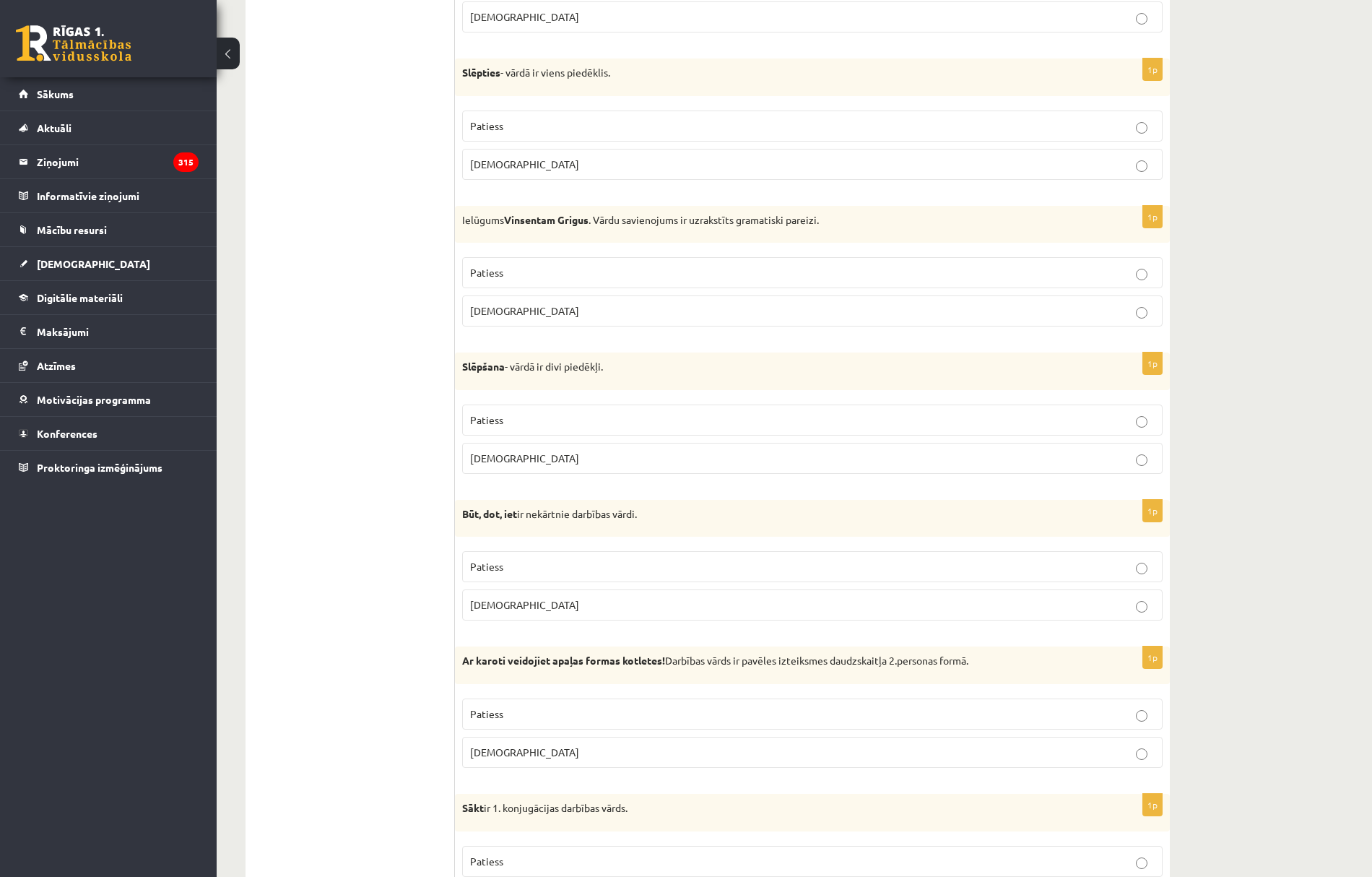
click at [501, 573] on span "Patiess" at bounding box center [486, 566] width 33 height 13
click at [523, 574] on p "Patiess" at bounding box center [812, 566] width 685 height 15
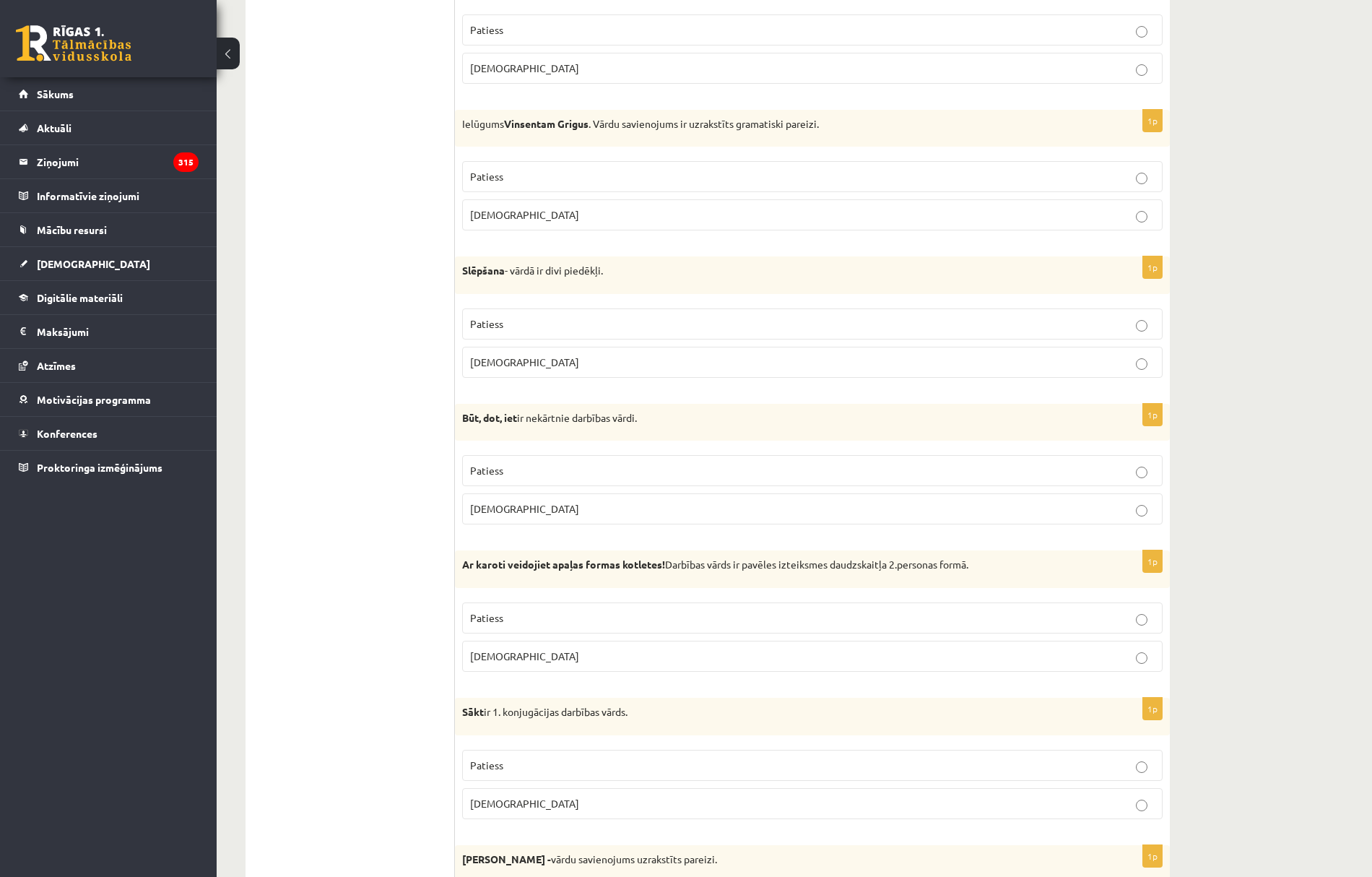
click at [513, 626] on p "Patiess" at bounding box center [812, 618] width 685 height 15
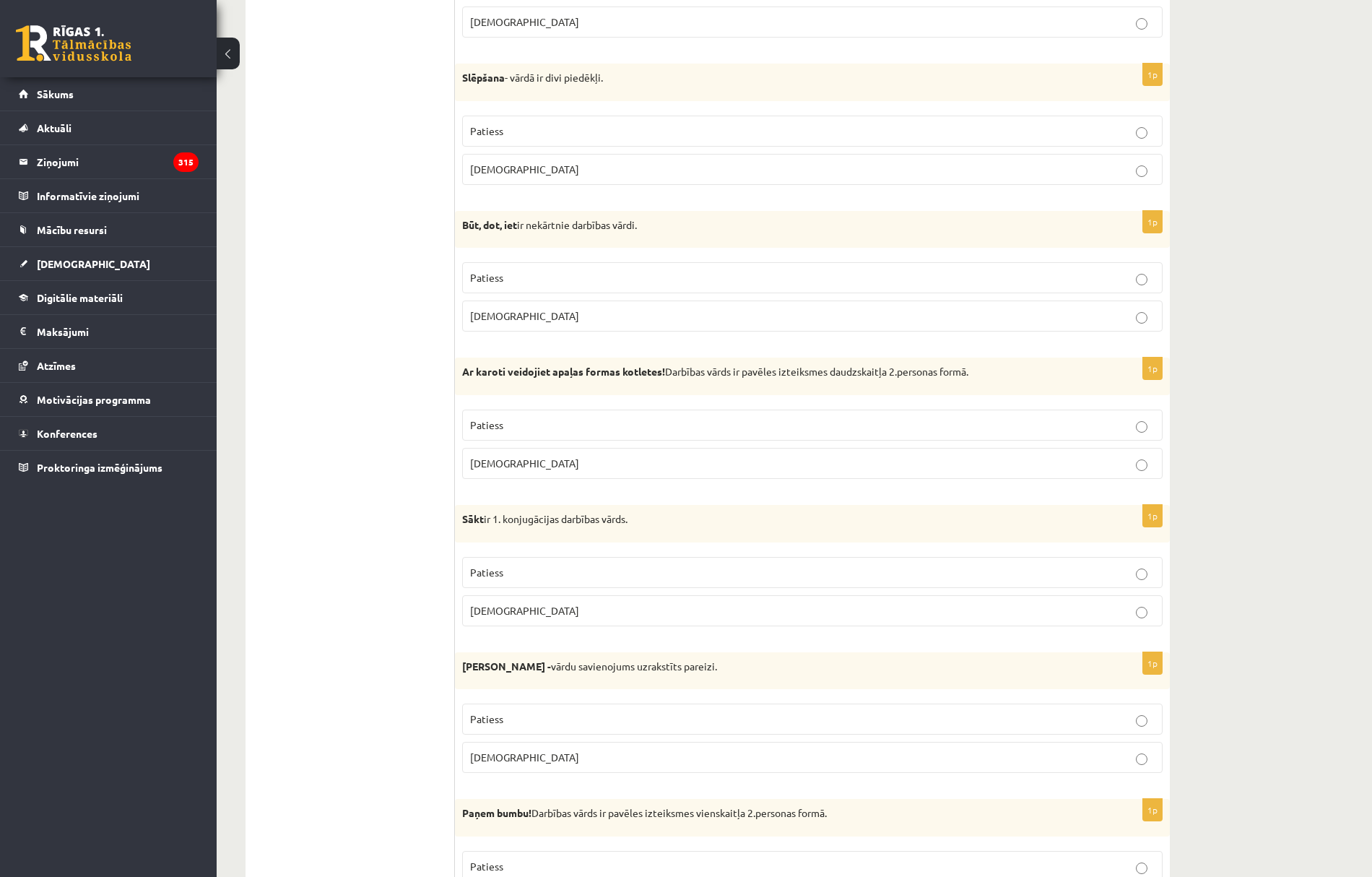
click at [507, 617] on p "Aplams" at bounding box center [812, 610] width 685 height 15
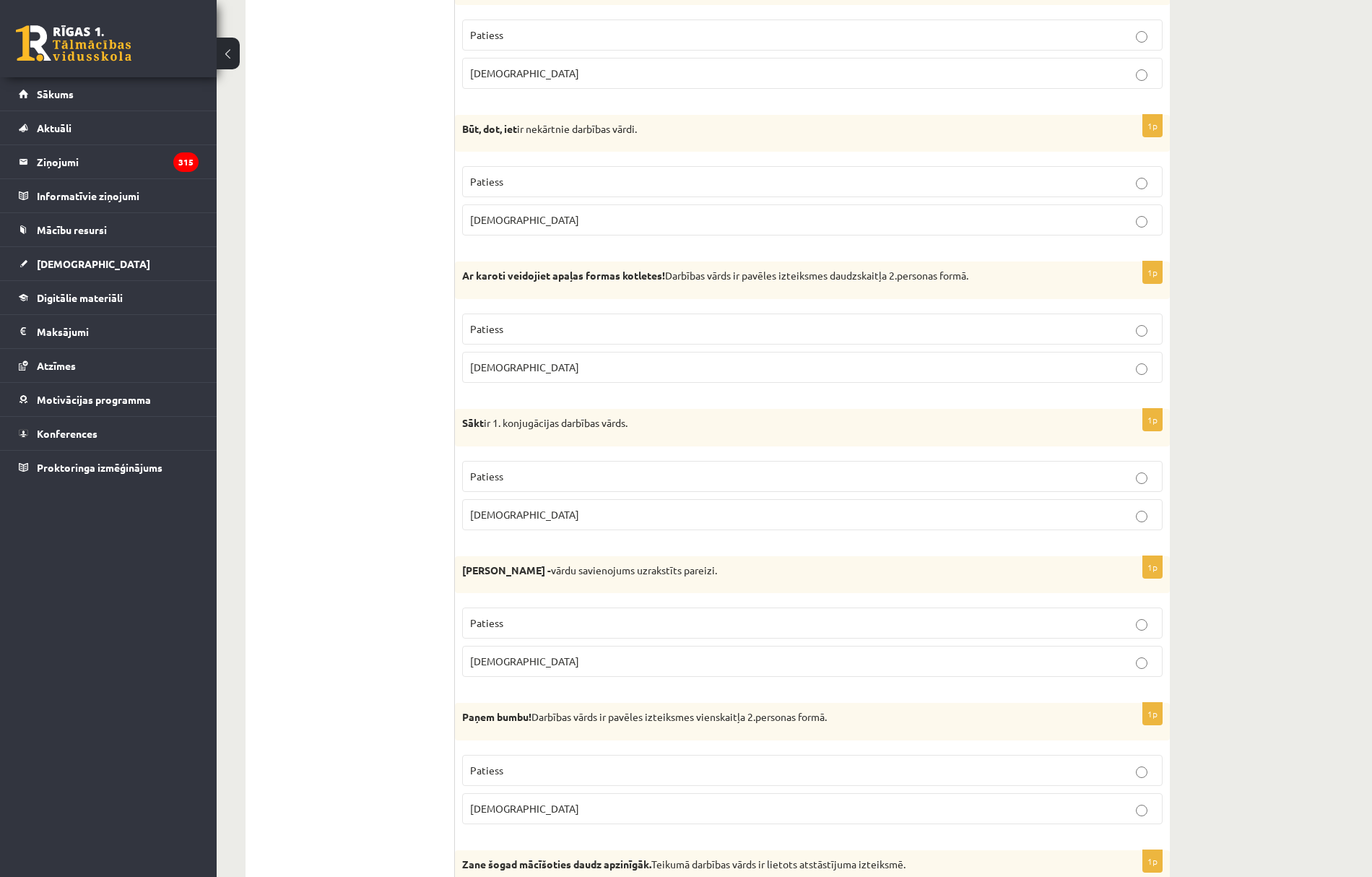
scroll to position [866, 0]
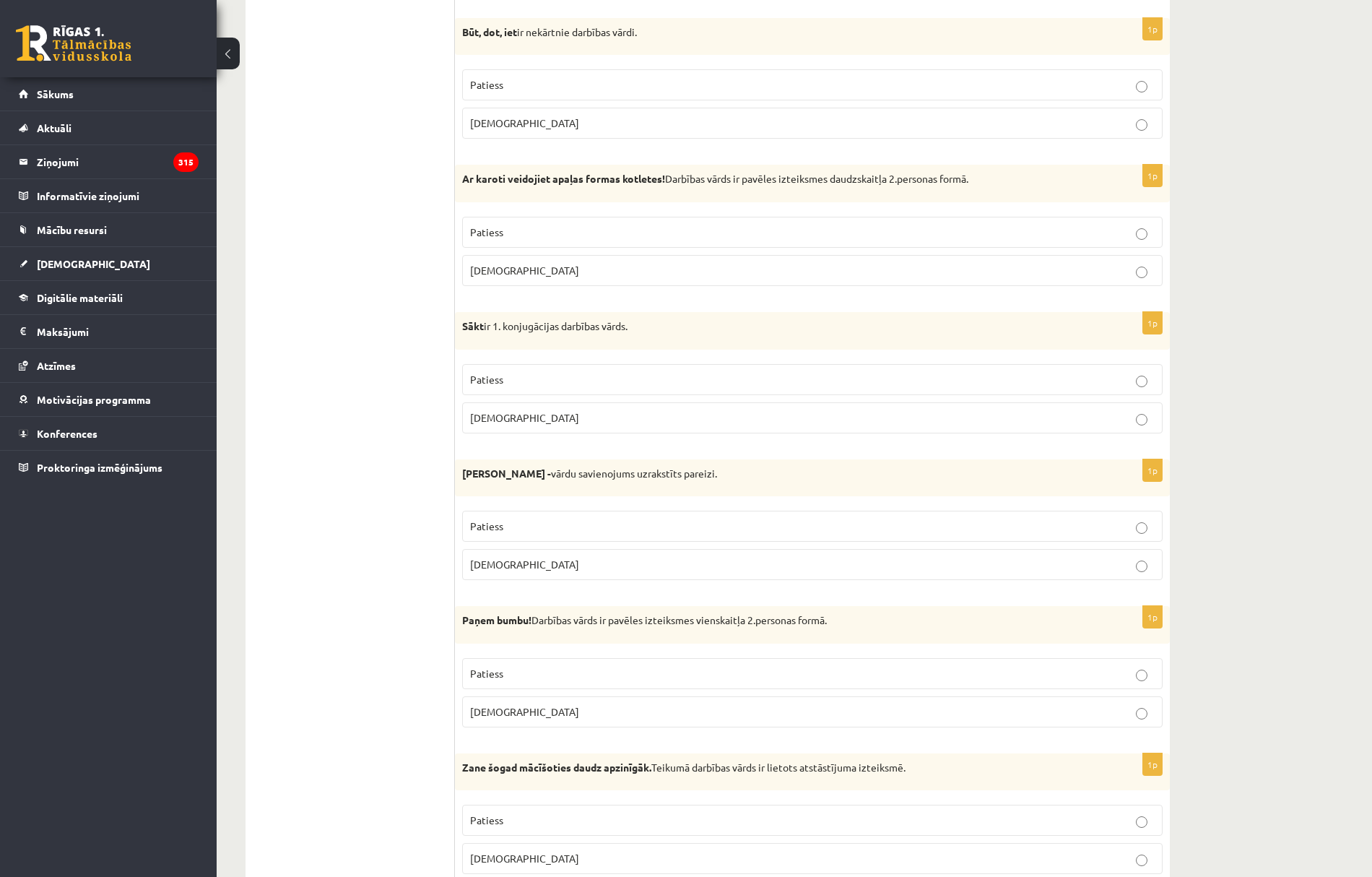
click at [498, 532] on span "Patiess" at bounding box center [486, 525] width 33 height 13
click at [540, 677] on p "Patiess" at bounding box center [812, 672] width 685 height 15
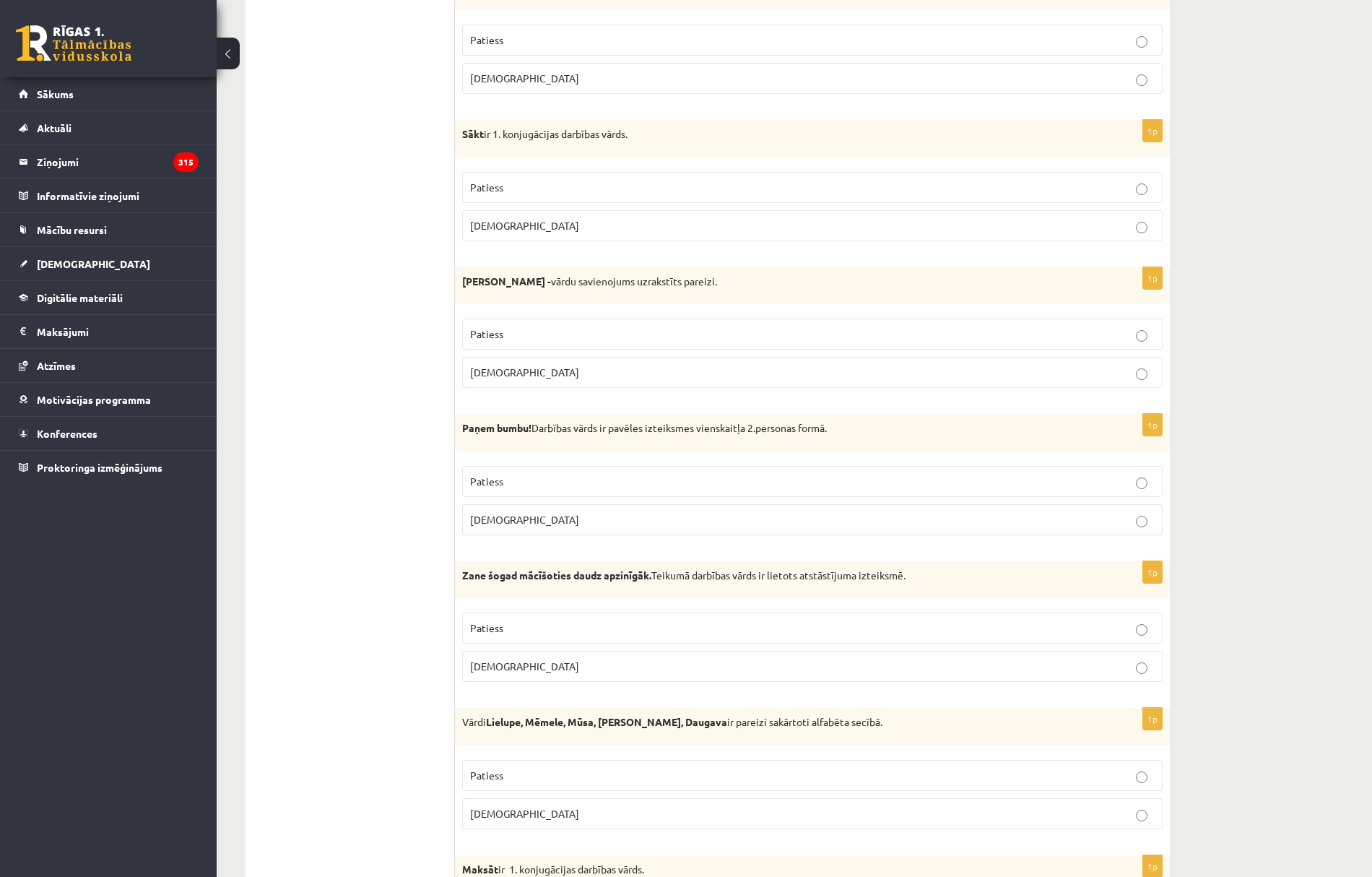
click at [521, 634] on p "Patiess" at bounding box center [812, 628] width 685 height 15
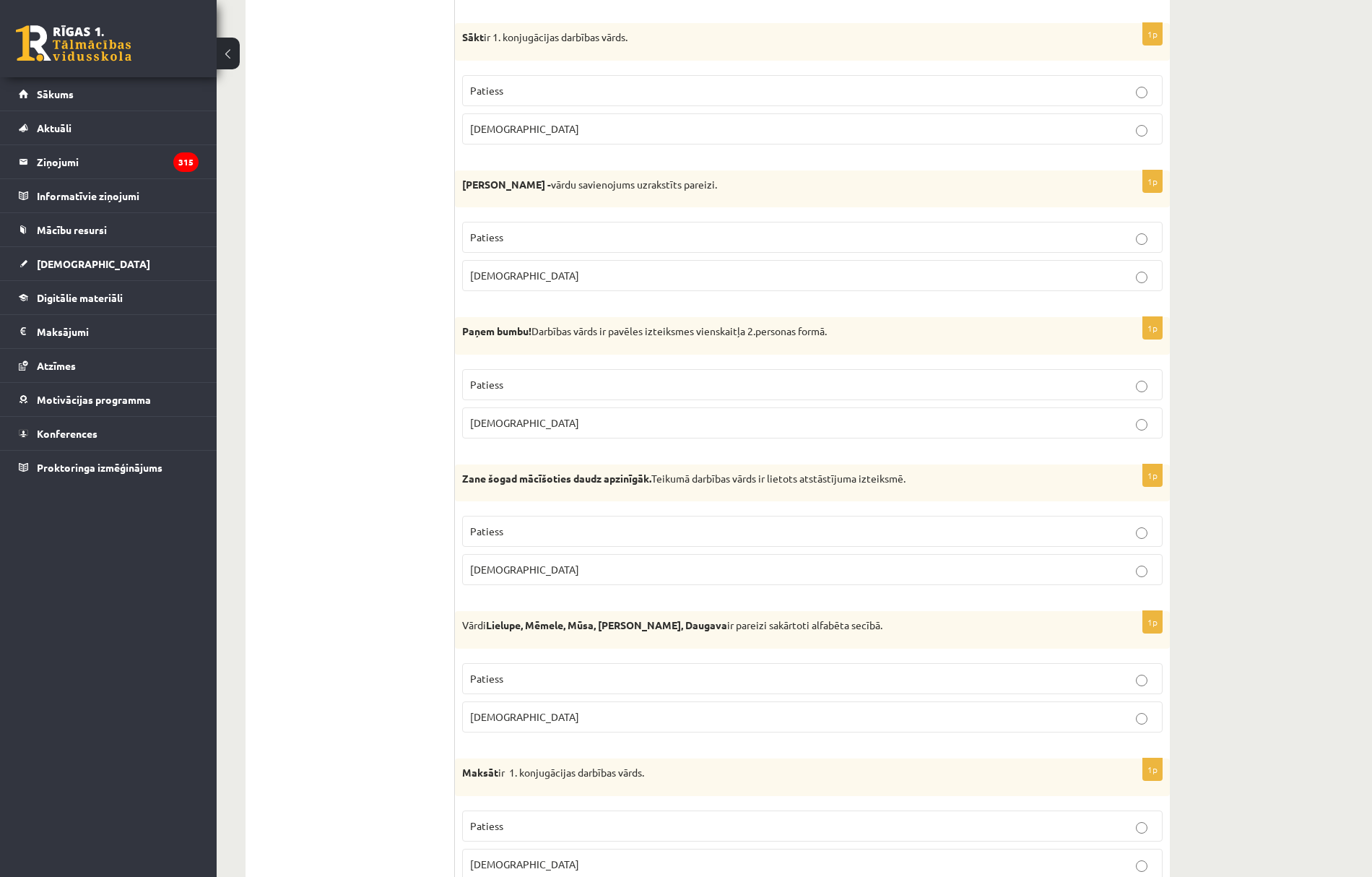
click at [511, 724] on p "Aplams" at bounding box center [812, 716] width 685 height 15
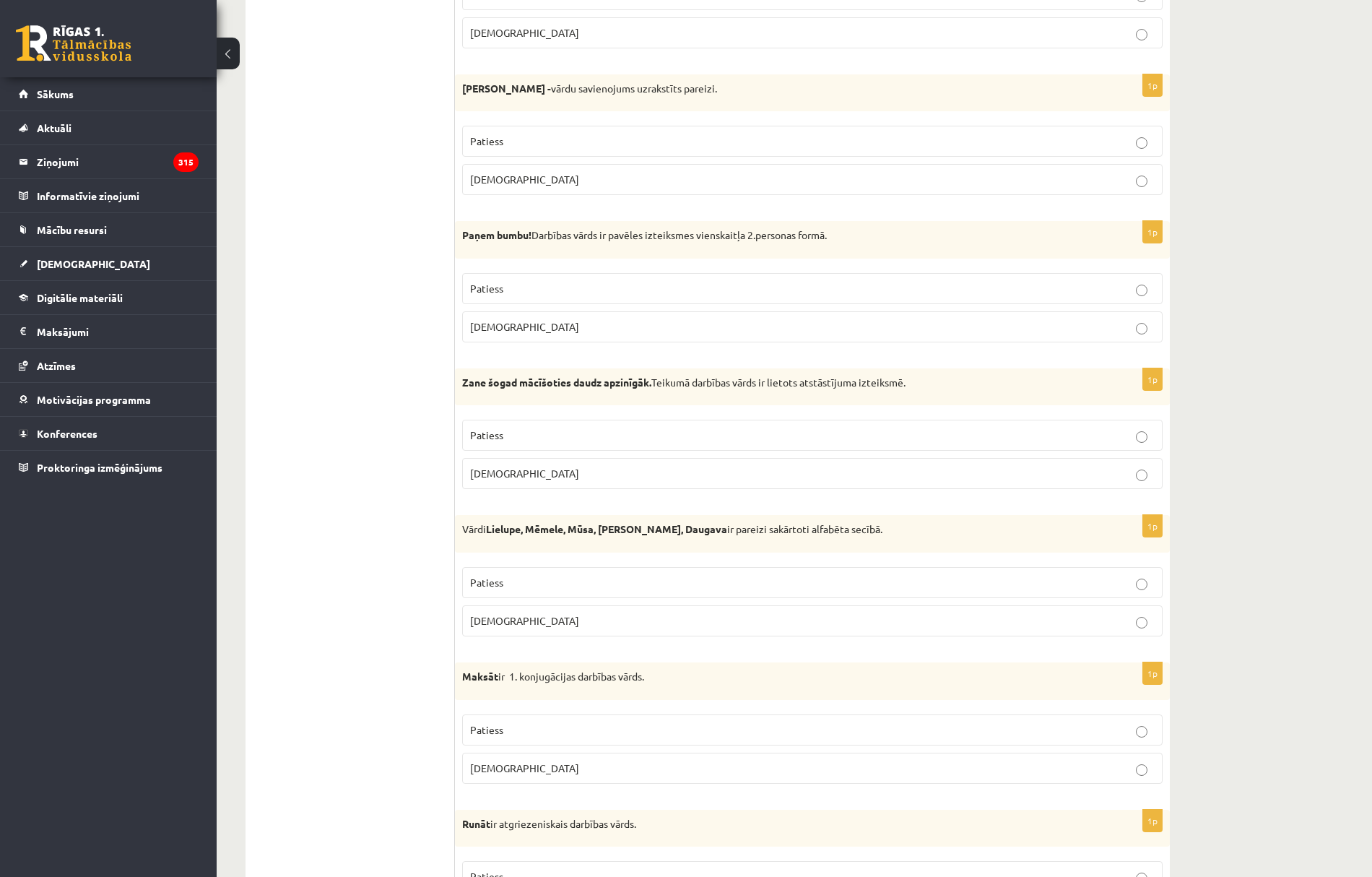
click at [509, 736] on p "Patiess" at bounding box center [812, 729] width 685 height 15
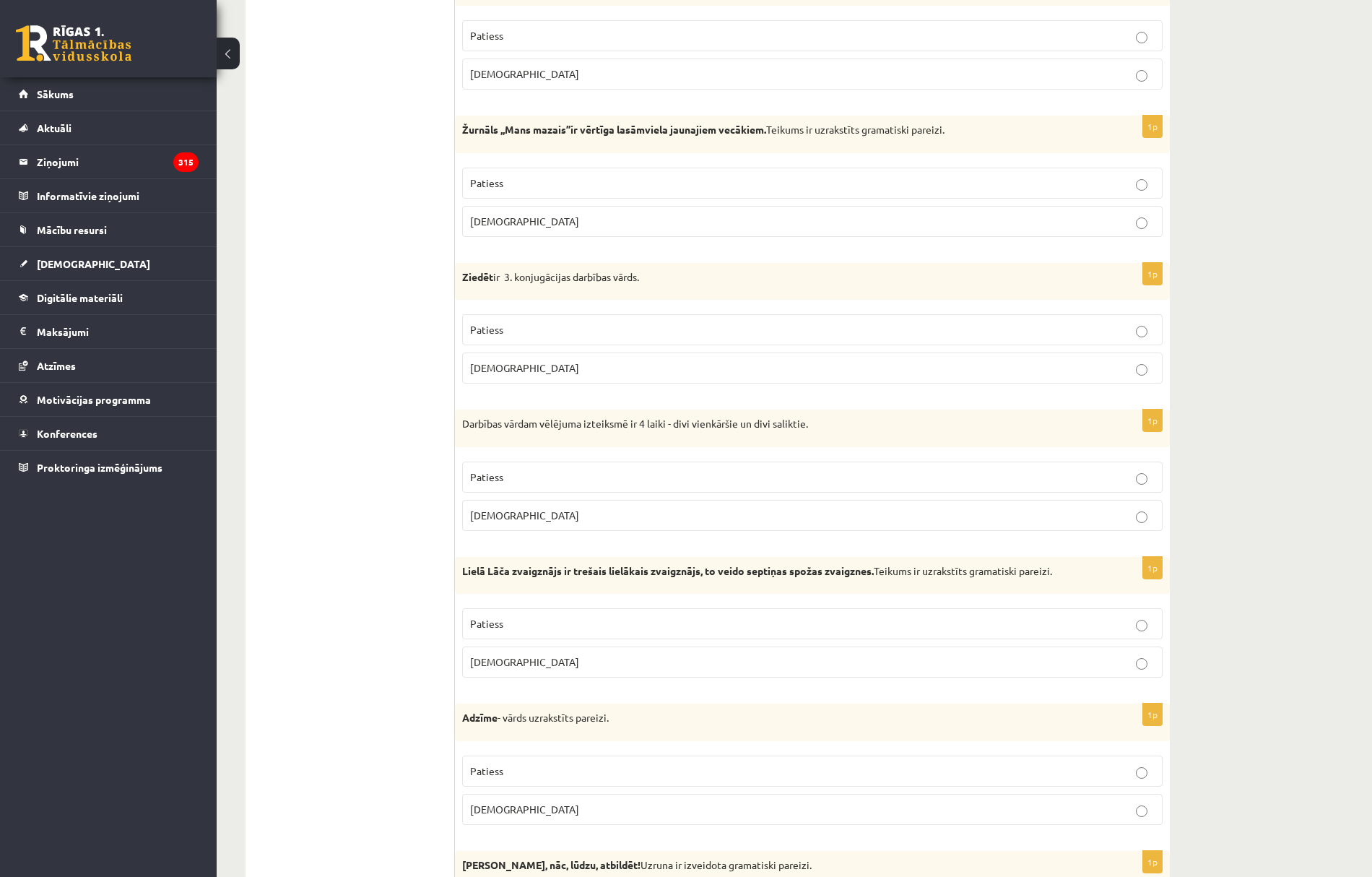
scroll to position [3888, 0]
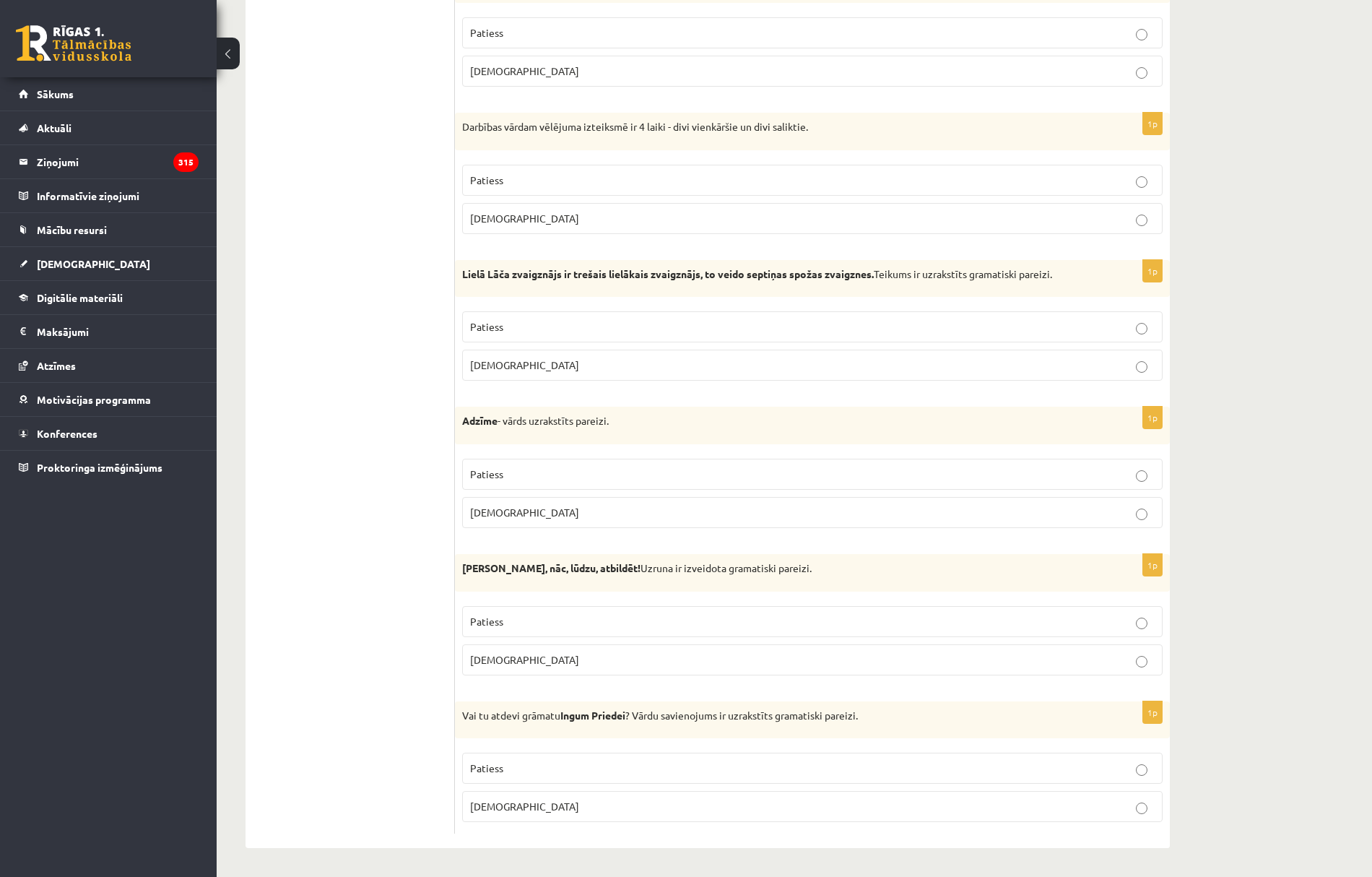
click at [513, 809] on p "Aplams" at bounding box center [812, 805] width 685 height 15
click at [512, 653] on p "Aplams" at bounding box center [812, 659] width 685 height 15
click at [500, 511] on span "Aplams" at bounding box center [524, 512] width 109 height 13
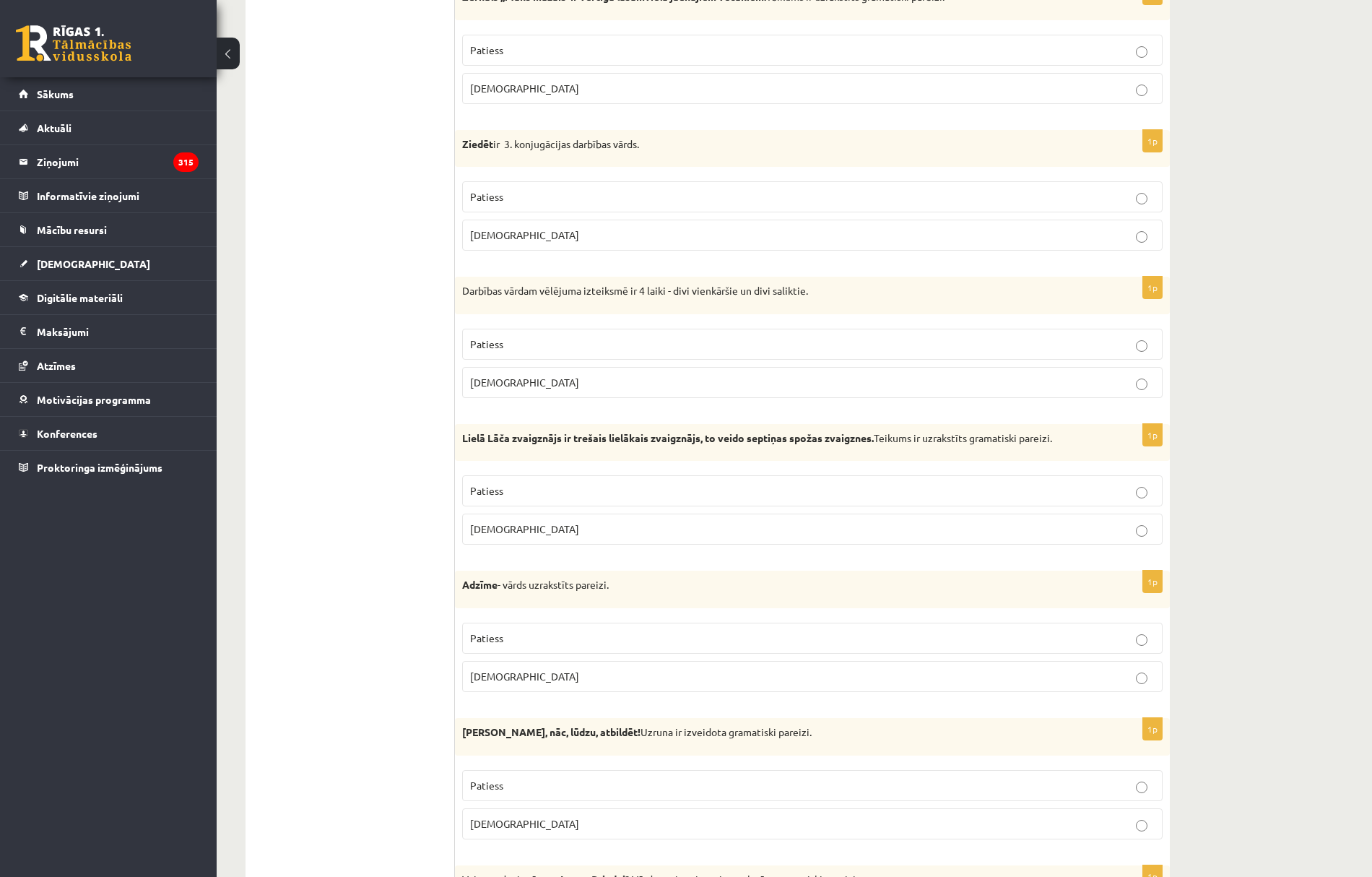
scroll to position [3791, 0]
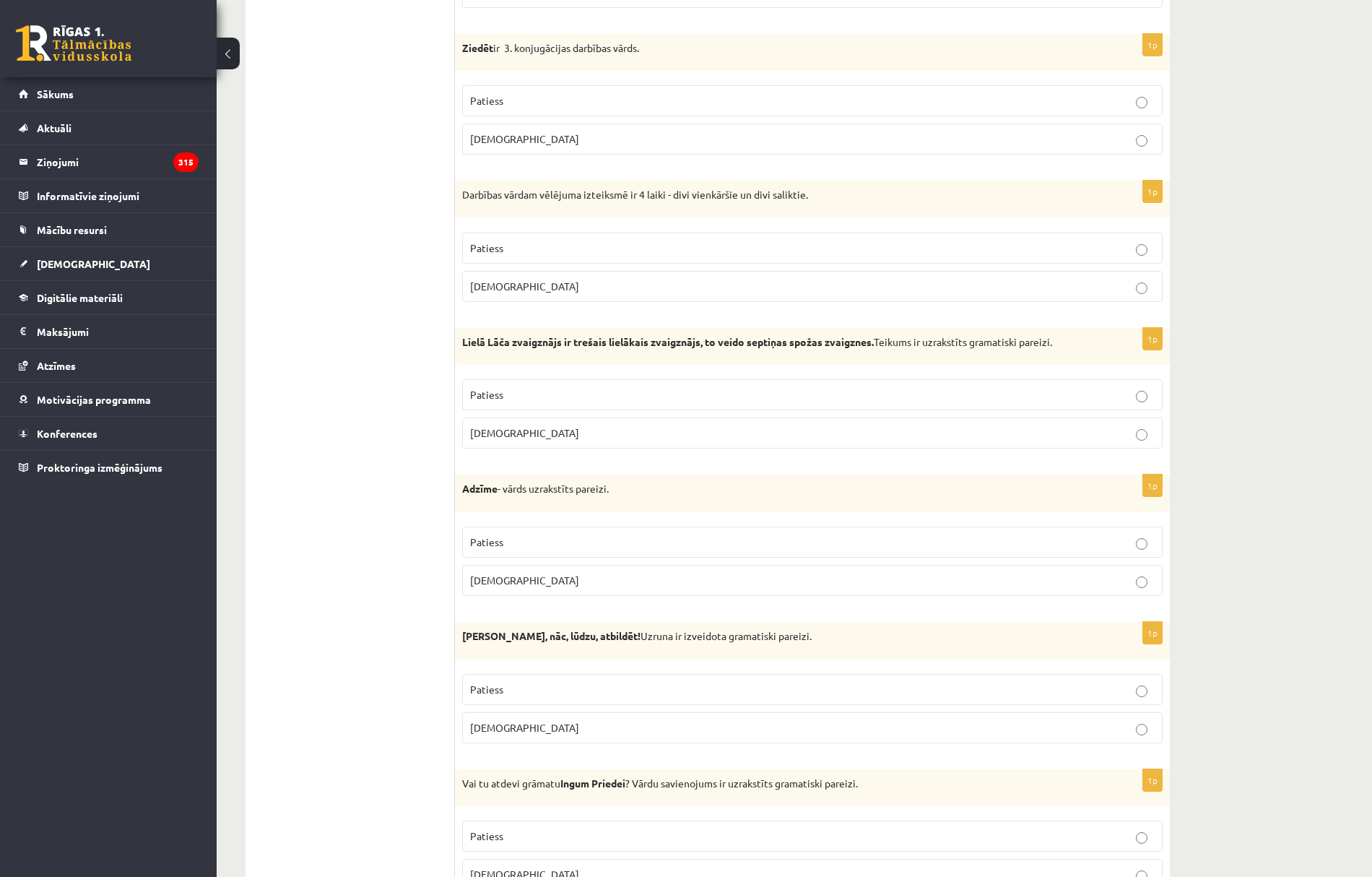
click at [487, 440] on p "Aplams" at bounding box center [812, 432] width 685 height 15
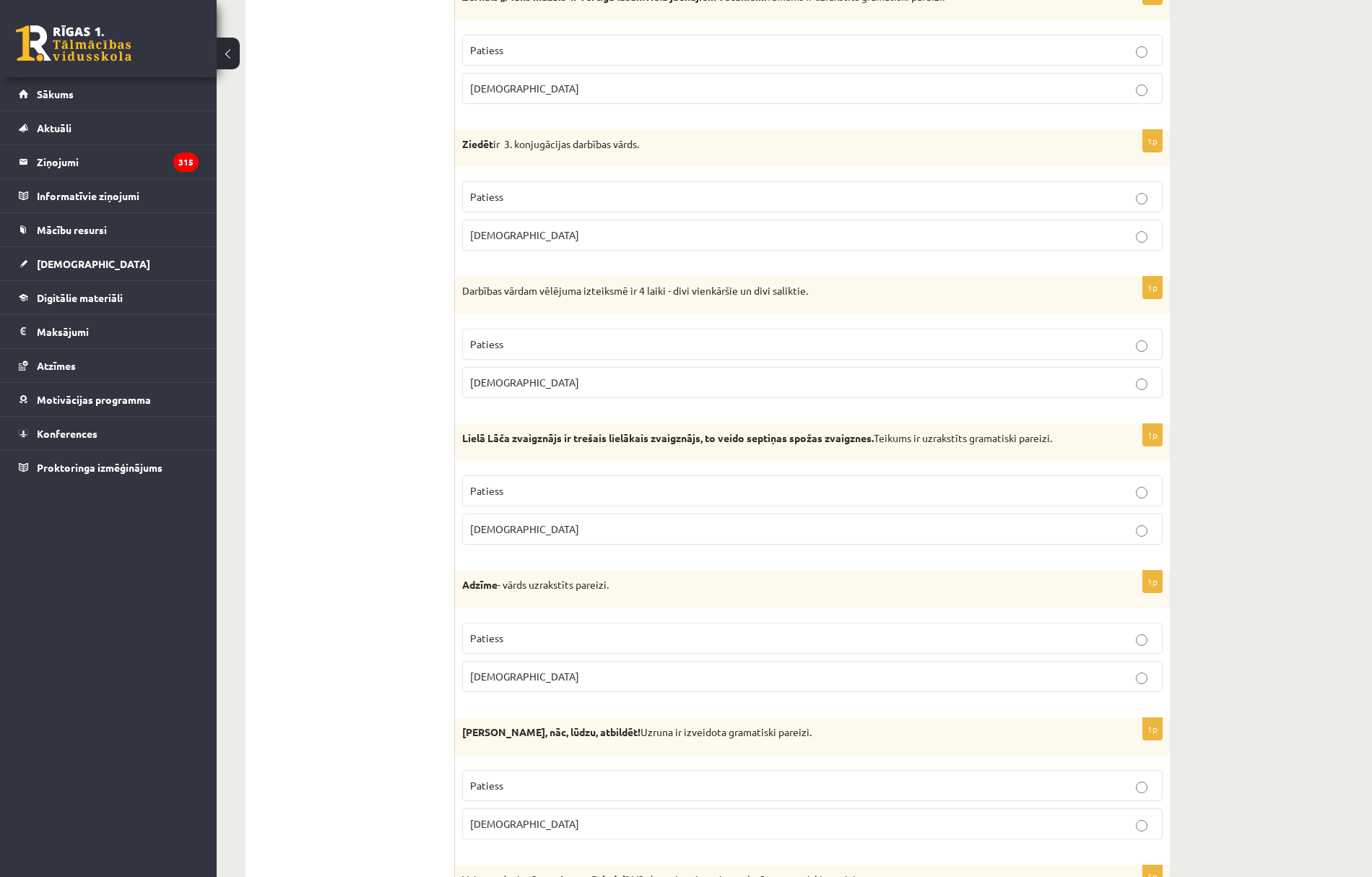
scroll to position [3599, 0]
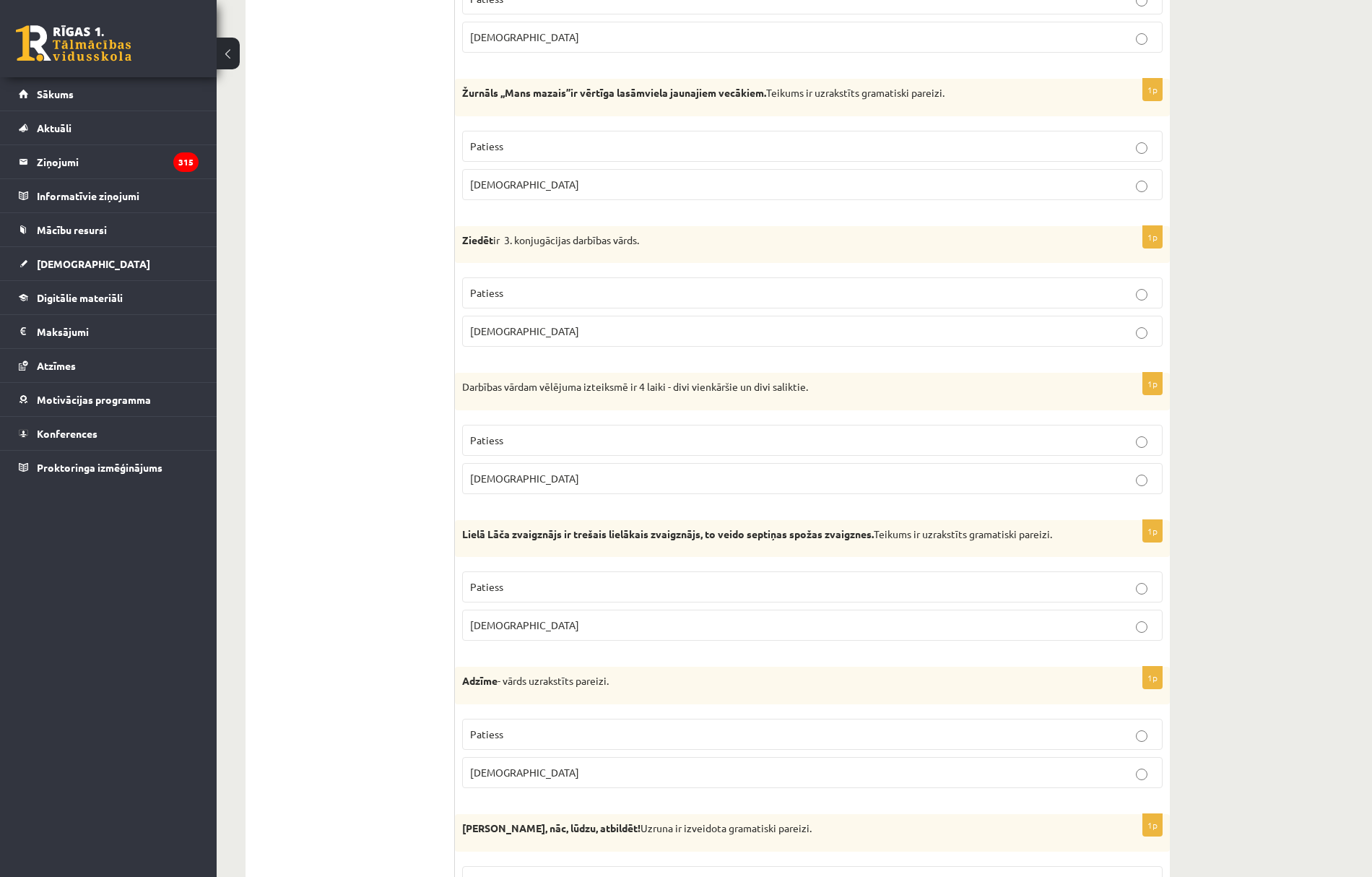
click at [506, 486] on p "Aplams" at bounding box center [812, 478] width 685 height 15
click at [547, 300] on p "Patiess" at bounding box center [812, 292] width 685 height 15
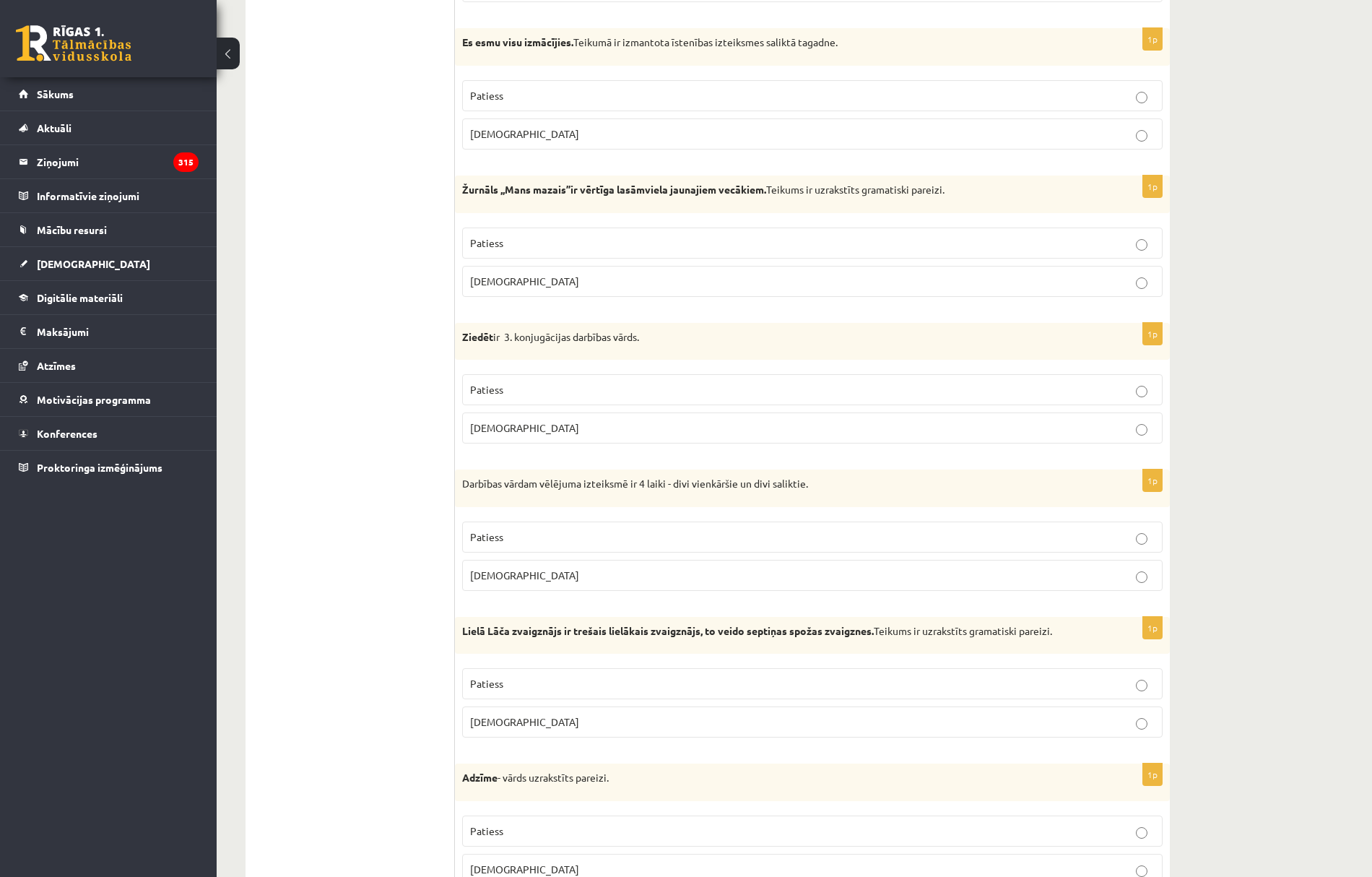
scroll to position [3406, 0]
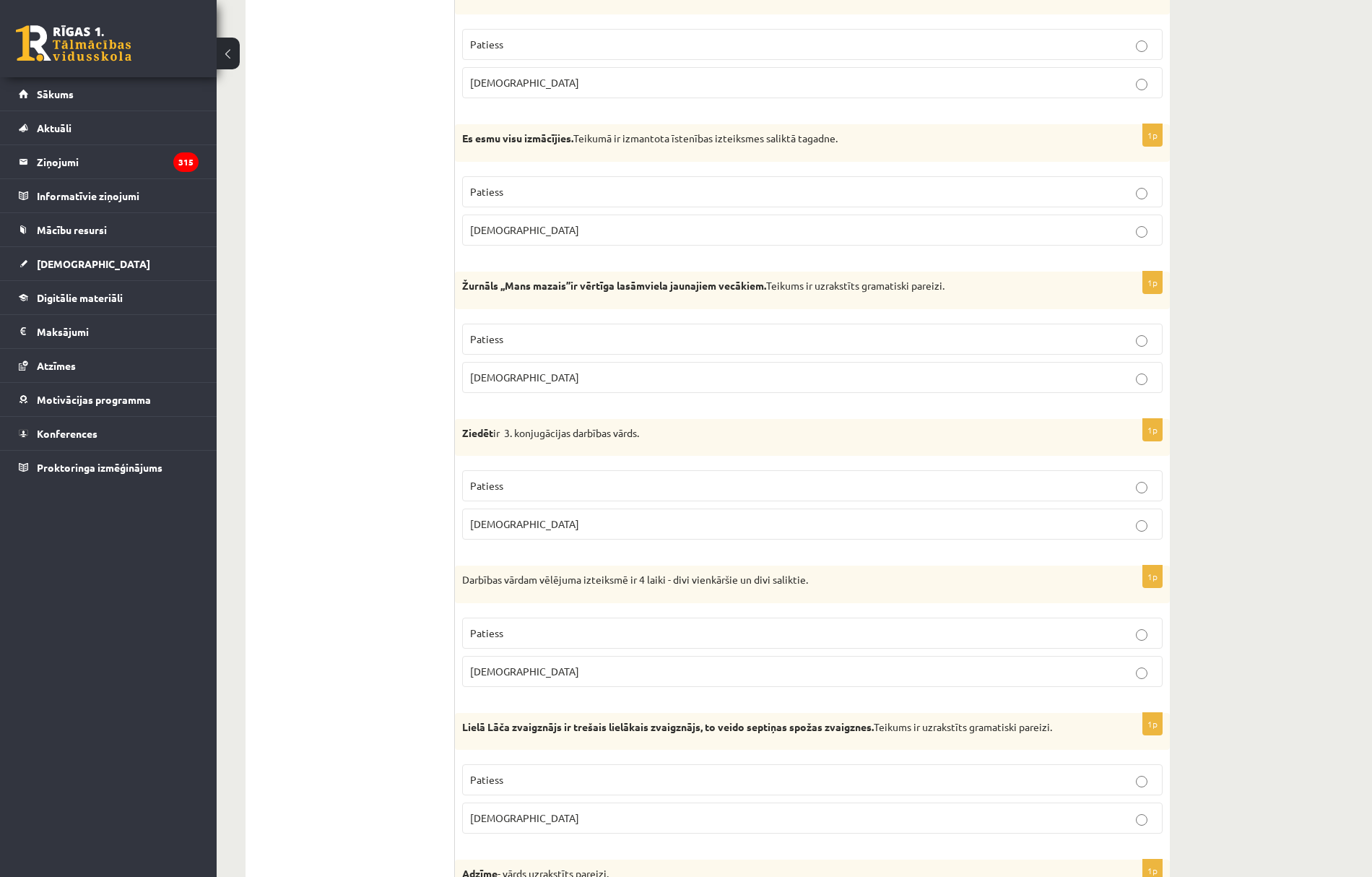
click at [520, 346] on p "Patiess" at bounding box center [812, 338] width 685 height 15
click at [564, 208] on label "Patiess" at bounding box center [812, 192] width 700 height 31
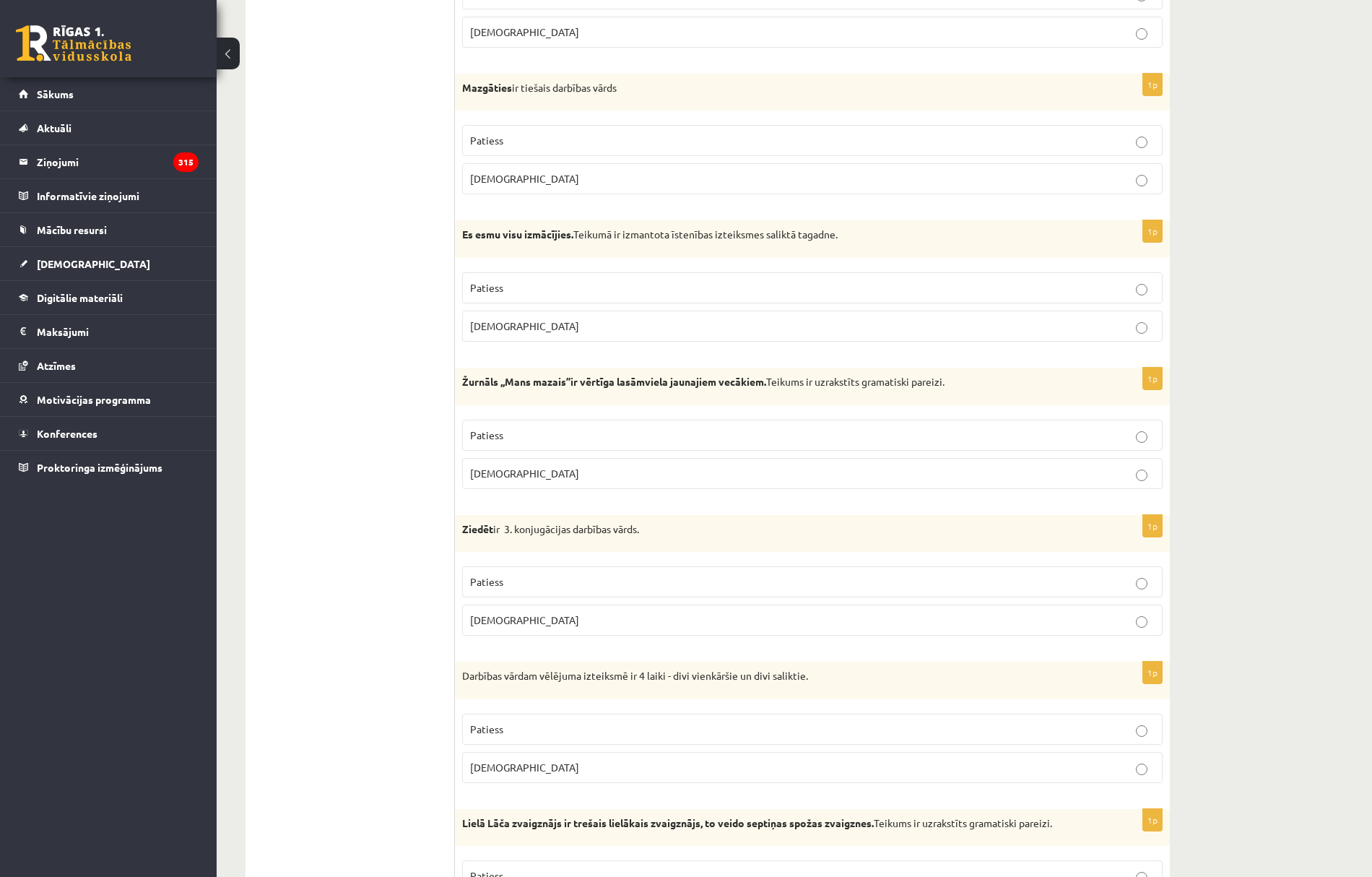
scroll to position [3214, 0]
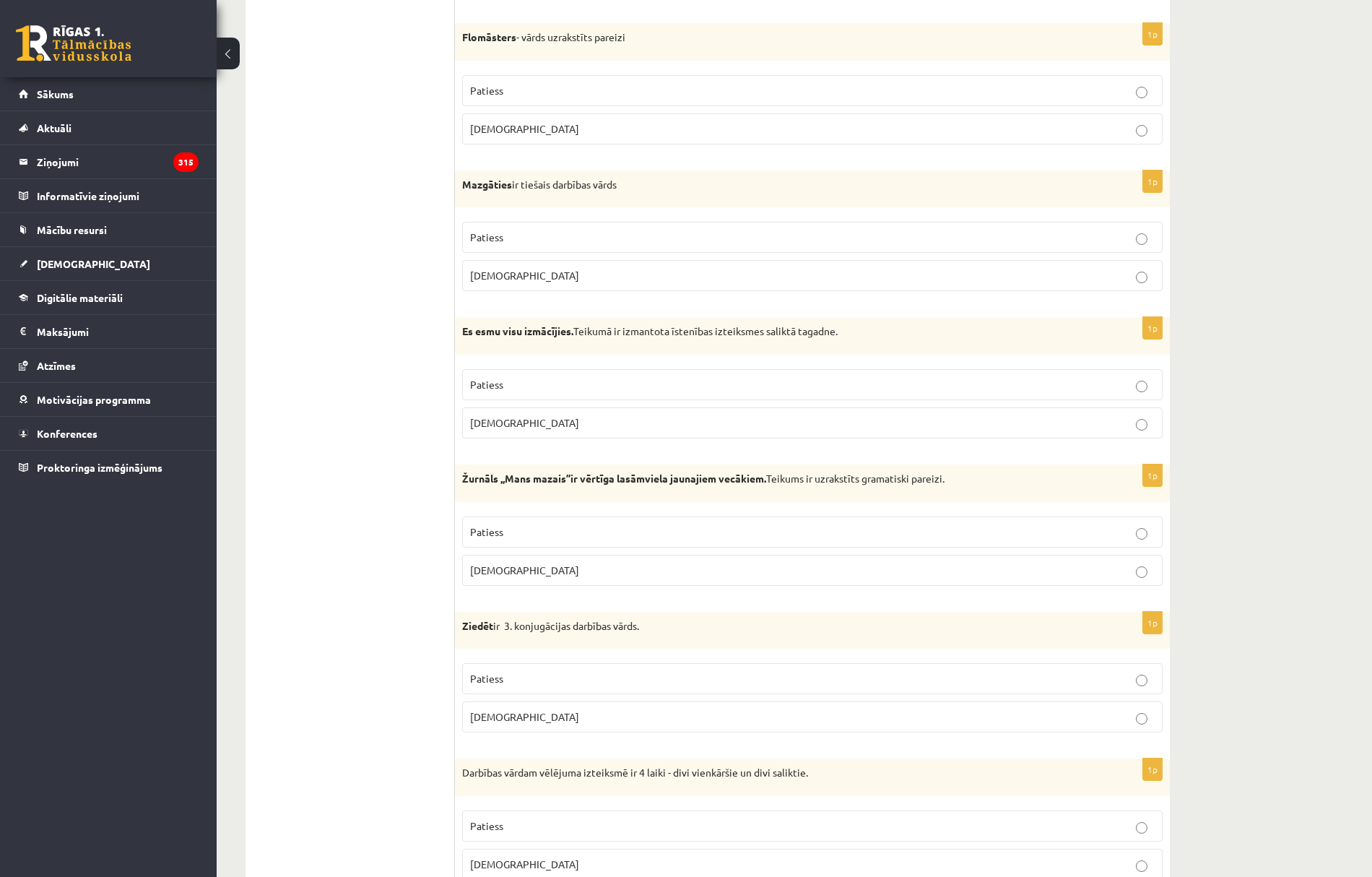
drag, startPoint x: 535, startPoint y: 298, endPoint x: 532, endPoint y: 309, distance: 11.4
click at [533, 283] on p "Aplams" at bounding box center [812, 274] width 685 height 15
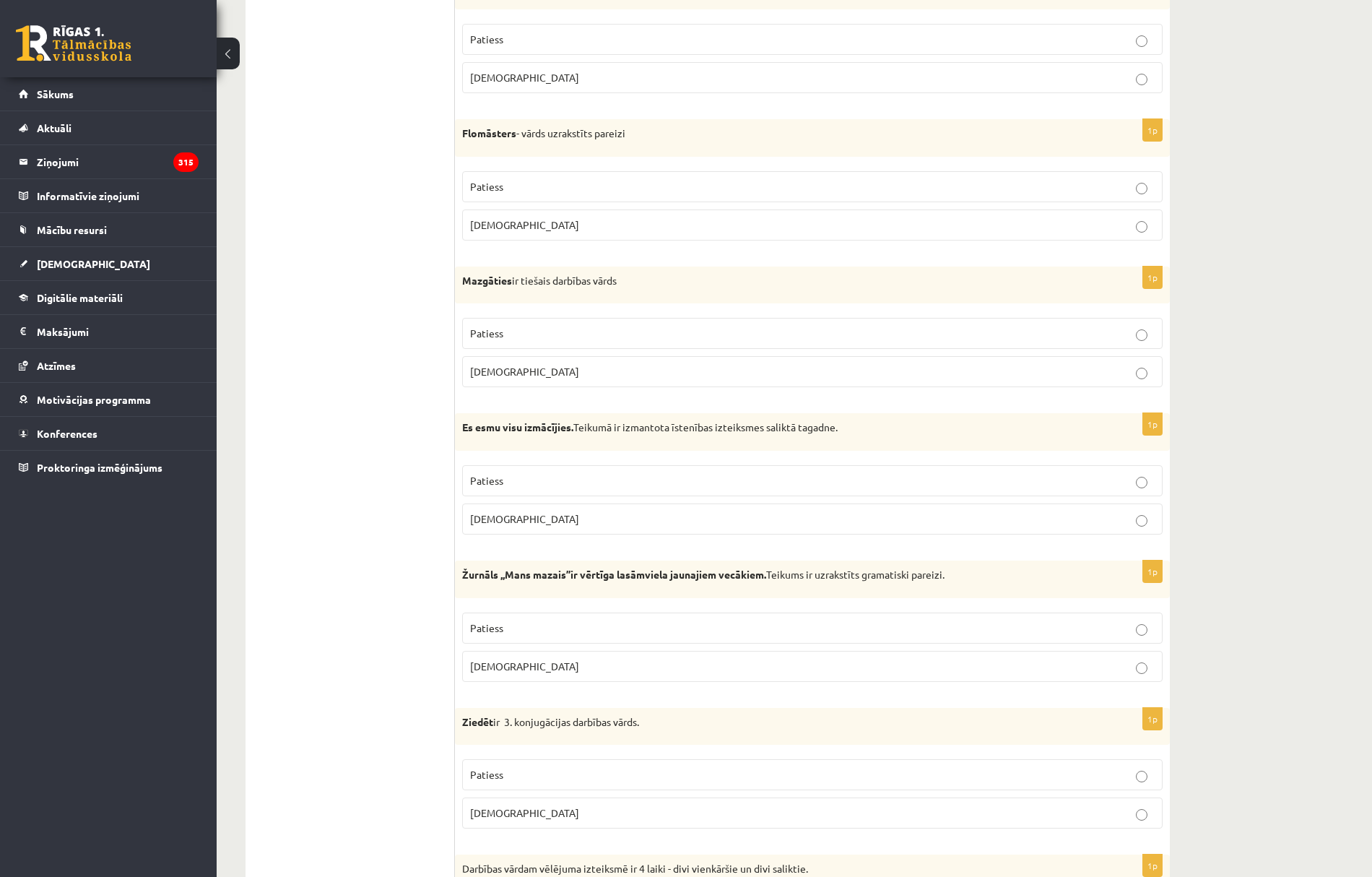
click at [506, 195] on p "Patiess" at bounding box center [812, 186] width 685 height 15
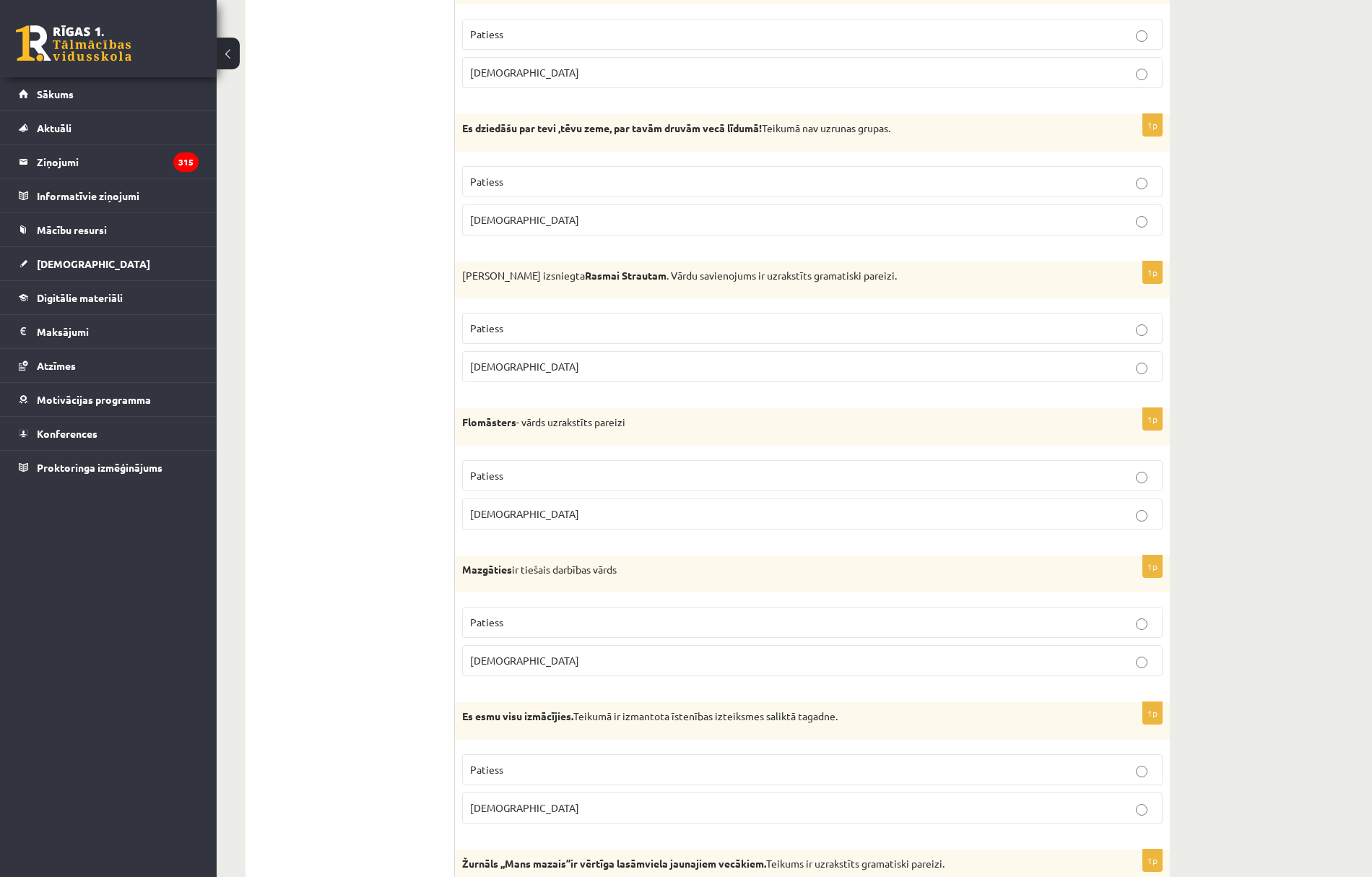
click at [520, 374] on p "Aplams" at bounding box center [812, 366] width 685 height 15
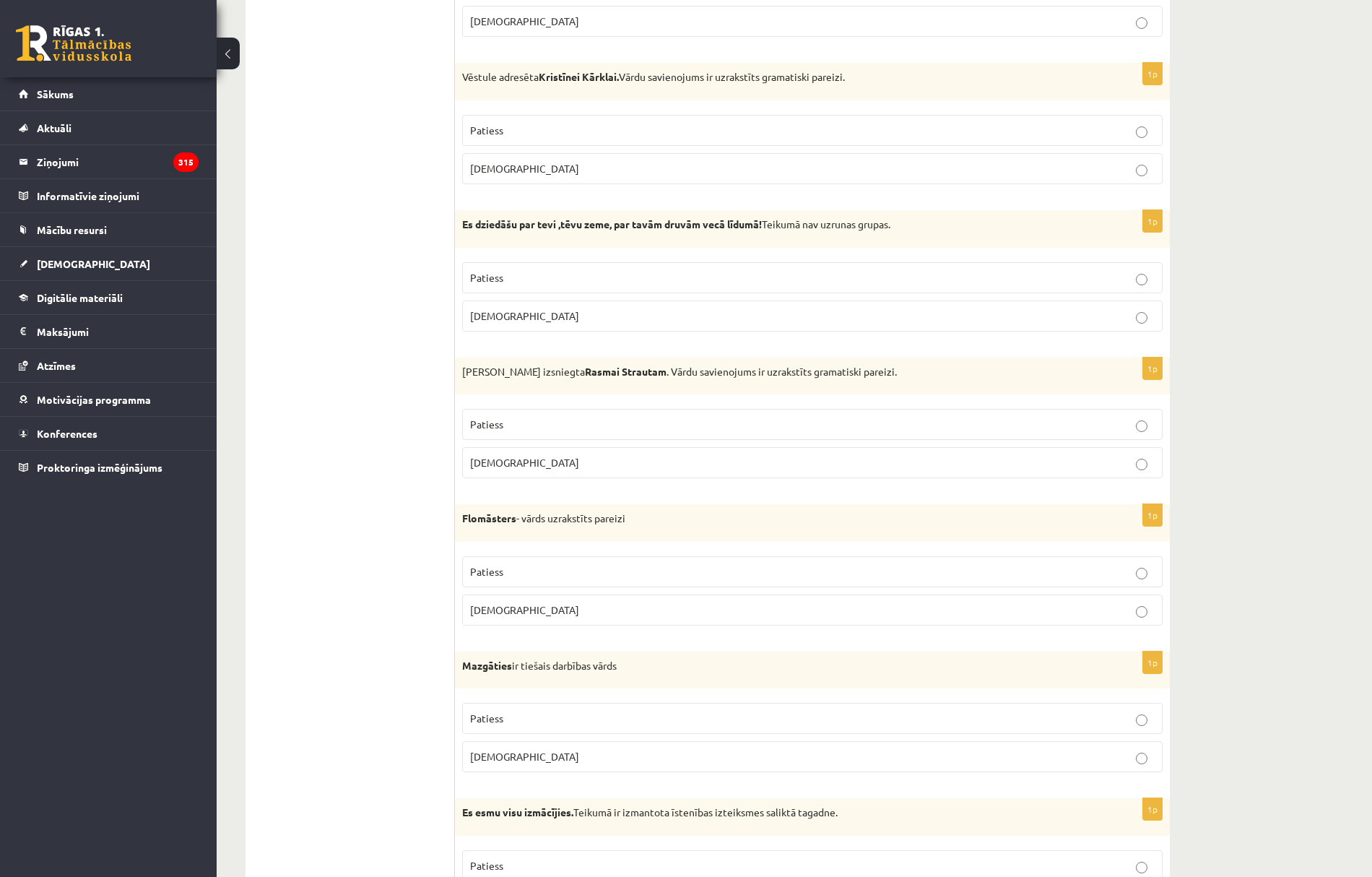
click at [504, 323] on p "Aplams" at bounding box center [812, 315] width 685 height 15
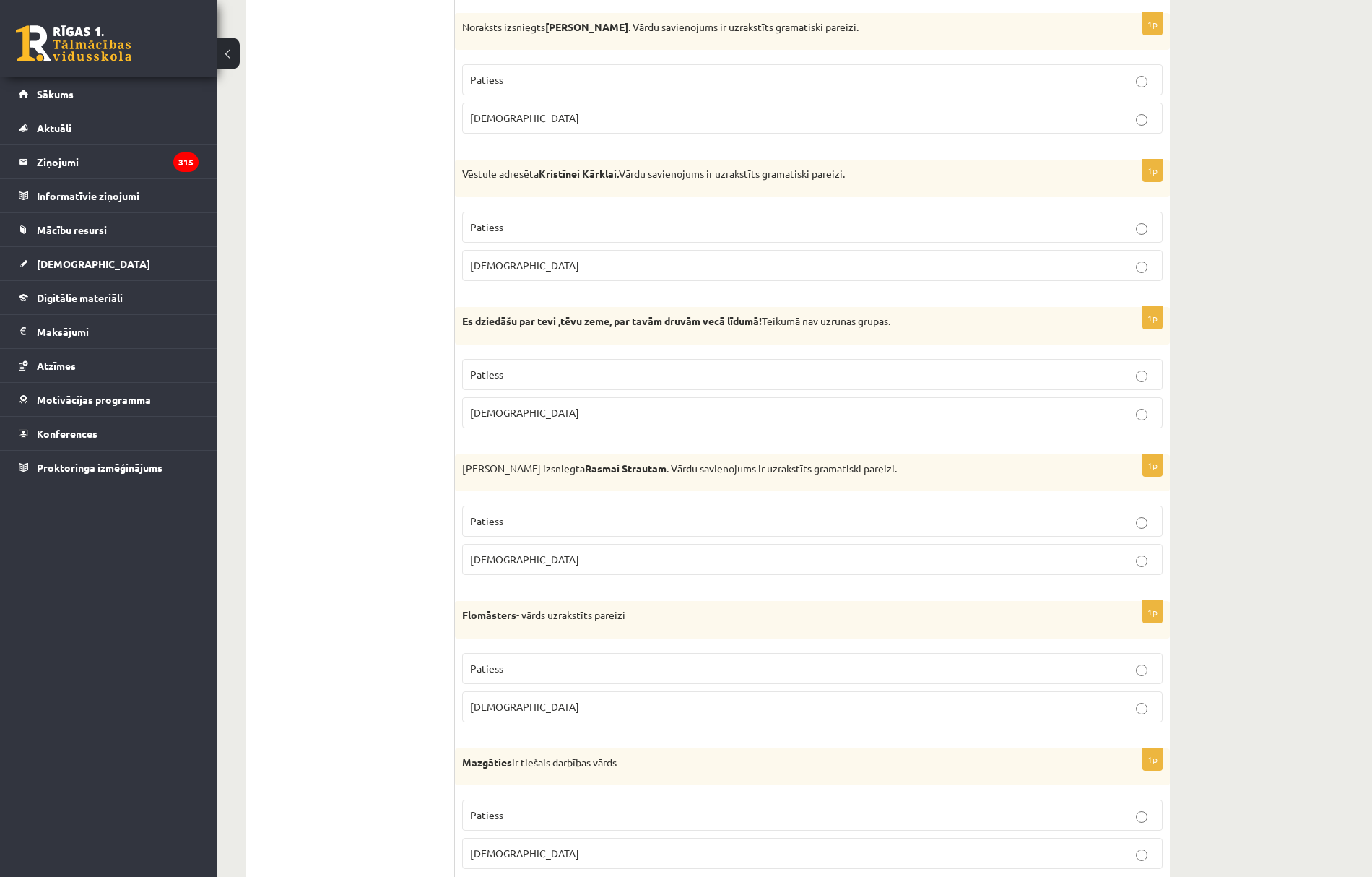
scroll to position [2539, 0]
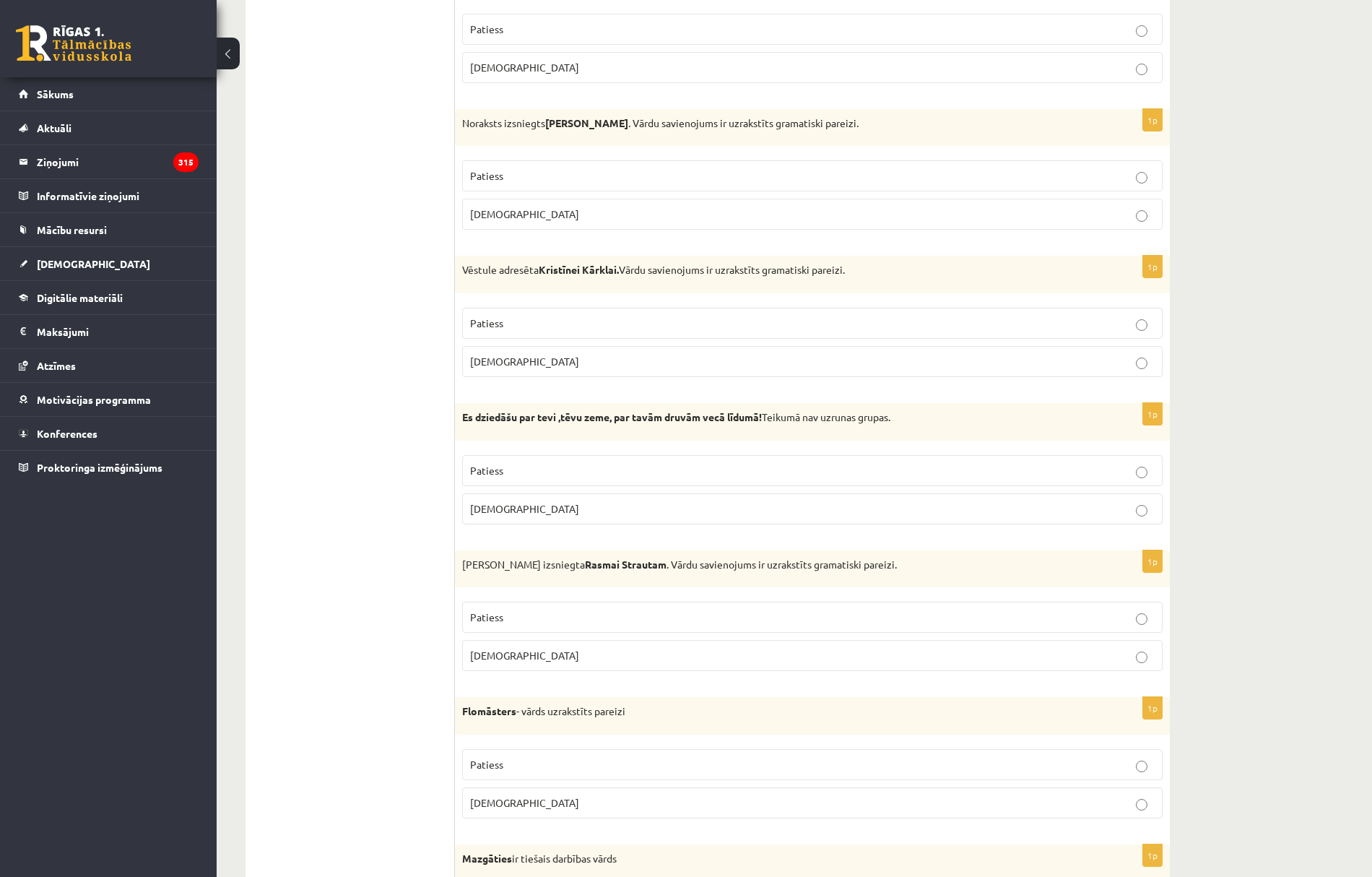
click at [518, 330] on p "Patiess" at bounding box center [812, 322] width 685 height 15
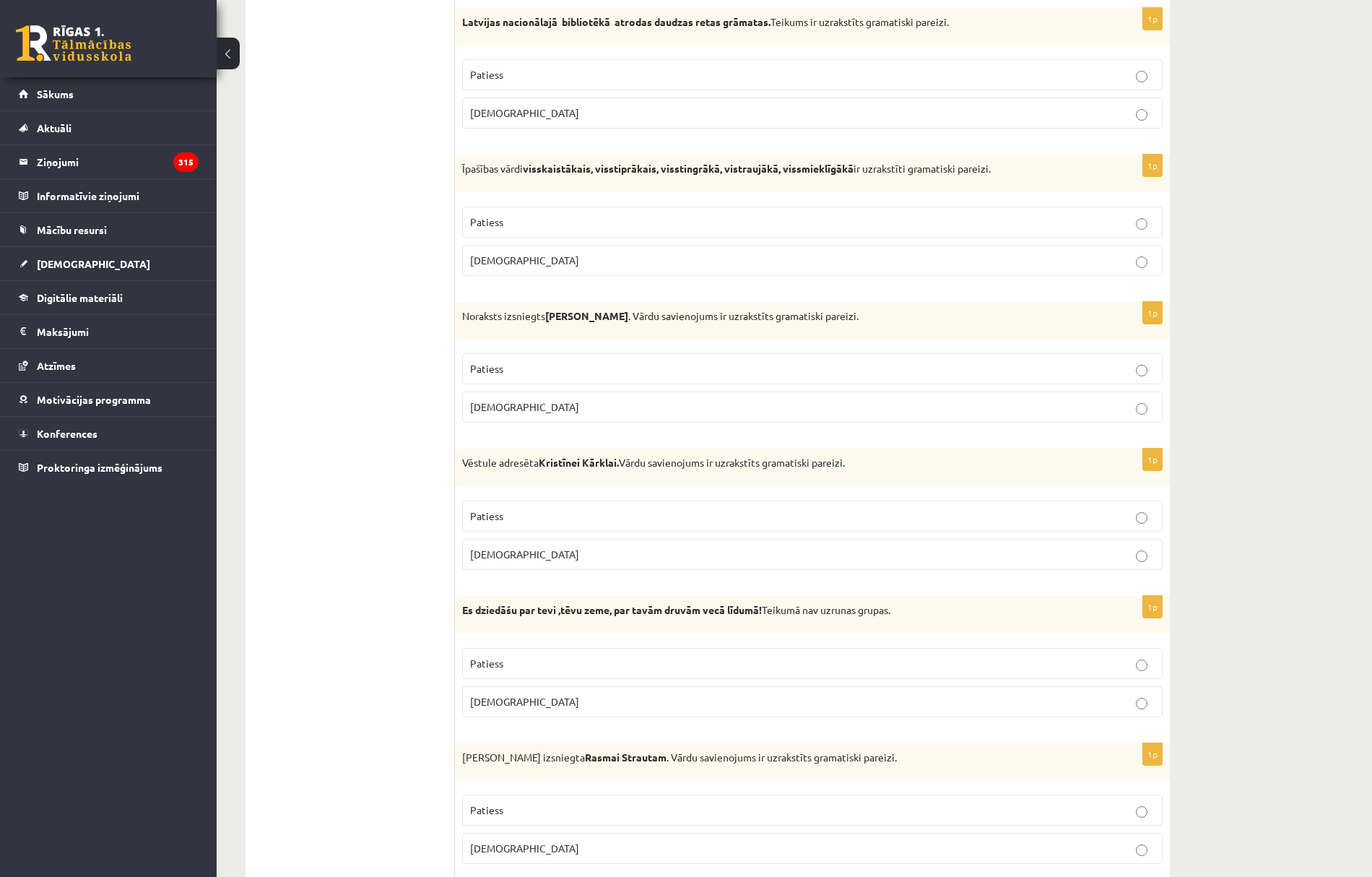
click at [535, 422] on label "Aplams" at bounding box center [812, 406] width 700 height 31
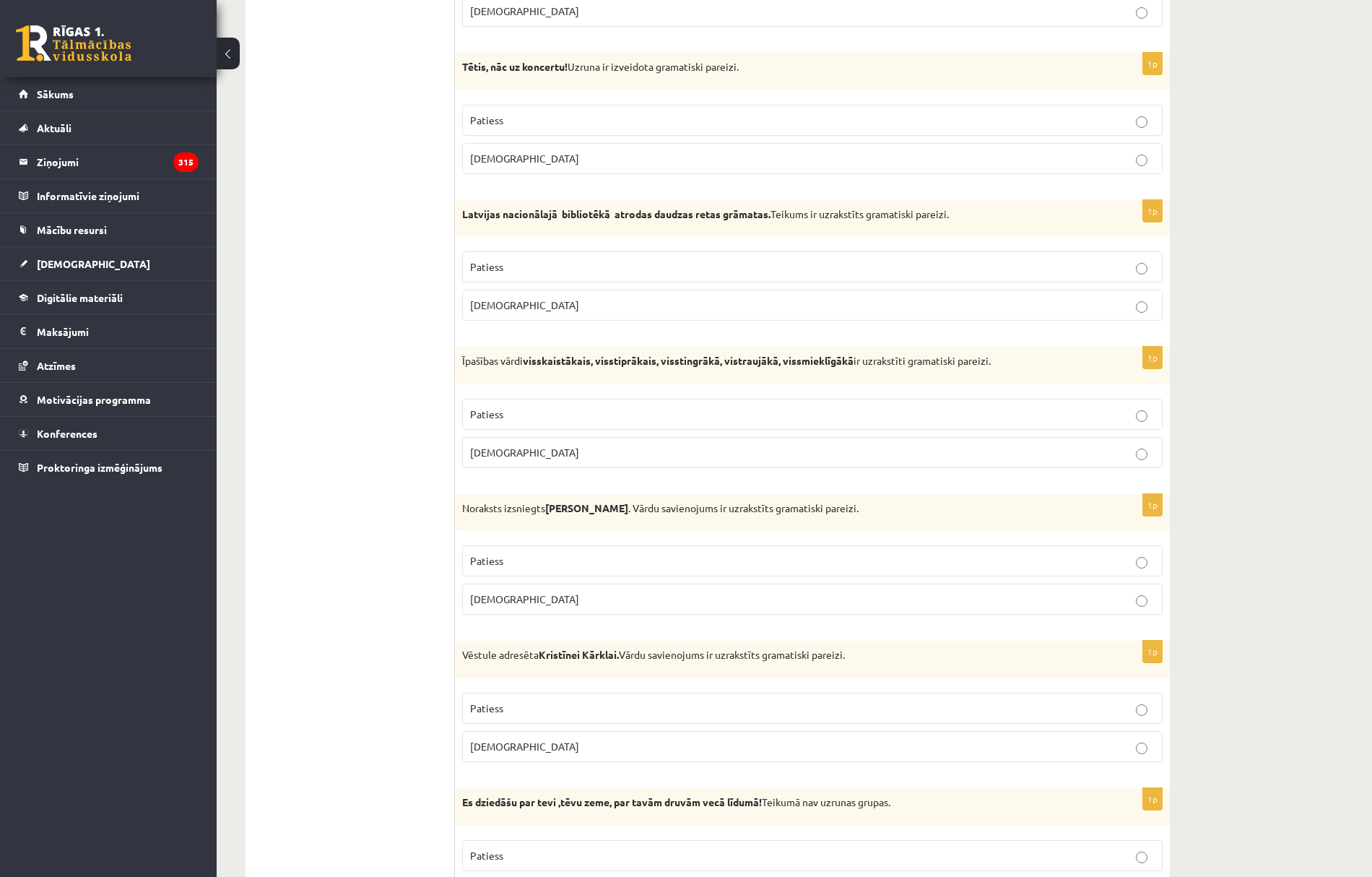
click at [529, 422] on p "Patiess" at bounding box center [812, 413] width 685 height 15
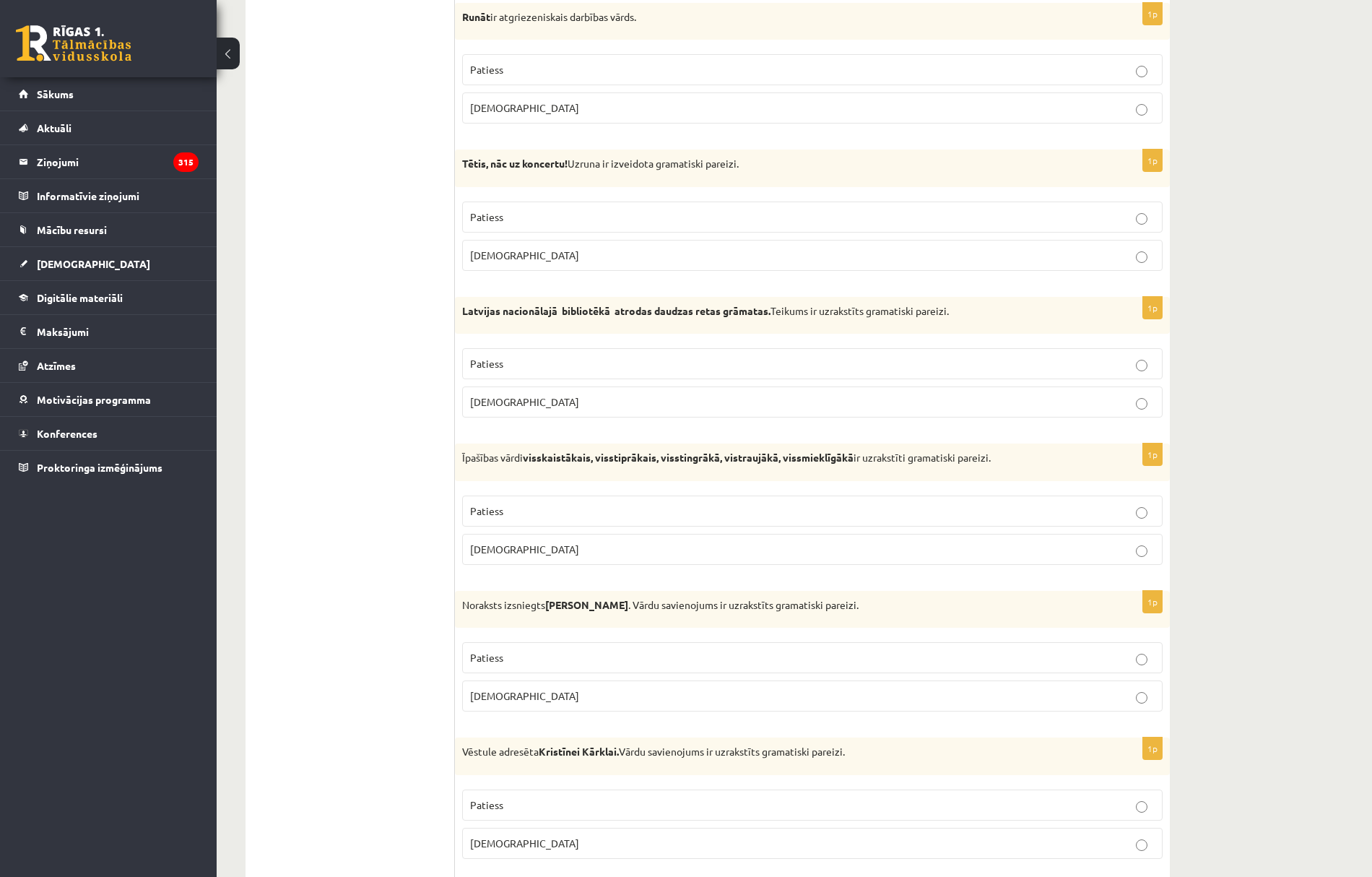
click at [522, 371] on p "Patiess" at bounding box center [812, 363] width 685 height 15
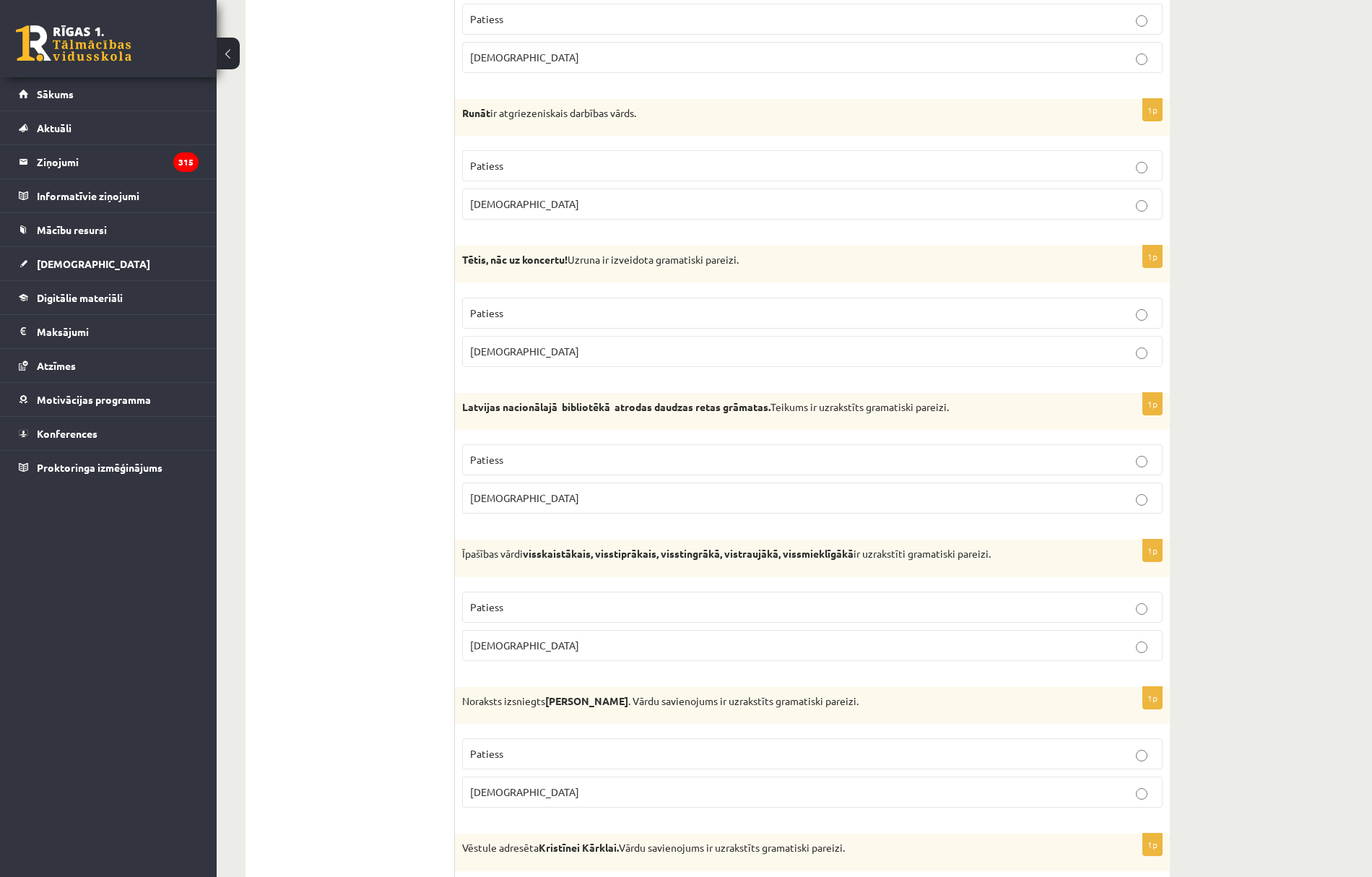
scroll to position [1866, 0]
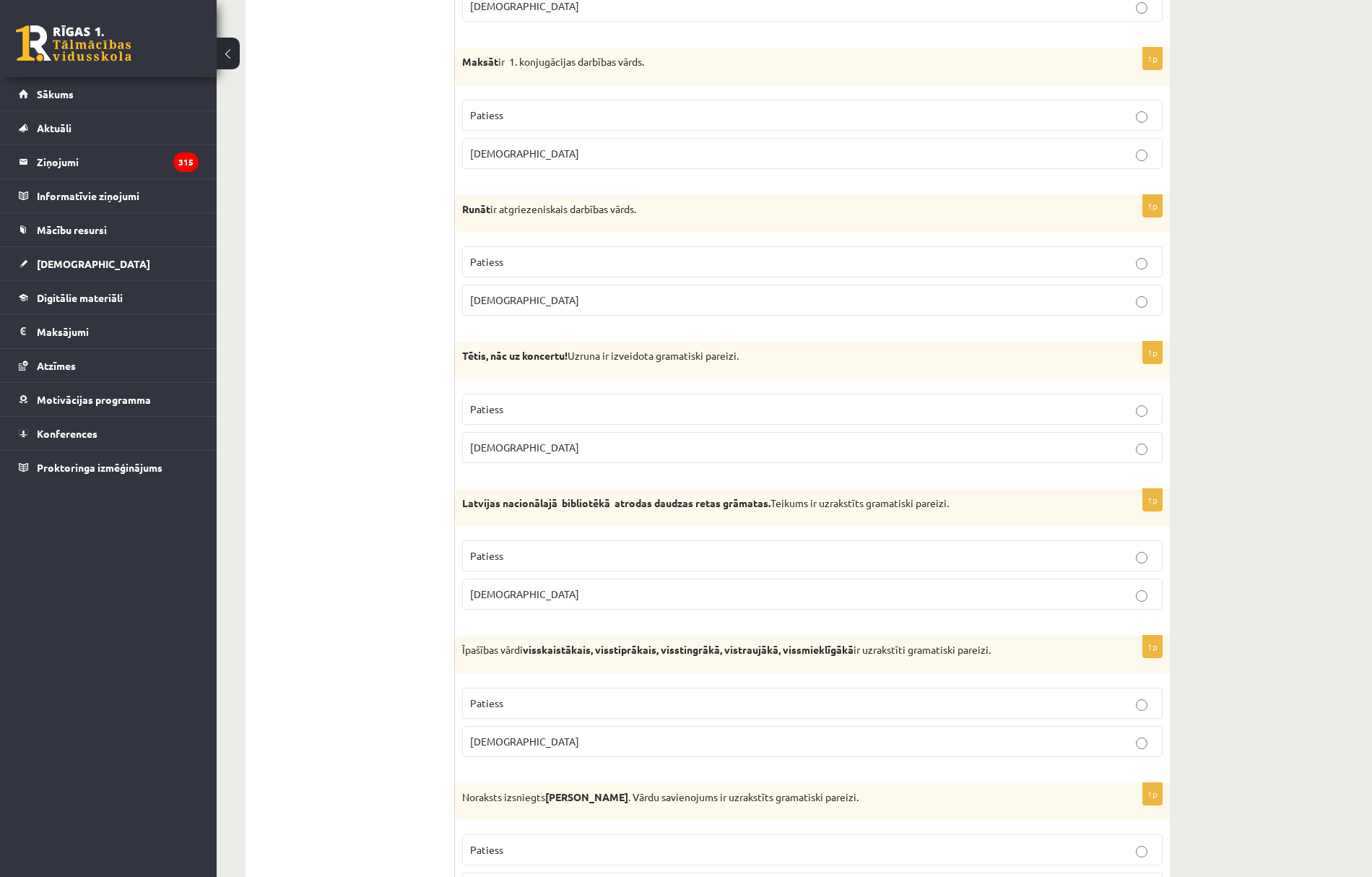
click at [631, 453] on p "Aplams" at bounding box center [812, 447] width 685 height 15
click at [605, 268] on p "Patiess" at bounding box center [812, 261] width 685 height 15
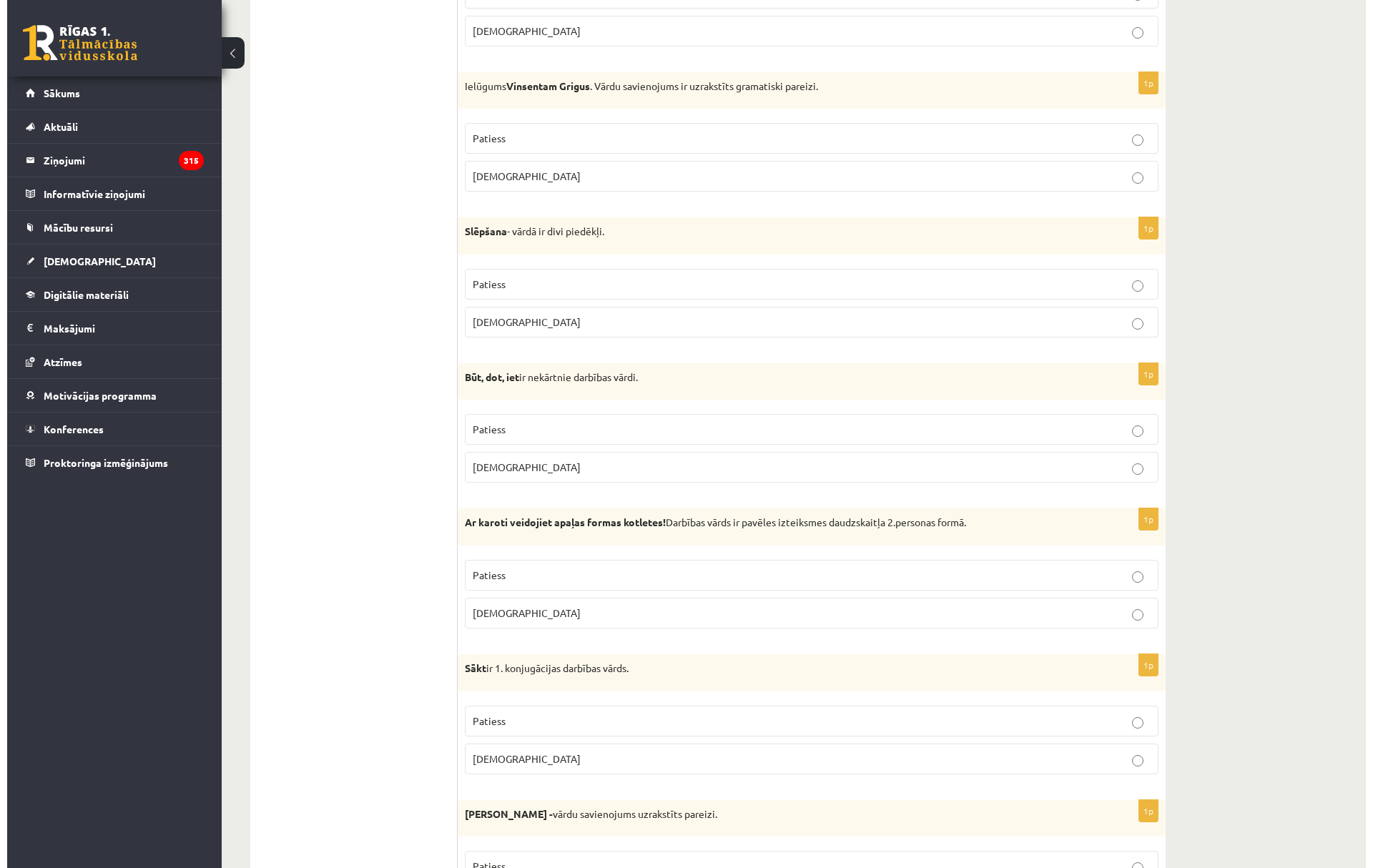
scroll to position [0, 0]
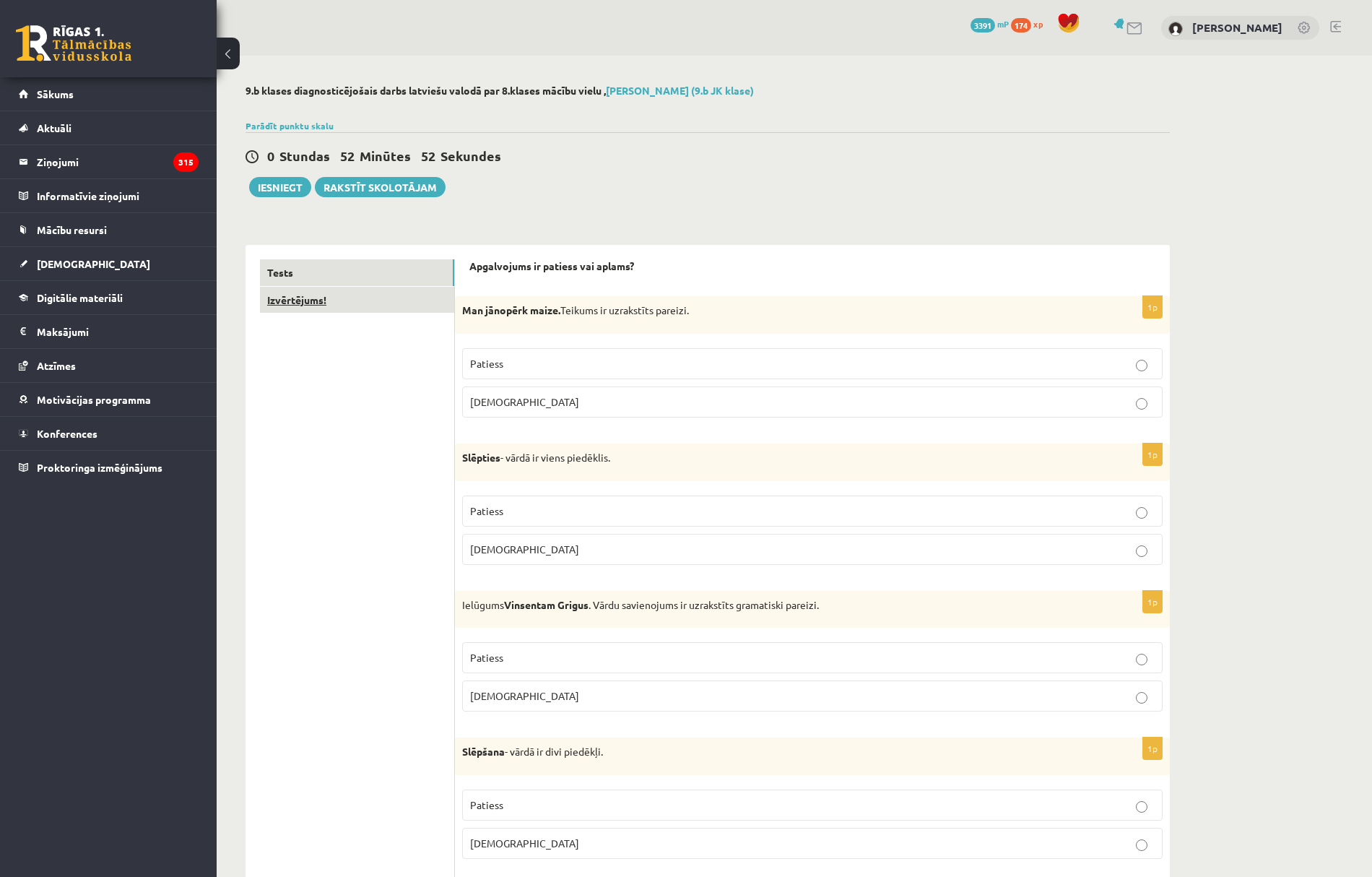
click at [385, 297] on link "Izvērtējums!" at bounding box center [357, 299] width 195 height 27
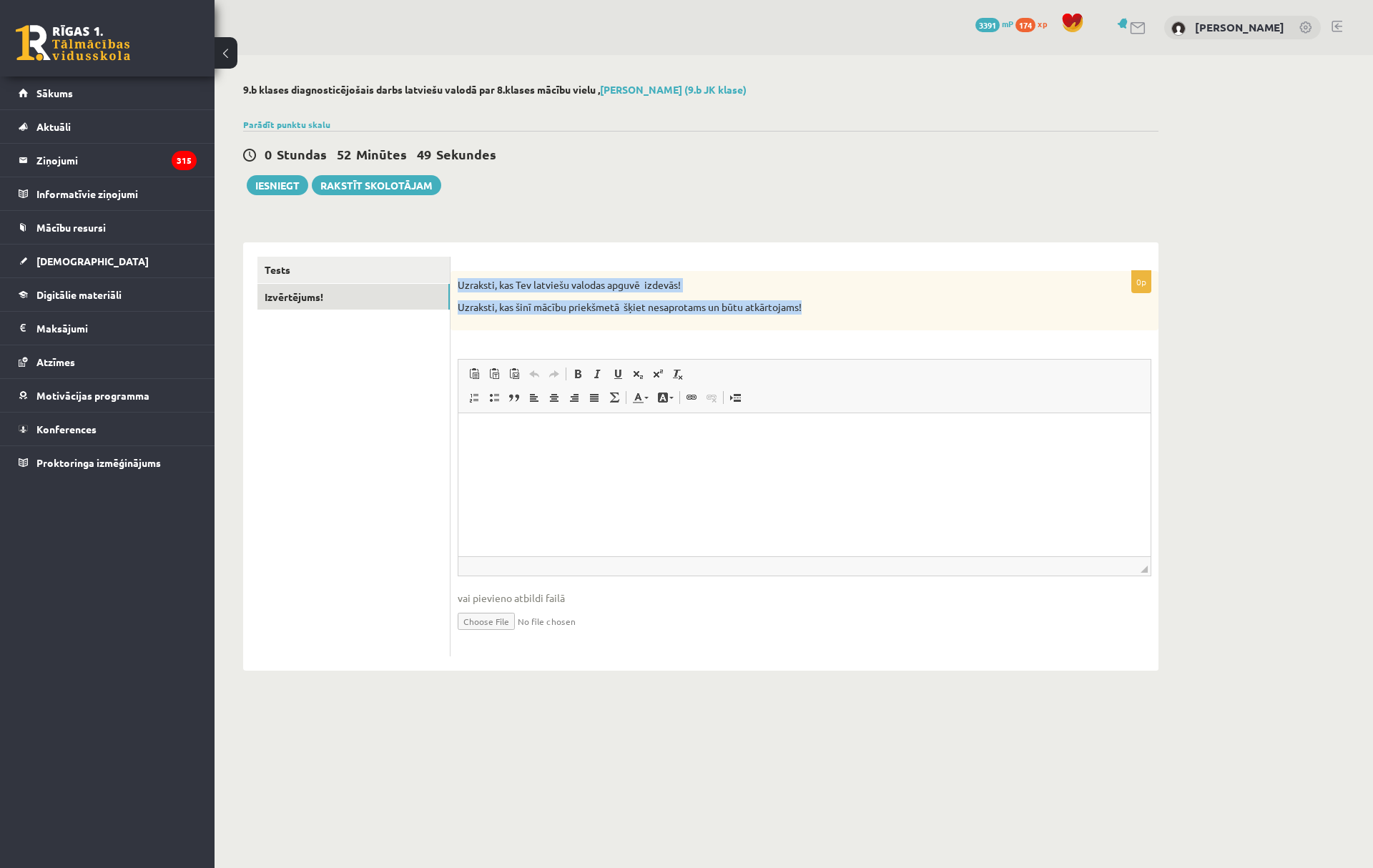
drag, startPoint x: 453, startPoint y: 281, endPoint x: 819, endPoint y: 323, distance: 368.4
click at [819, 323] on div "Uzraksti, kas Tev latviešu valodas apguvē izdevās! Uzraksti, kas šinī mācību pr…" at bounding box center [804, 300] width 707 height 59
copy div "Uzraksti, kas Tev latviešu valodas apguvē izdevās! Uzraksti, kas šinī mācību pr…"
click at [677, 456] on html at bounding box center [804, 434] width 692 height 43
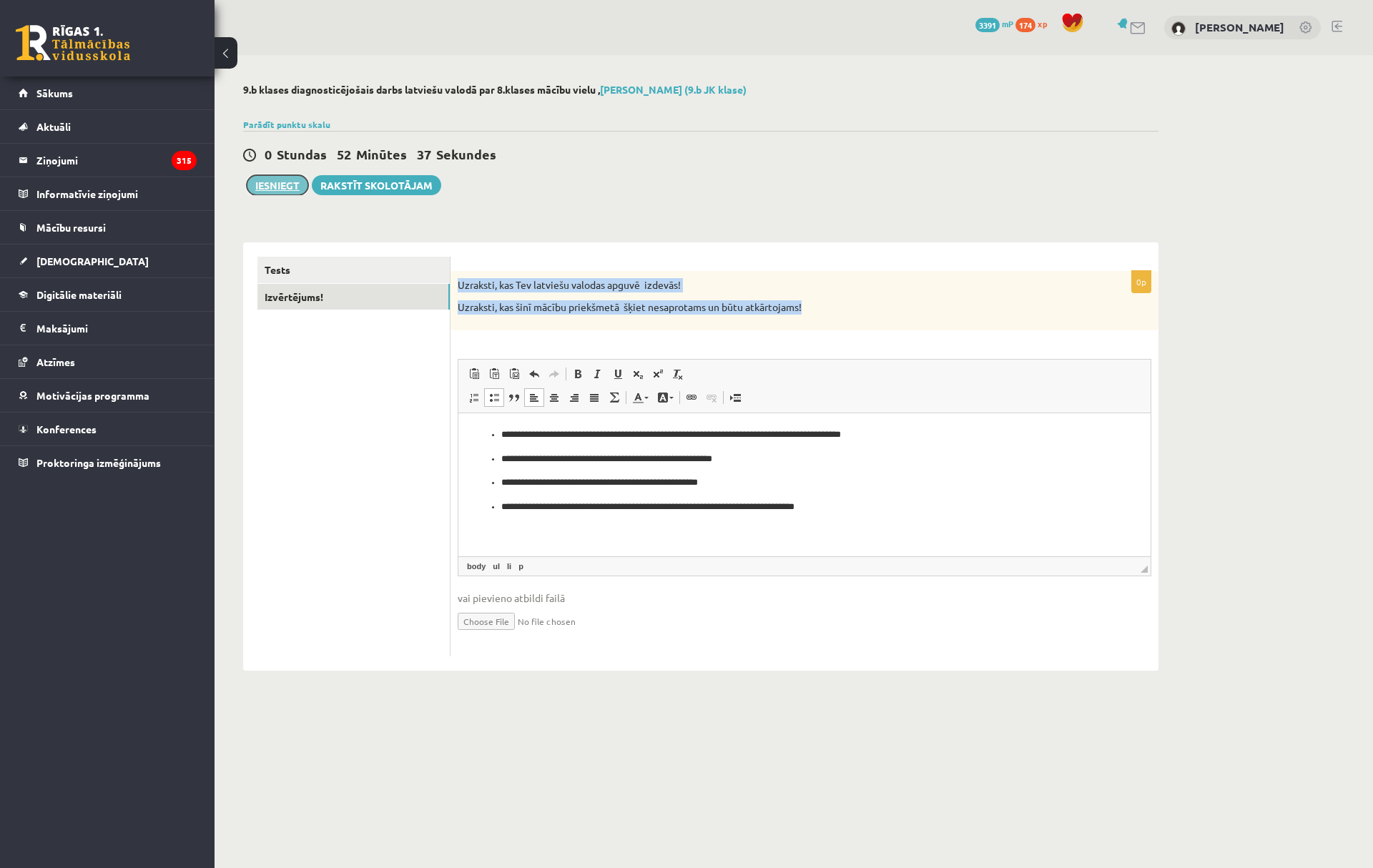
click at [272, 180] on button "Iesniegt" at bounding box center [278, 185] width 61 height 20
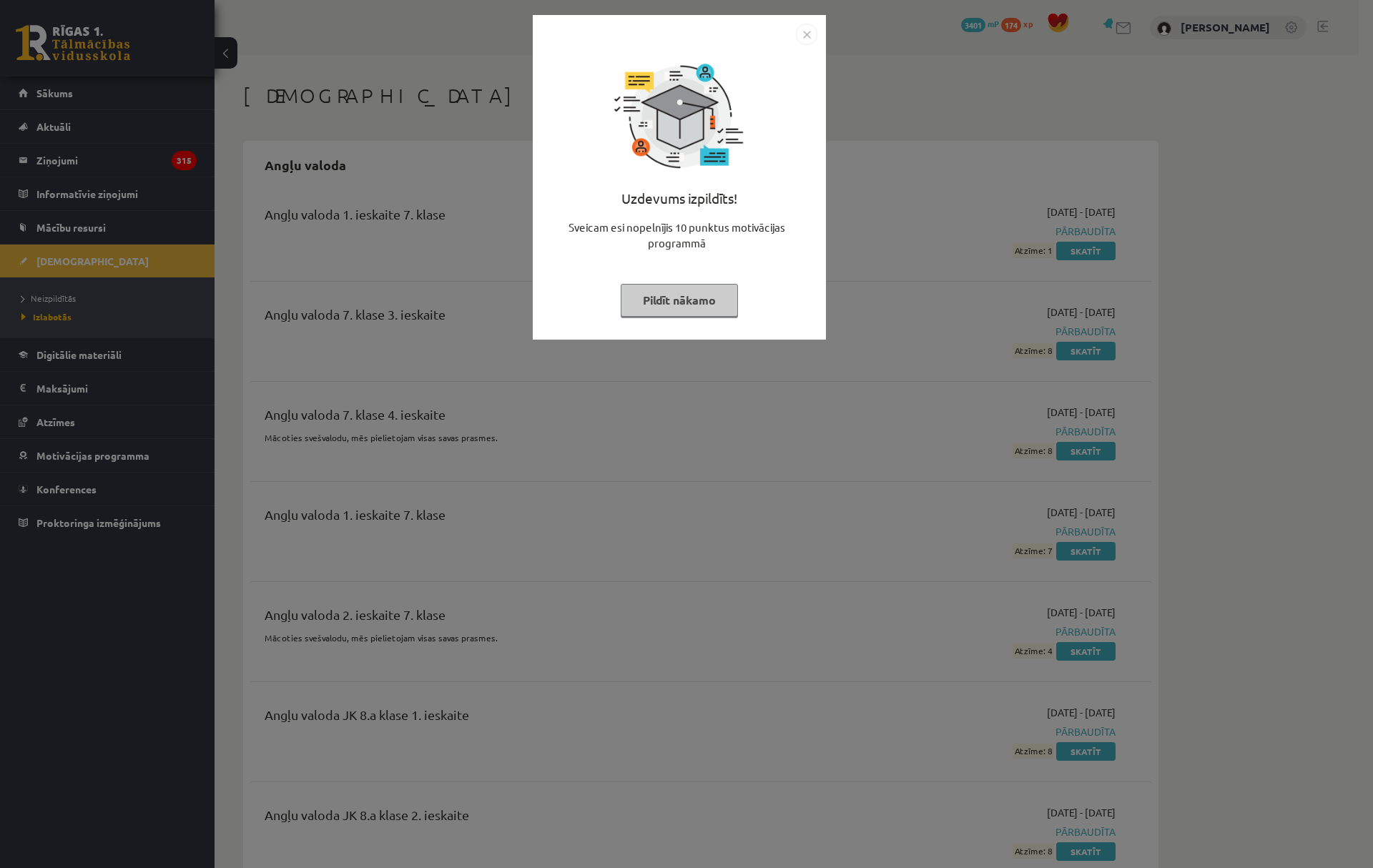
click at [129, 255] on div "Uzdevums izpildīts! Sveicam esi nopelnījis 10 punktus motivācijas programmā Pil…" at bounding box center [686, 434] width 1373 height 868
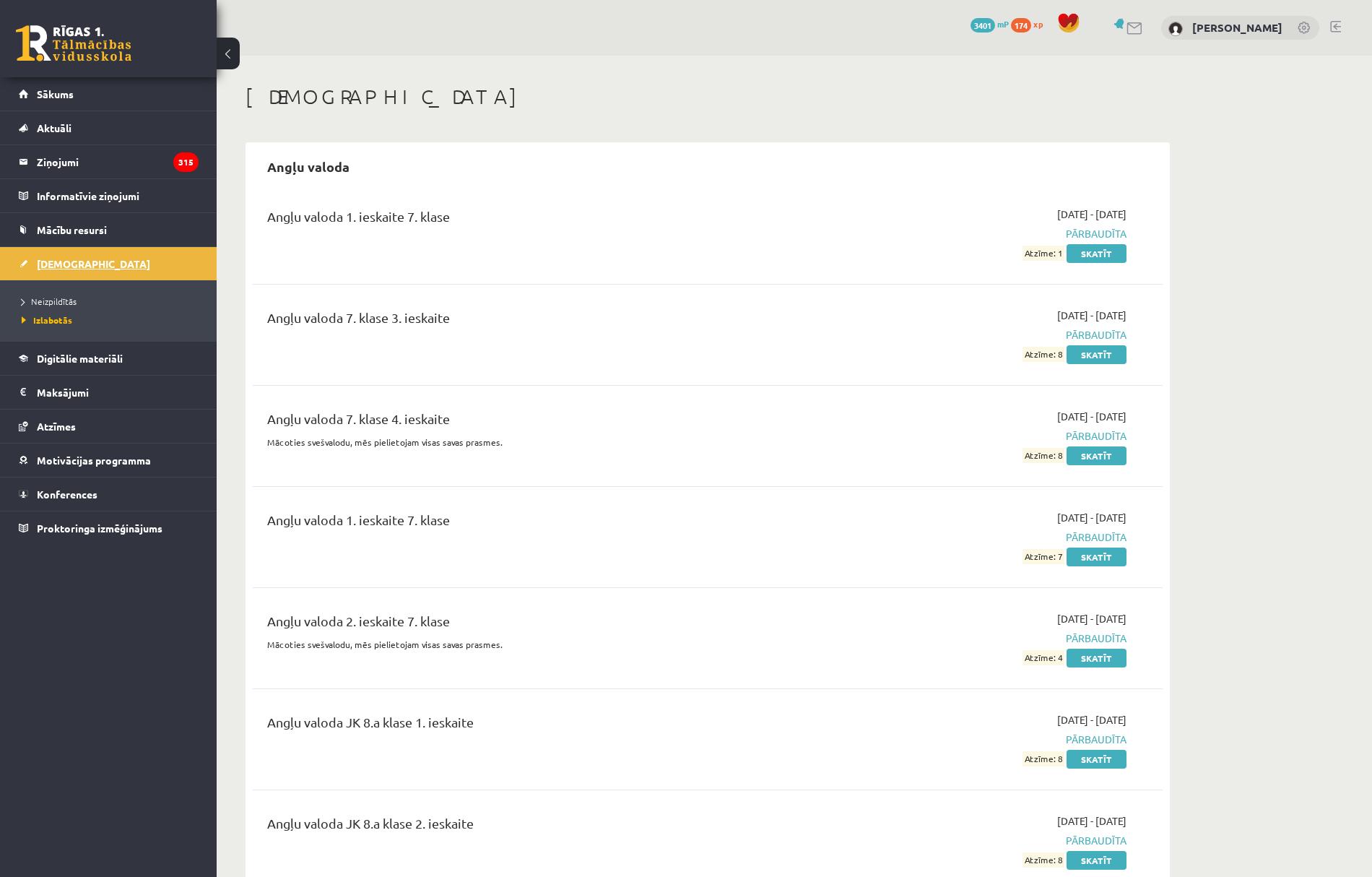
click at [119, 261] on link "[DEMOGRAPHIC_DATA]" at bounding box center [109, 263] width 180 height 33
